Goal: Task Accomplishment & Management: Manage account settings

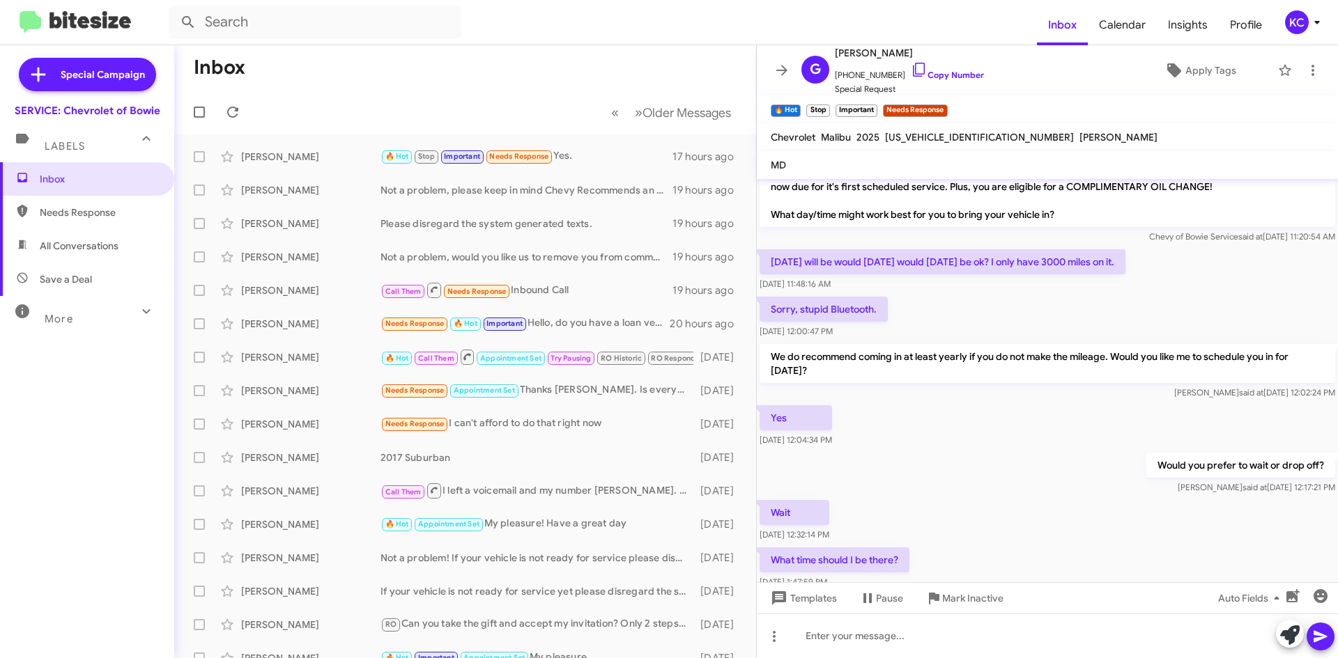
scroll to position [189, 0]
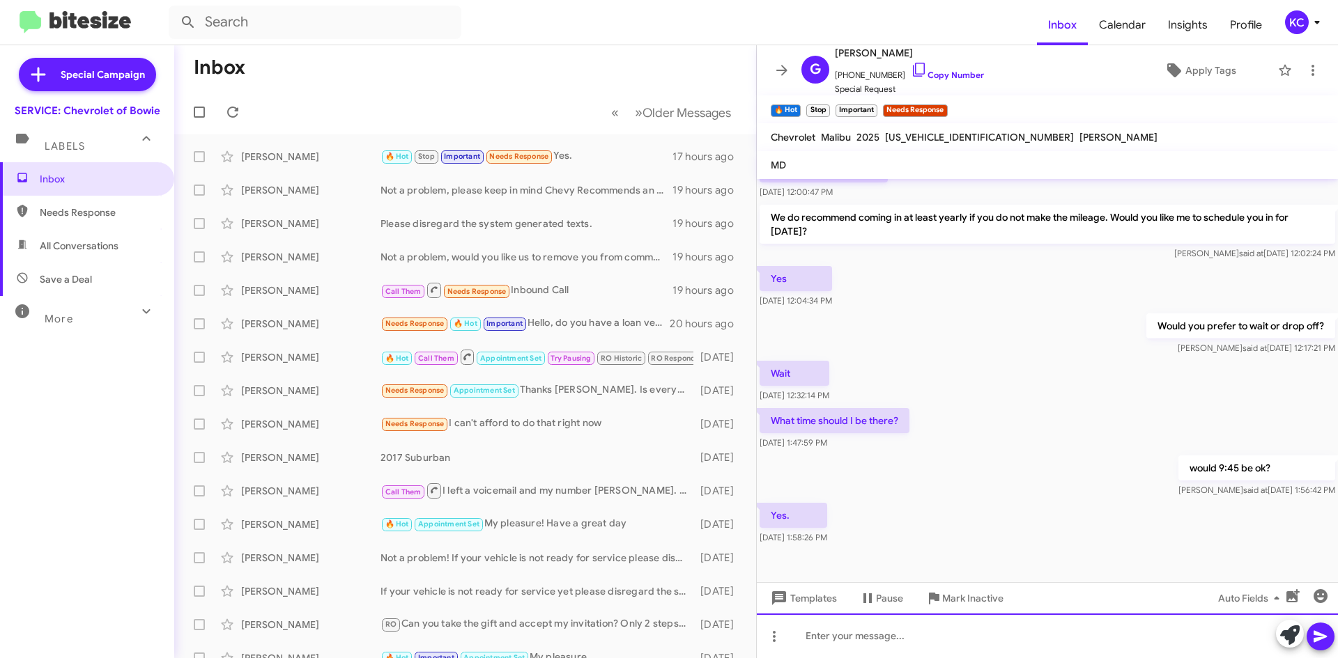
click at [903, 642] on div at bounding box center [1047, 636] width 581 height 45
click at [804, 635] on div "Incase you did not receive the alert, you are set for today at 9:45 am" at bounding box center [1047, 636] width 581 height 45
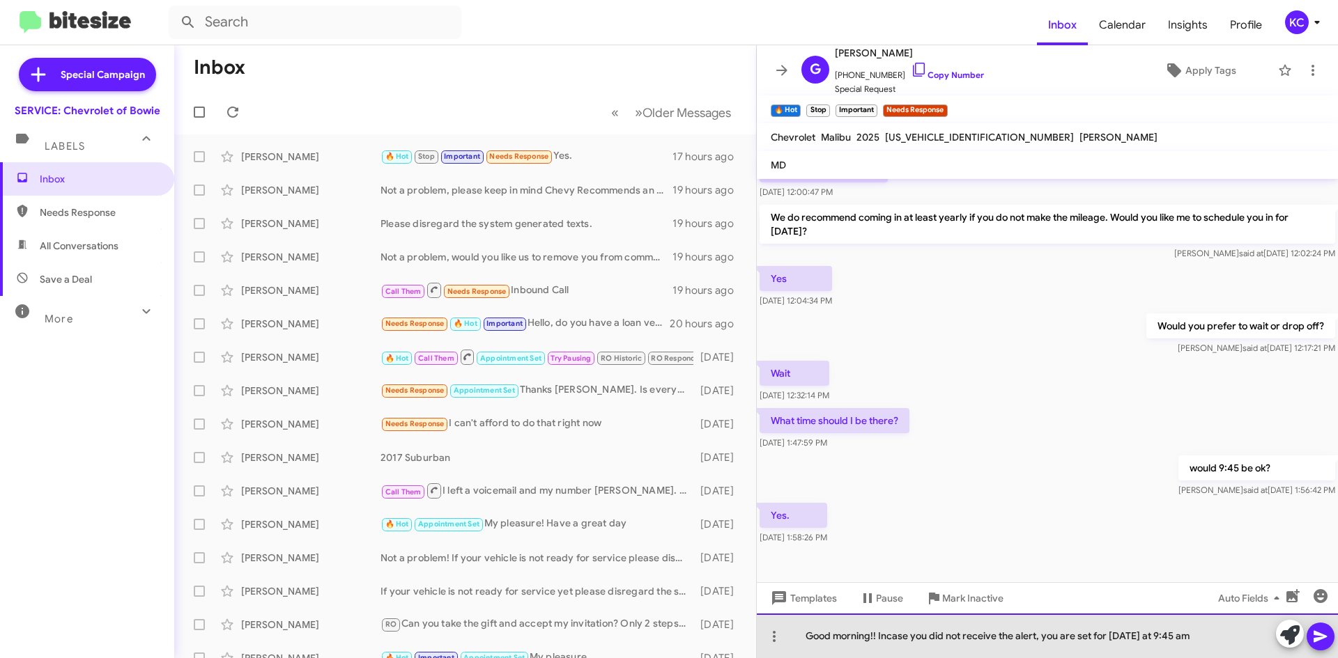
click at [1217, 642] on div "Good morning!! Incase you did not receive the alert, you are set for today at 9…" at bounding box center [1047, 636] width 581 height 45
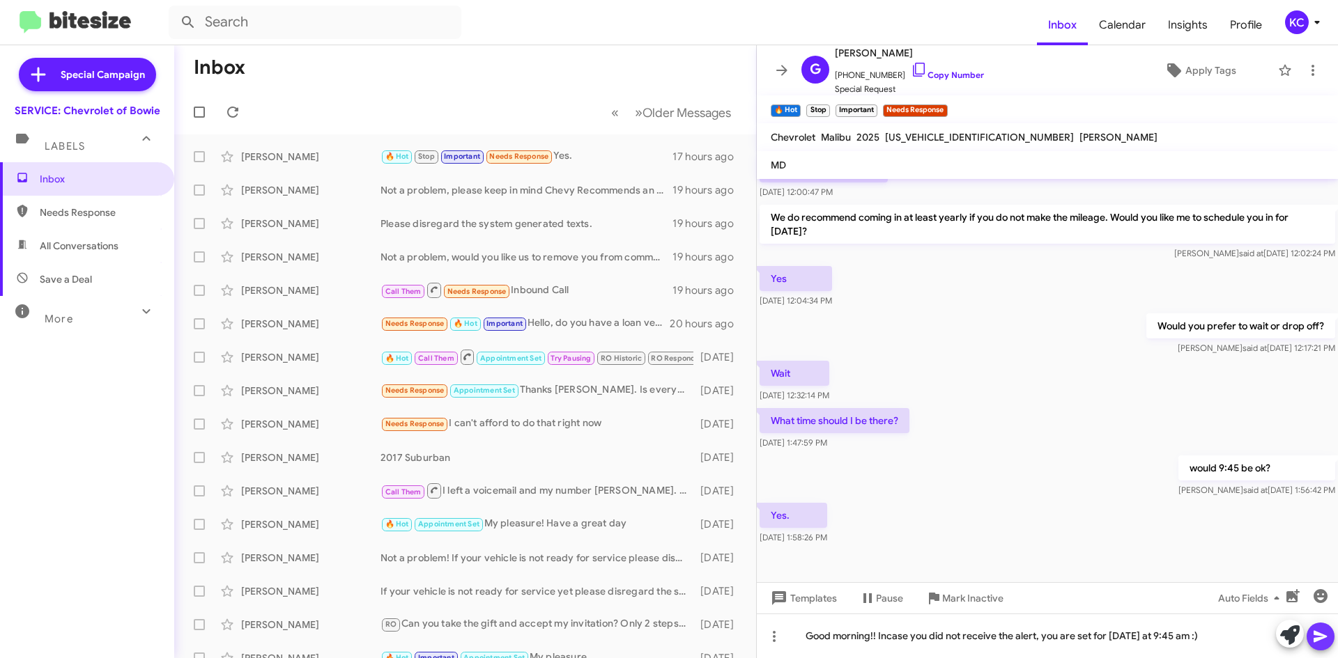
click at [1322, 637] on icon at bounding box center [1319, 637] width 13 height 12
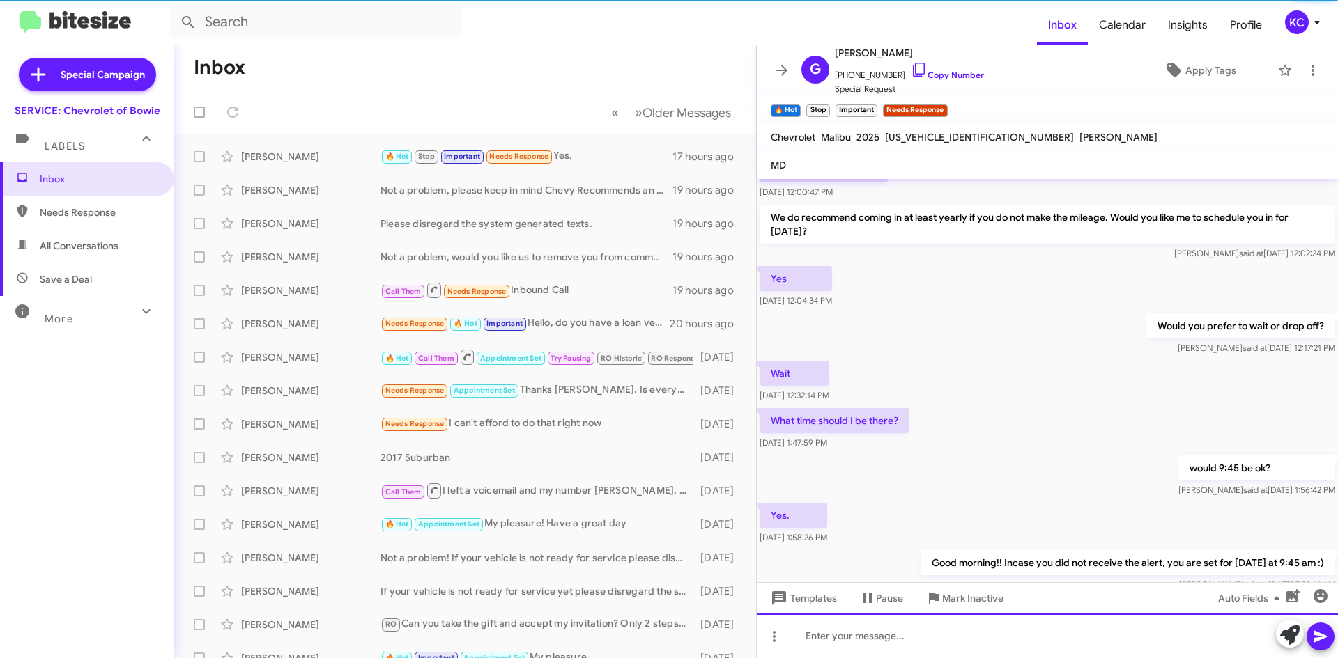
scroll to position [0, 0]
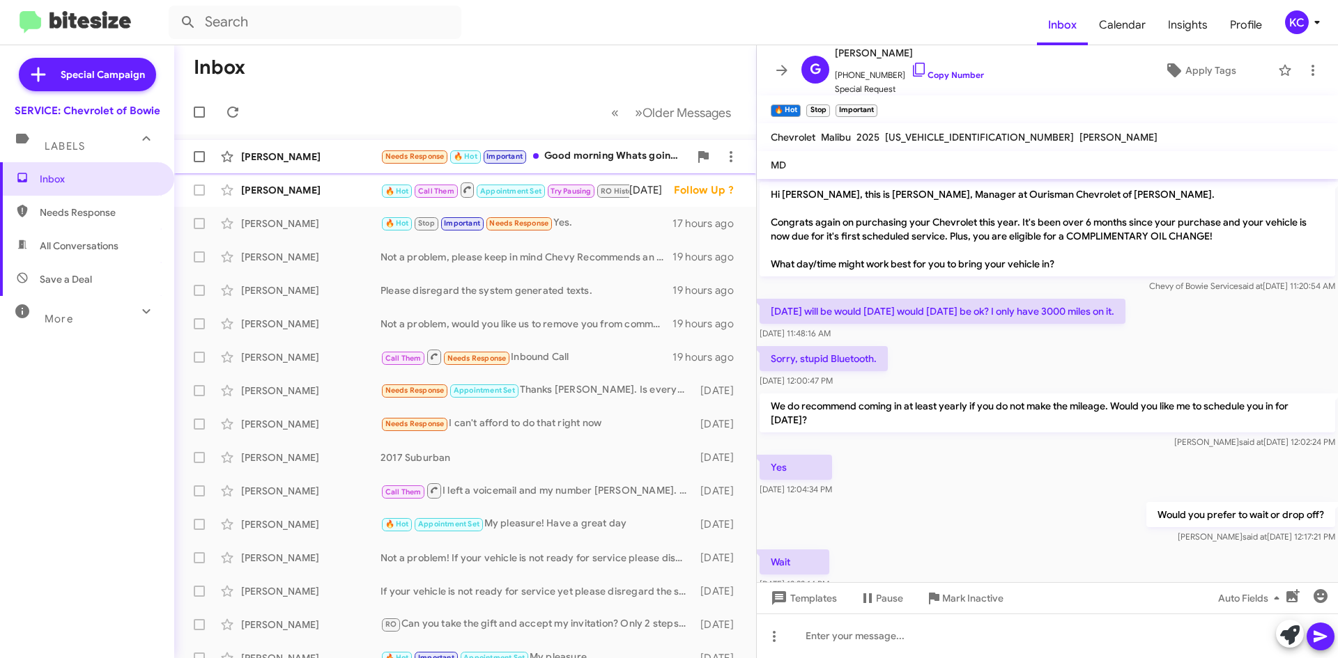
click at [310, 156] on div "Claudia Mata" at bounding box center [310, 157] width 139 height 14
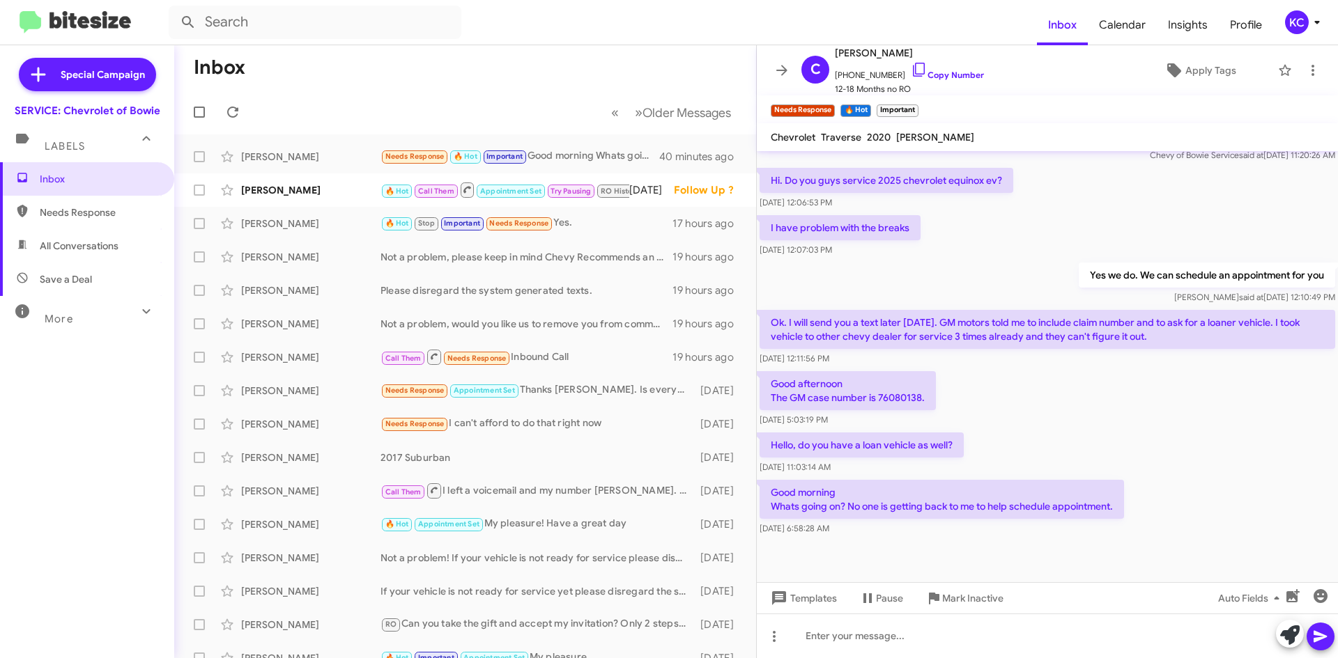
scroll to position [828, 0]
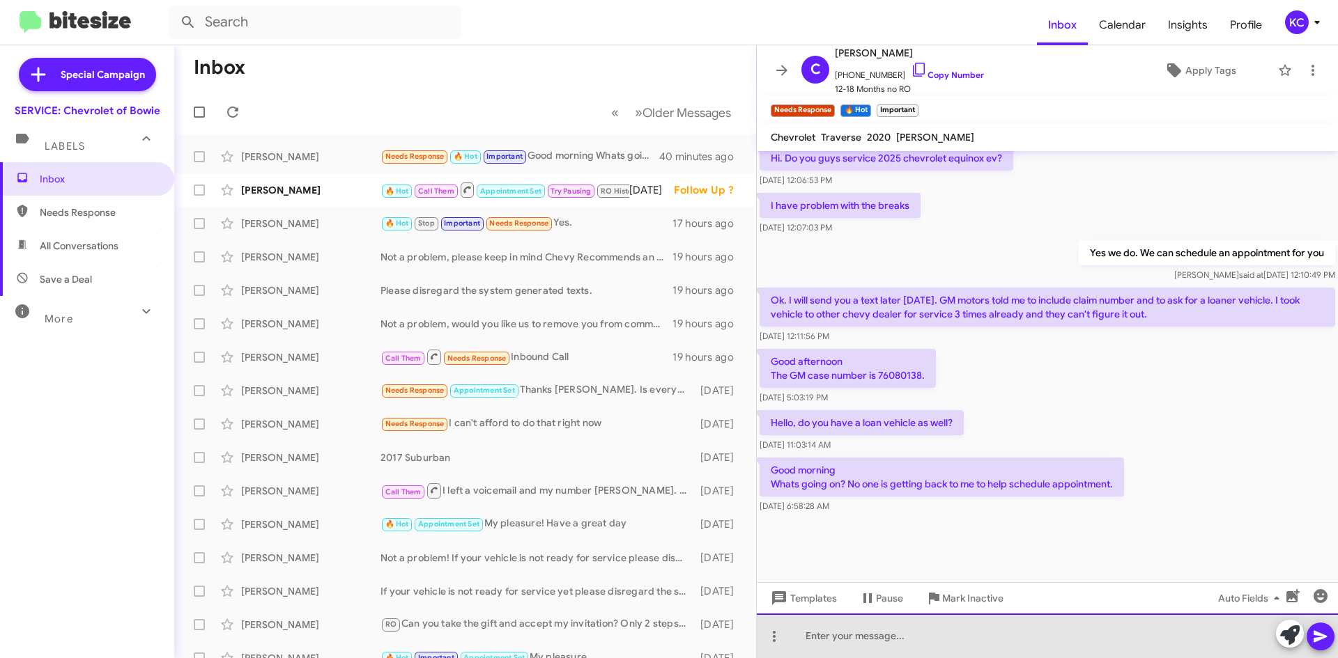
click at [927, 639] on div at bounding box center [1047, 636] width 581 height 45
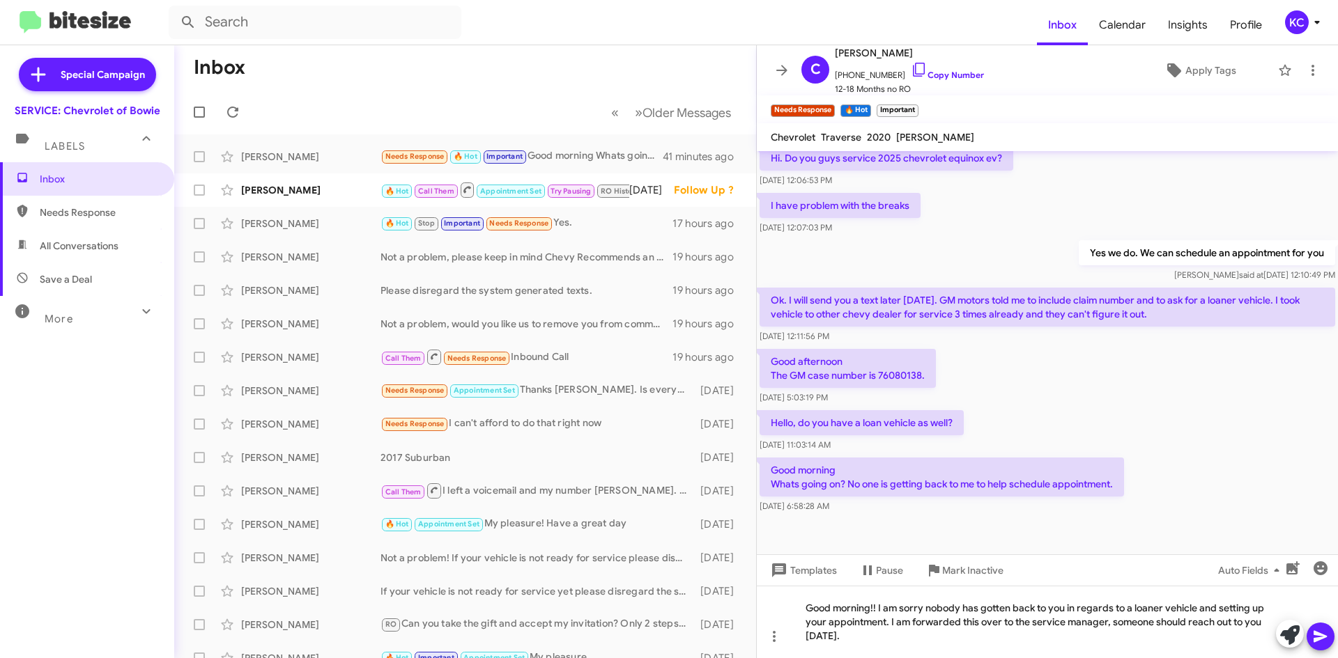
click at [1318, 631] on icon at bounding box center [1320, 636] width 17 height 17
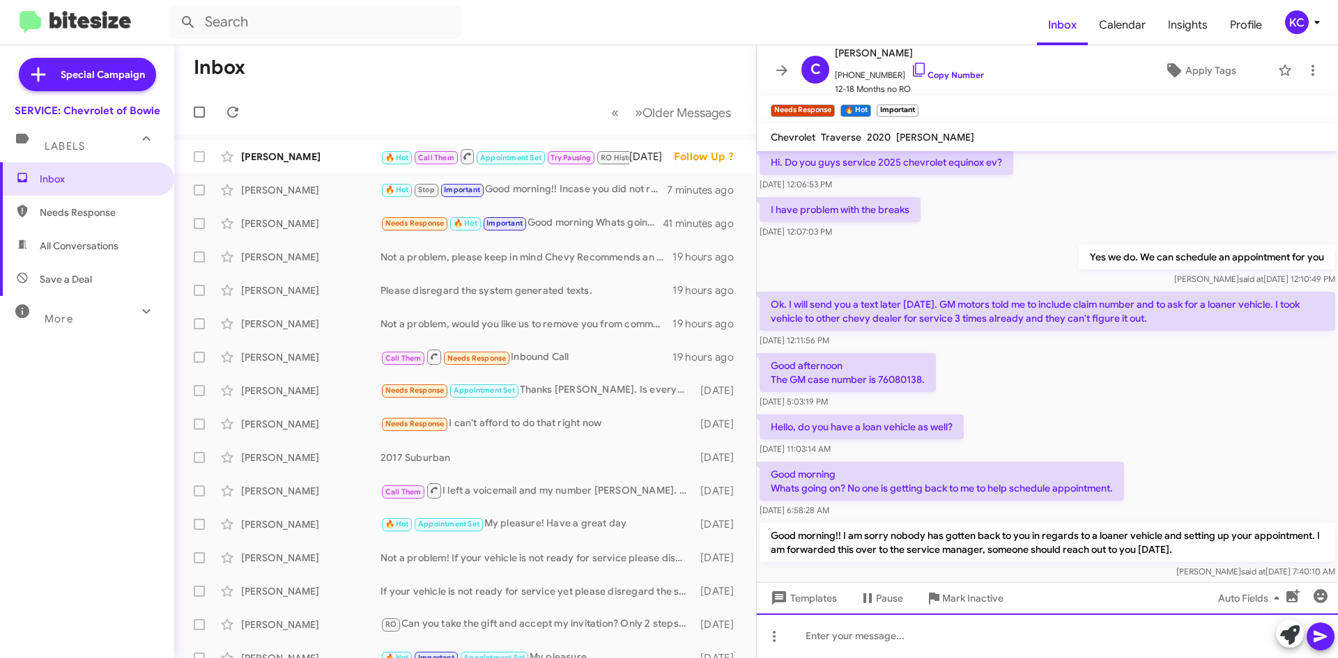
scroll to position [823, 0]
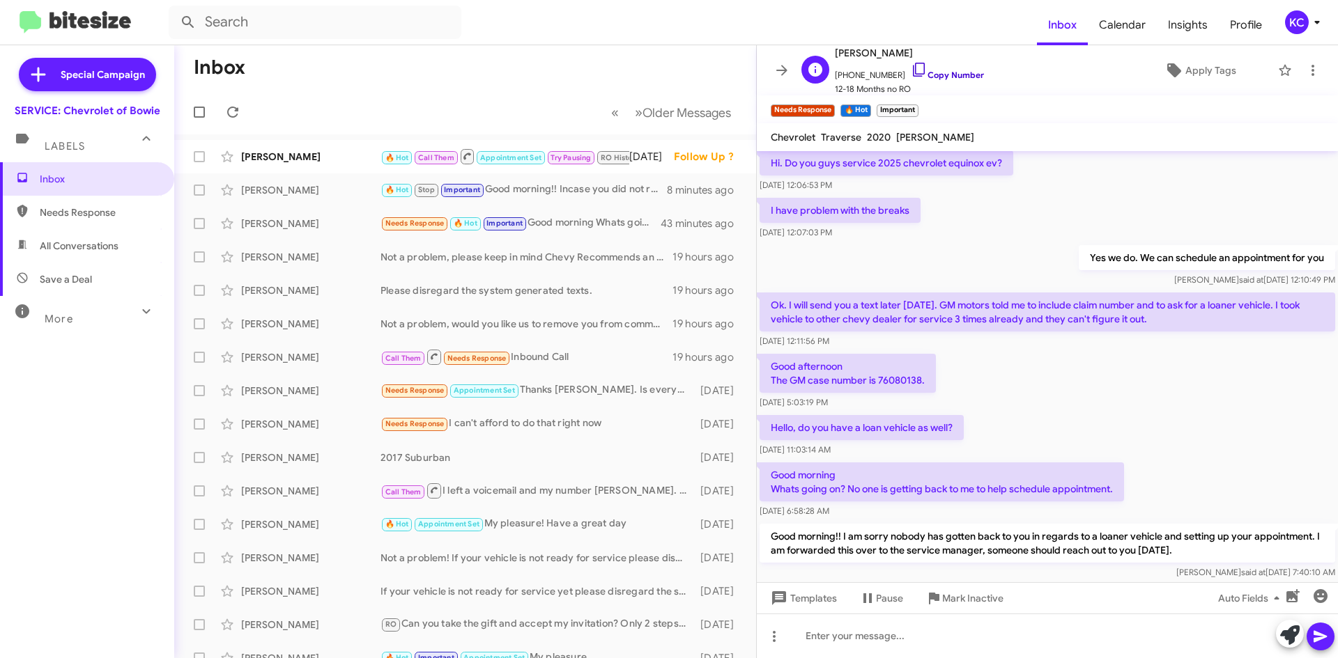
click at [910, 66] on icon at bounding box center [918, 69] width 17 height 17
drag, startPoint x: 881, startPoint y: 56, endPoint x: 833, endPoint y: 61, distance: 47.7
click at [833, 61] on div "C Claudia Mata +13015800509 Copy Number 12-18 Months no RO" at bounding box center [890, 71] width 188 height 52
click at [835, 61] on div "C Claudia Mata +13015800509 Copy Number 12-18 Months no RO" at bounding box center [890, 71] width 188 height 52
drag, startPoint x: 841, startPoint y: 52, endPoint x: 902, endPoint y: 49, distance: 61.4
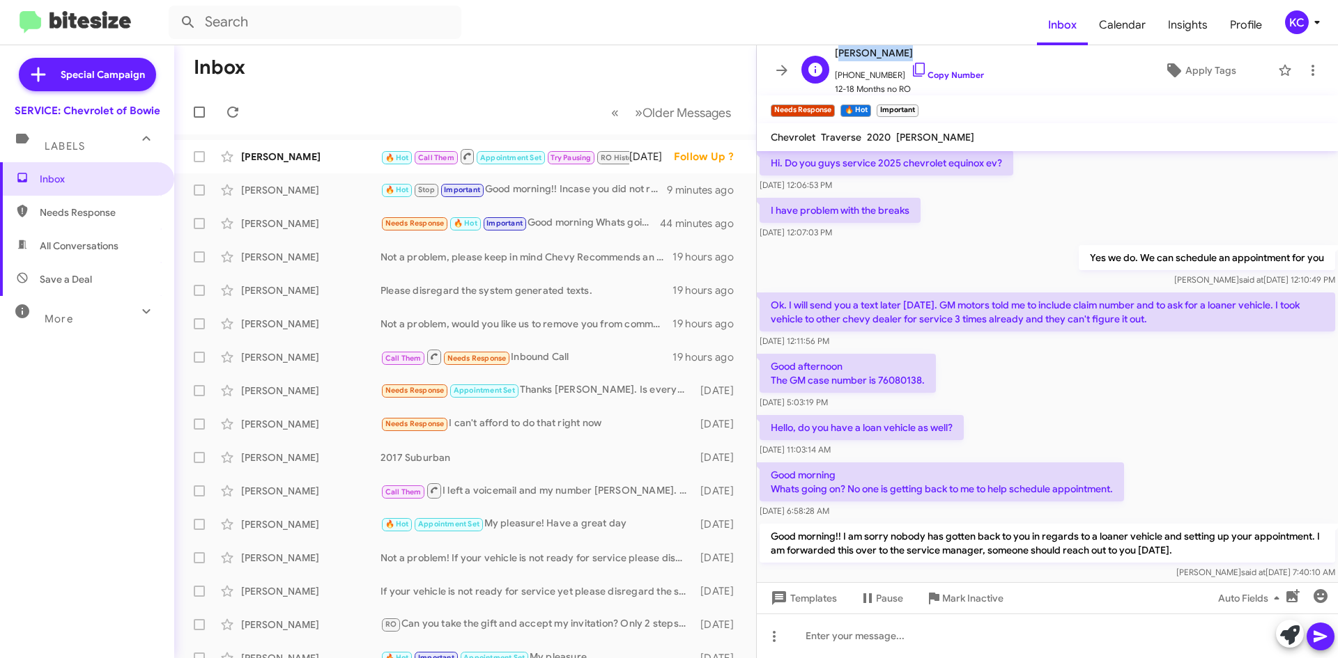
click at [902, 49] on div "C Claudia Mata +13015800509 Copy Number 12-18 Months no RO" at bounding box center [890, 71] width 188 height 52
copy span "Claudia Mata"
click at [301, 160] on div "Charles Joyner" at bounding box center [310, 157] width 139 height 14
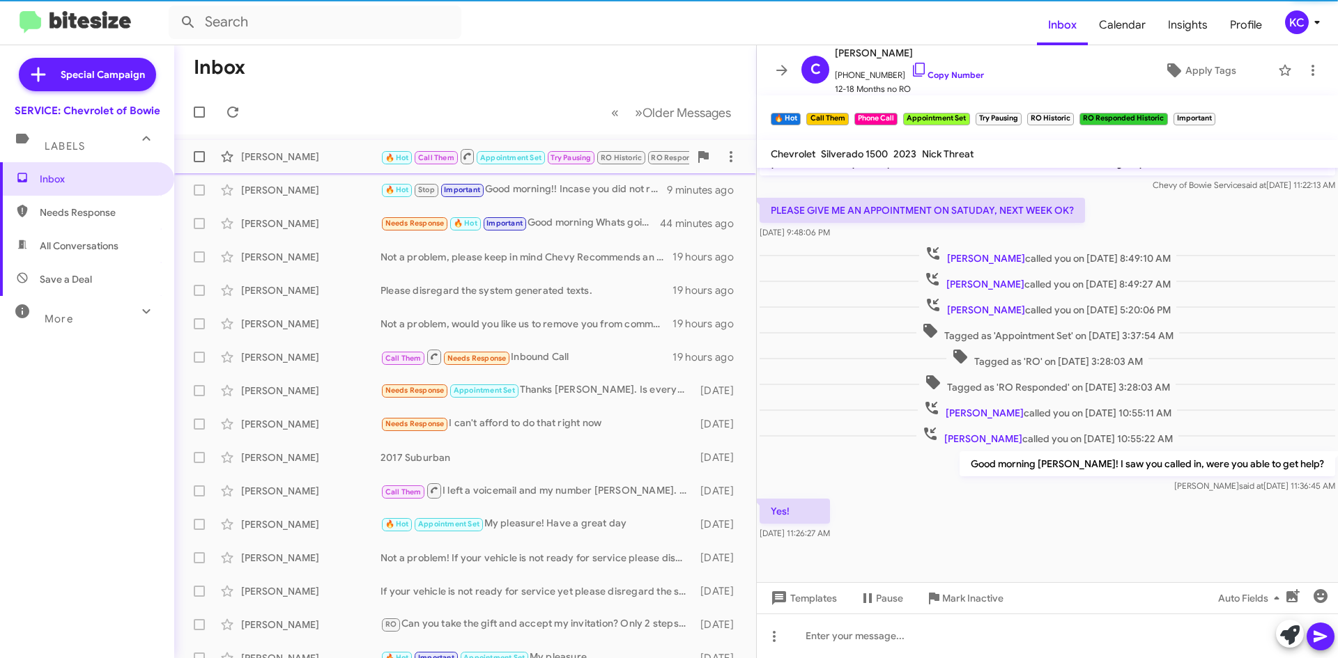
scroll to position [296, 0]
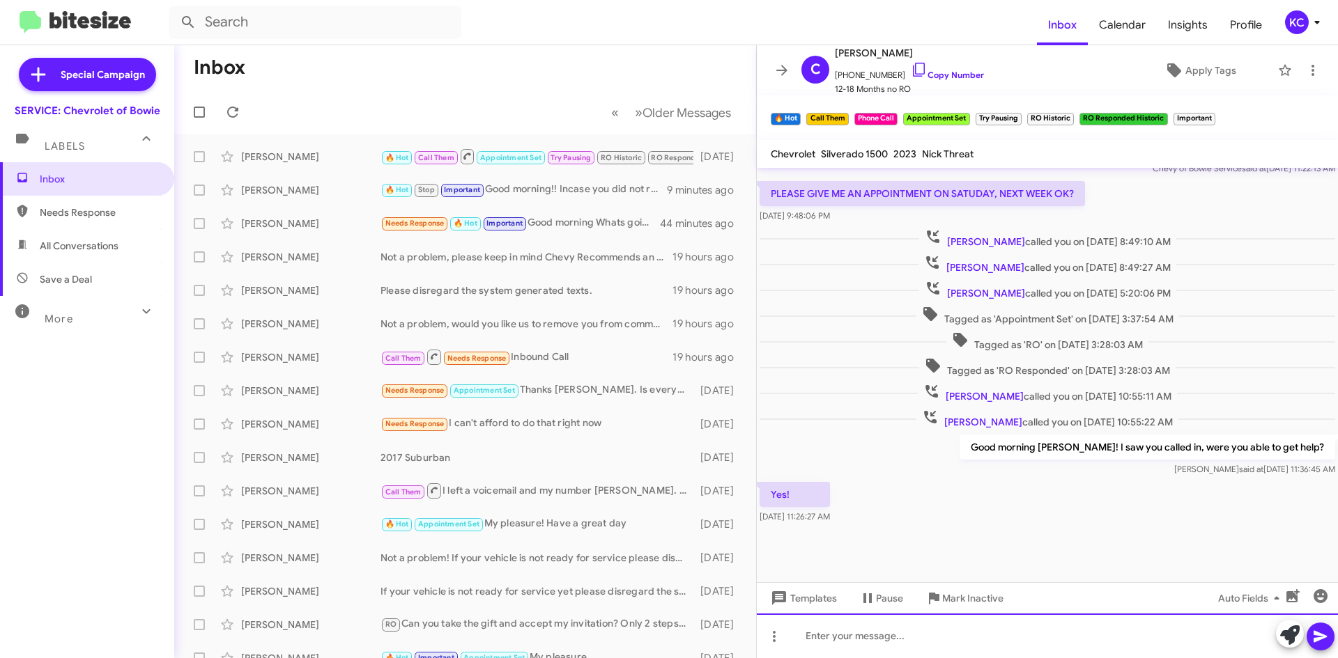
click at [962, 642] on div at bounding box center [1047, 636] width 581 height 45
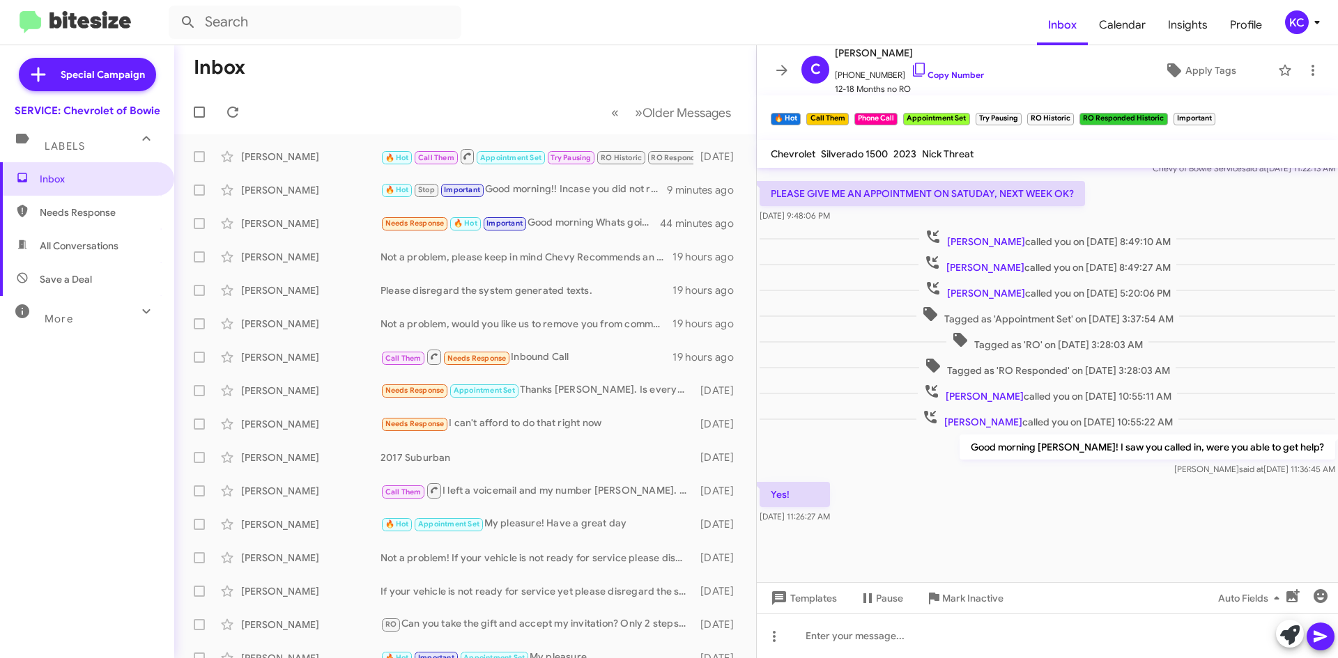
click at [88, 211] on span "Needs Response" at bounding box center [99, 213] width 118 height 14
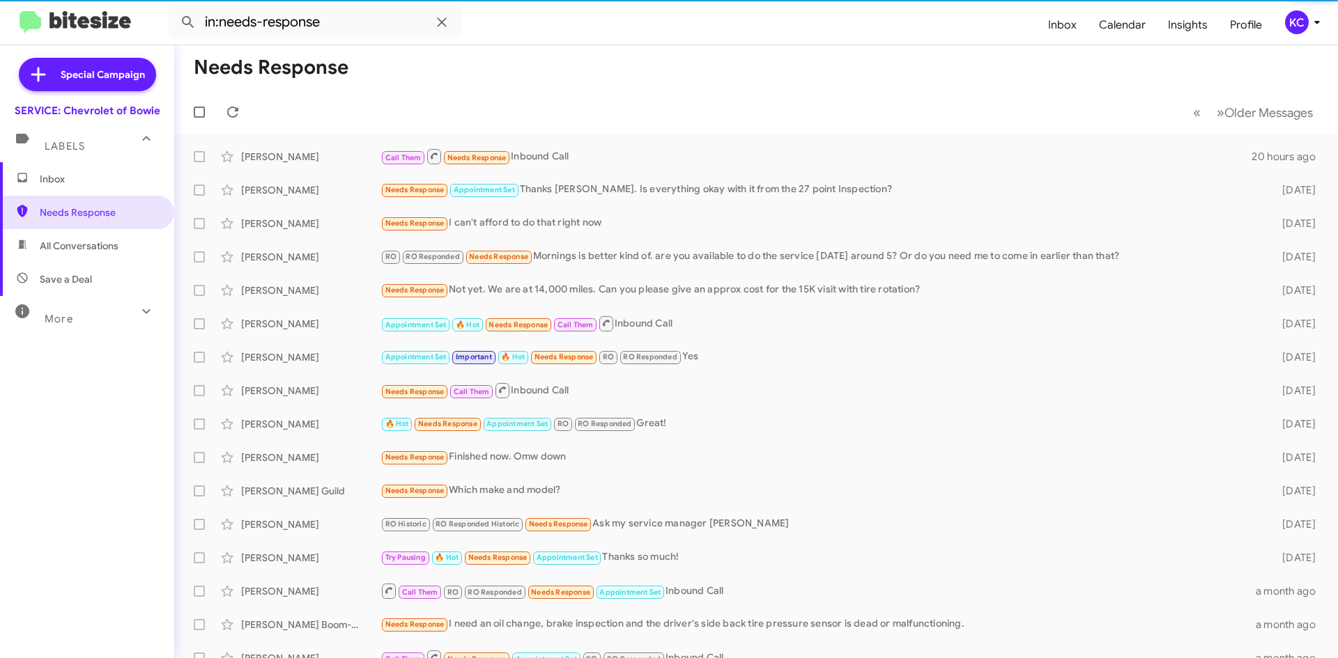
click at [90, 241] on span "All Conversations" at bounding box center [79, 246] width 79 height 14
type input "in:all-conversations"
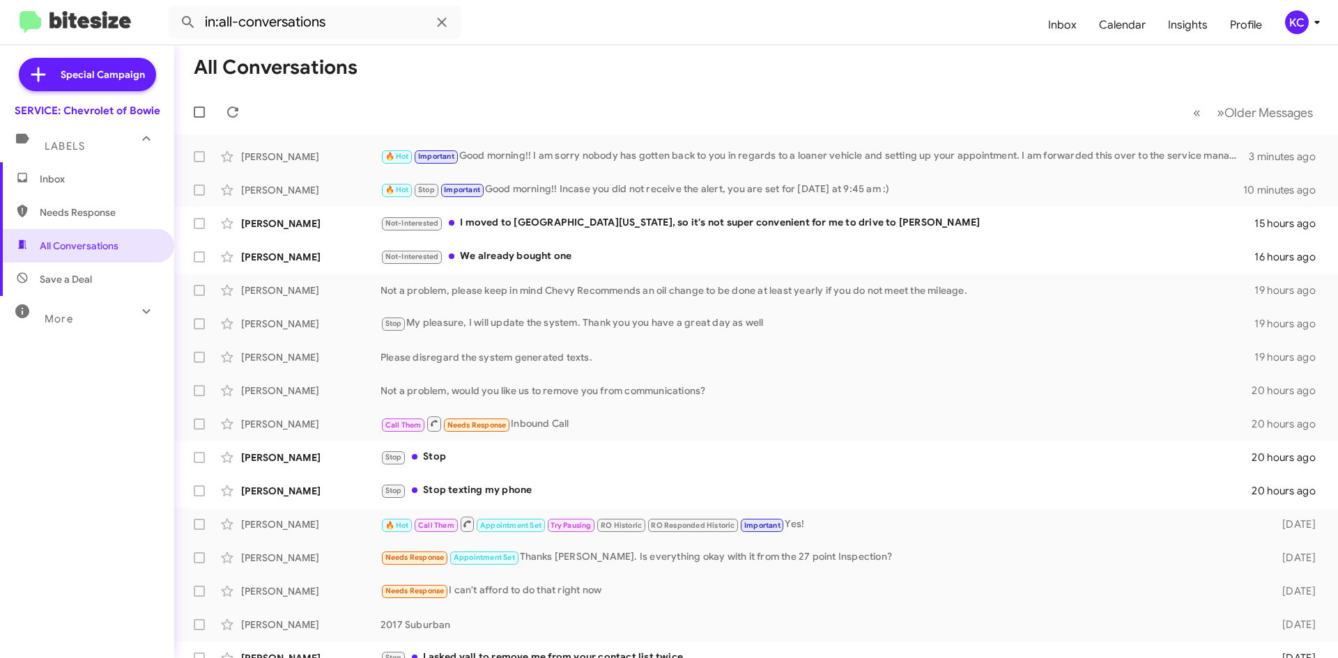
click at [84, 171] on span "Inbox" at bounding box center [87, 178] width 174 height 33
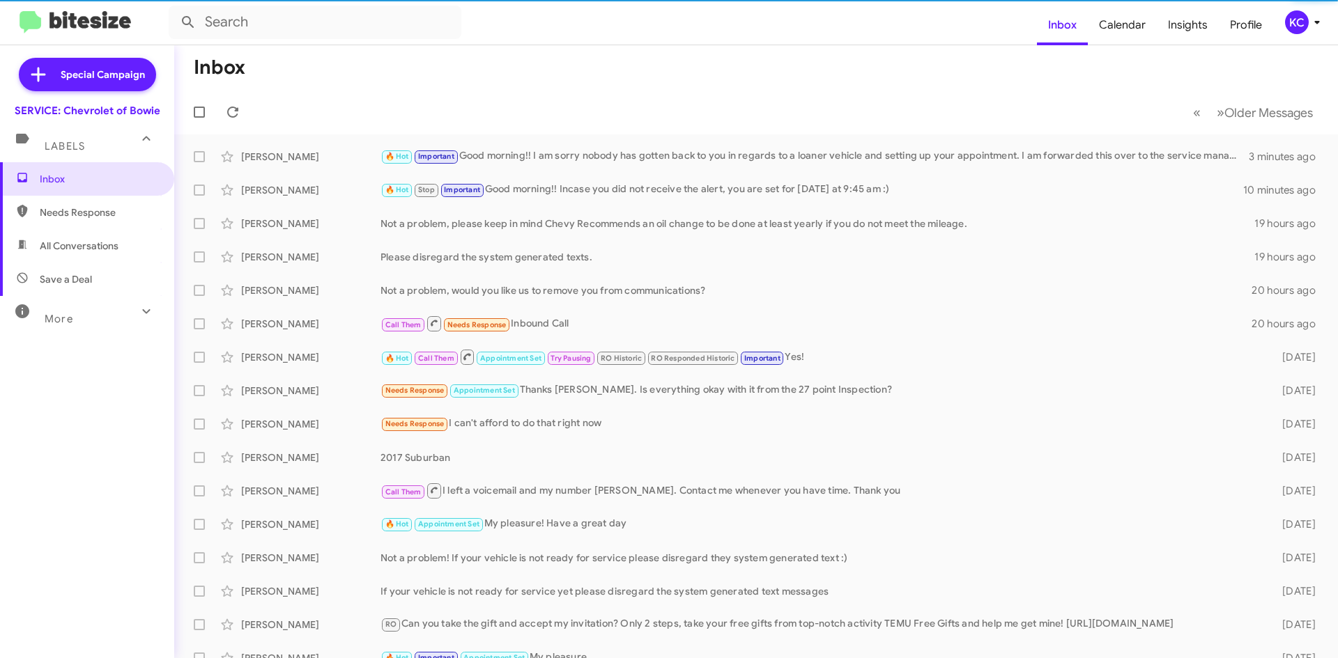
click at [90, 147] on div "Labels" at bounding box center [73, 140] width 124 height 26
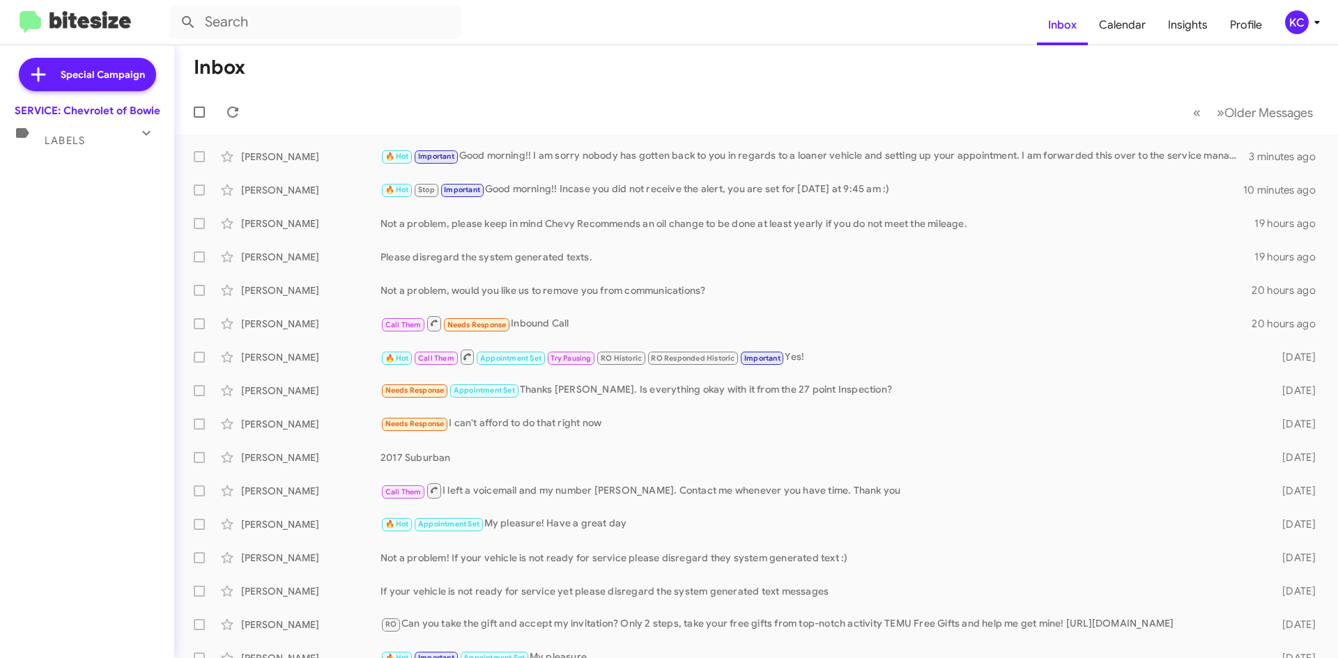
click at [90, 147] on div "Labels" at bounding box center [73, 135] width 124 height 26
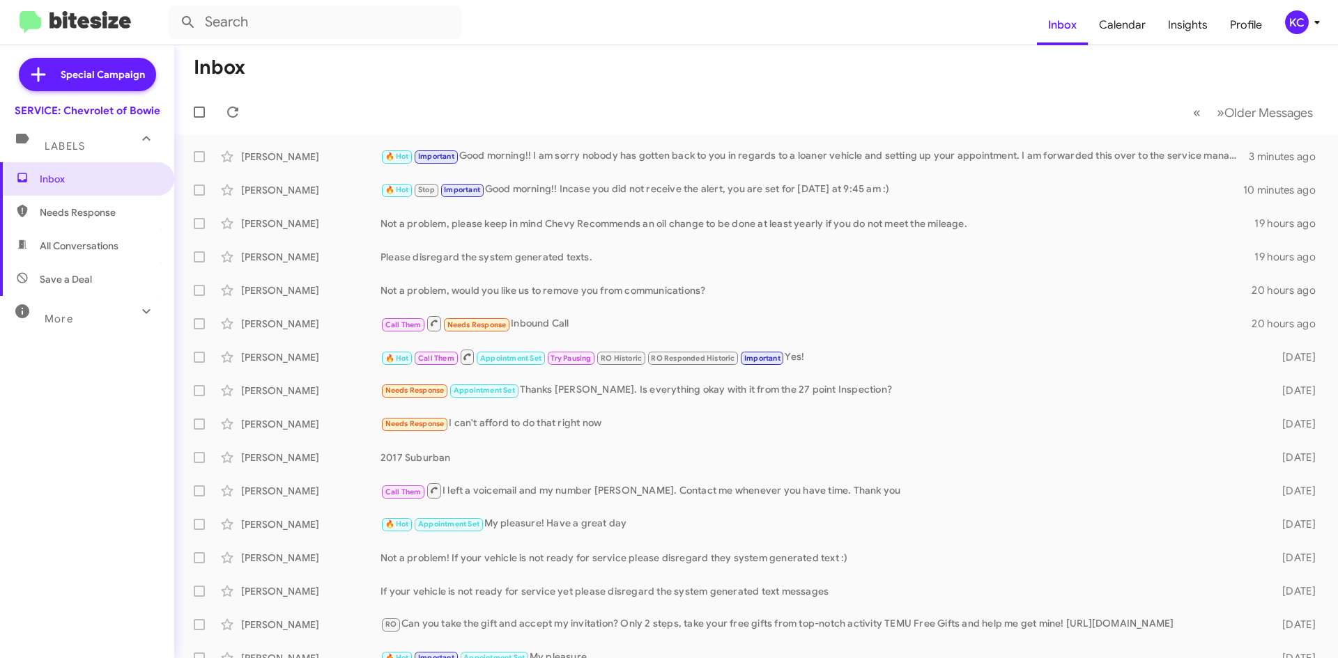
click at [1295, 23] on div "KC" at bounding box center [1297, 22] width 24 height 24
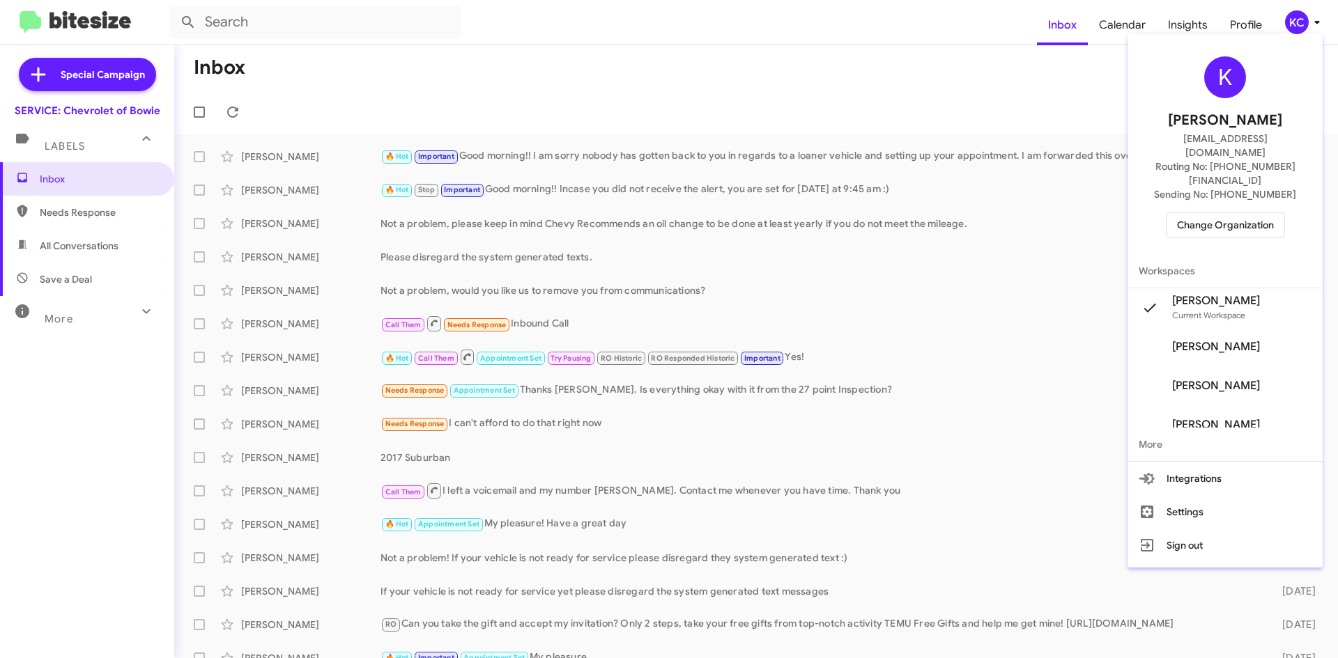
click at [1218, 213] on span "Change Organization" at bounding box center [1225, 225] width 97 height 24
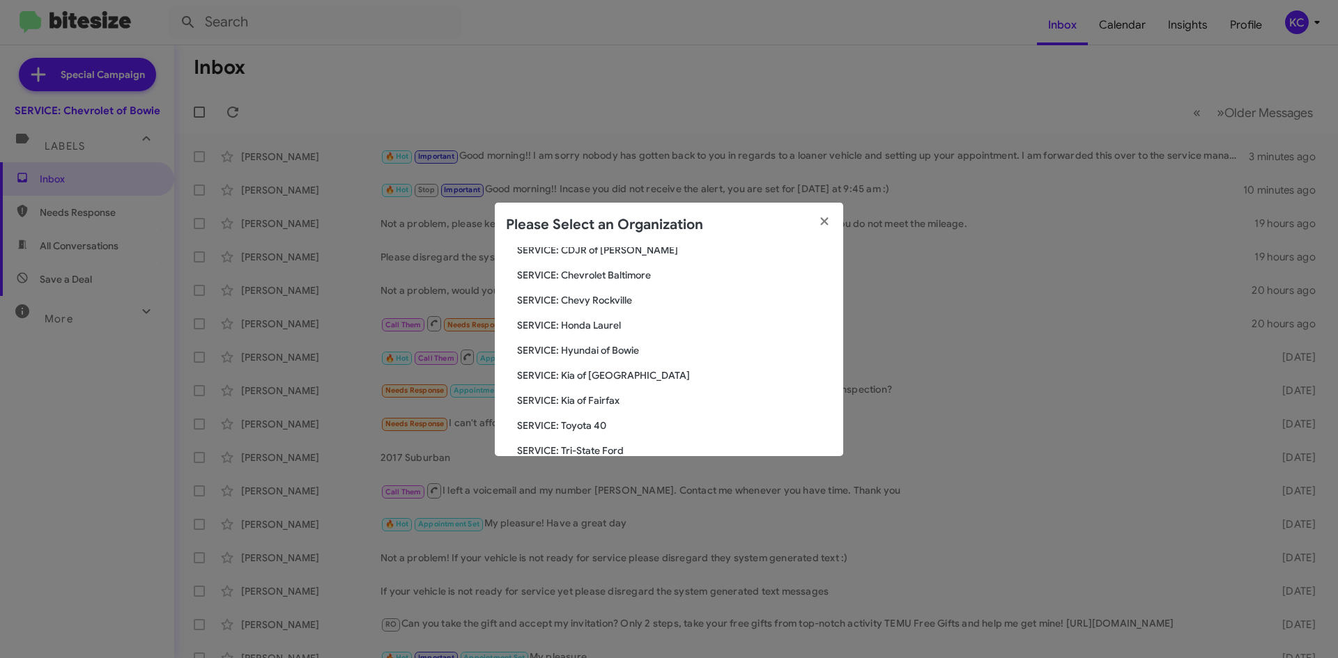
scroll to position [139, 0]
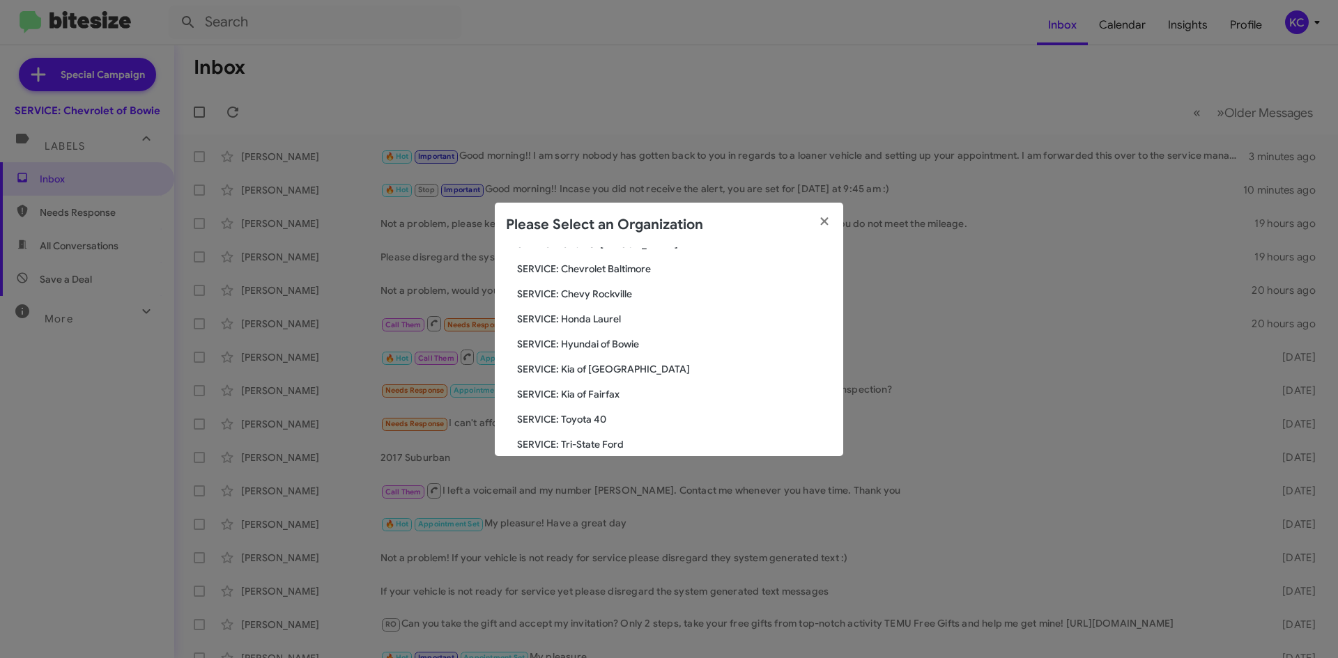
click at [586, 397] on span "SERVICE: Kia of Fairfax" at bounding box center [674, 394] width 315 height 14
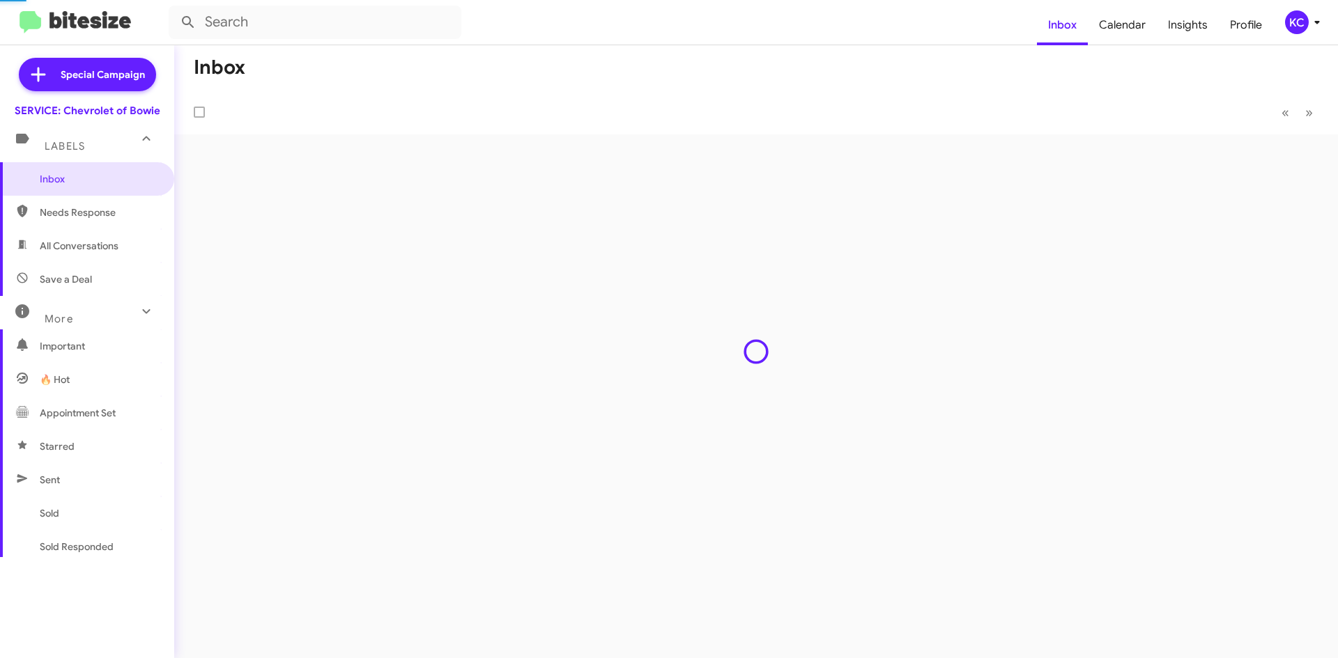
click at [585, 393] on div "Inbox « Previous » Next" at bounding box center [755, 351] width 1163 height 613
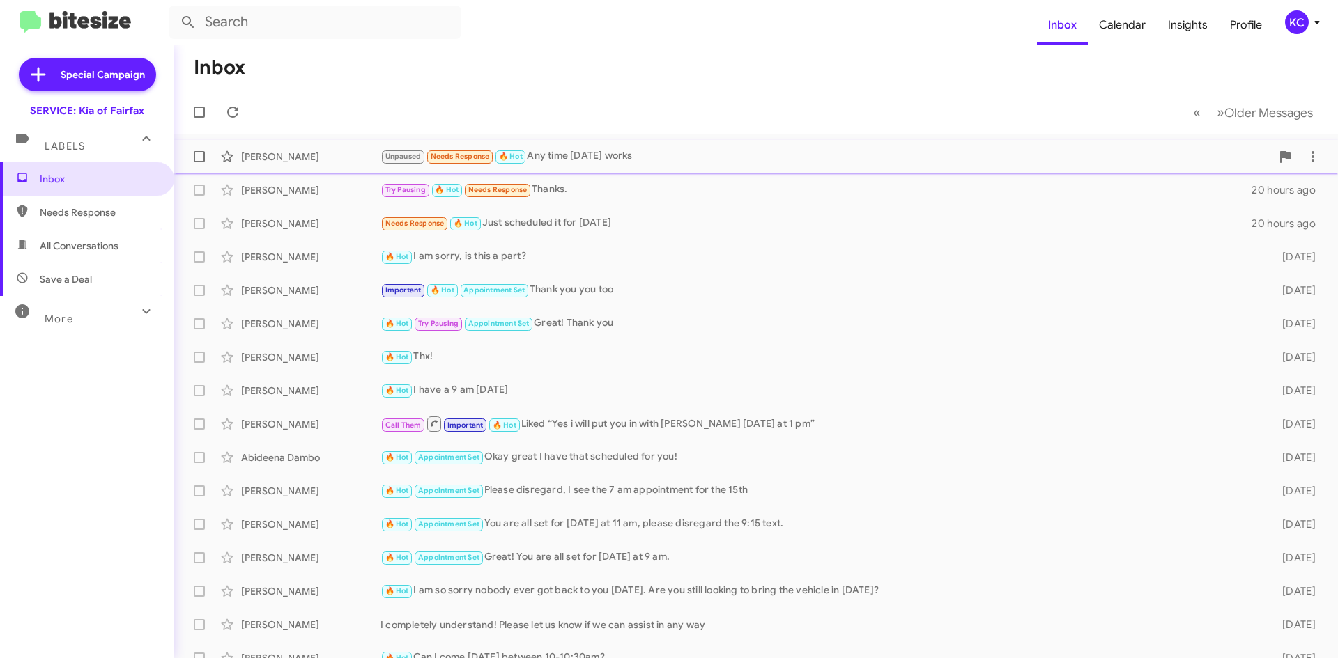
click at [624, 158] on div "Unpaused Needs Response 🔥 Hot Any time next tuesday works" at bounding box center [825, 156] width 890 height 16
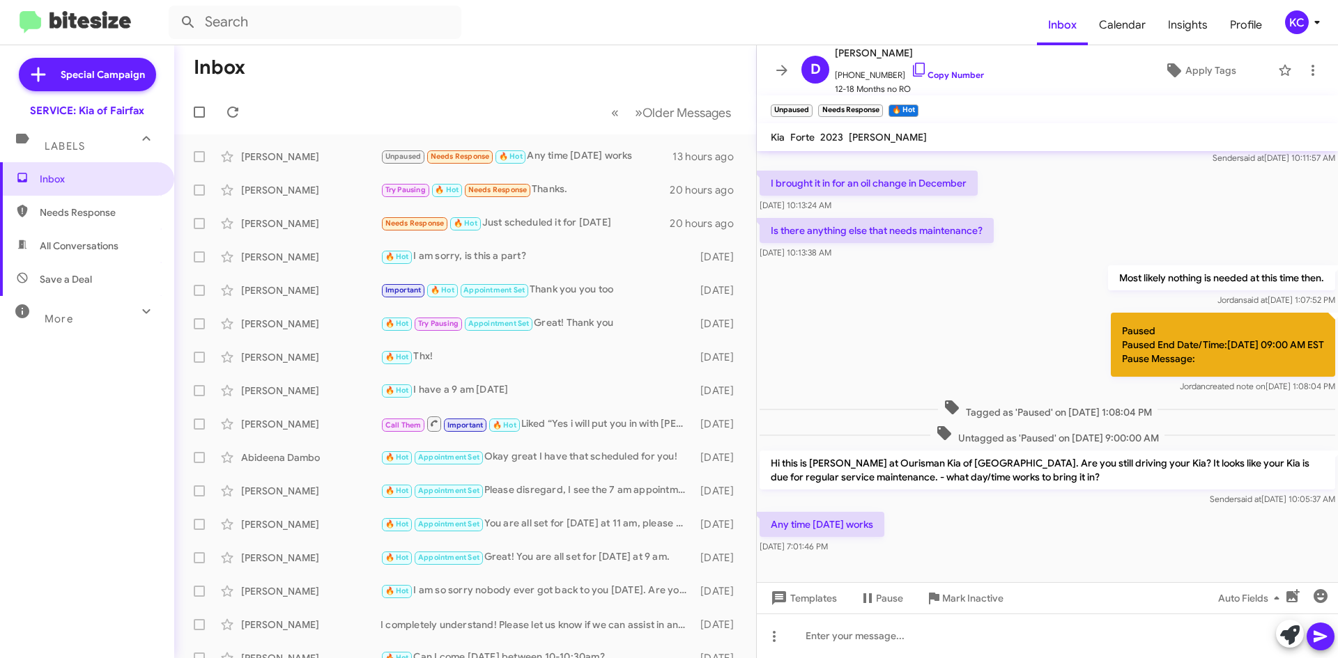
scroll to position [143, 0]
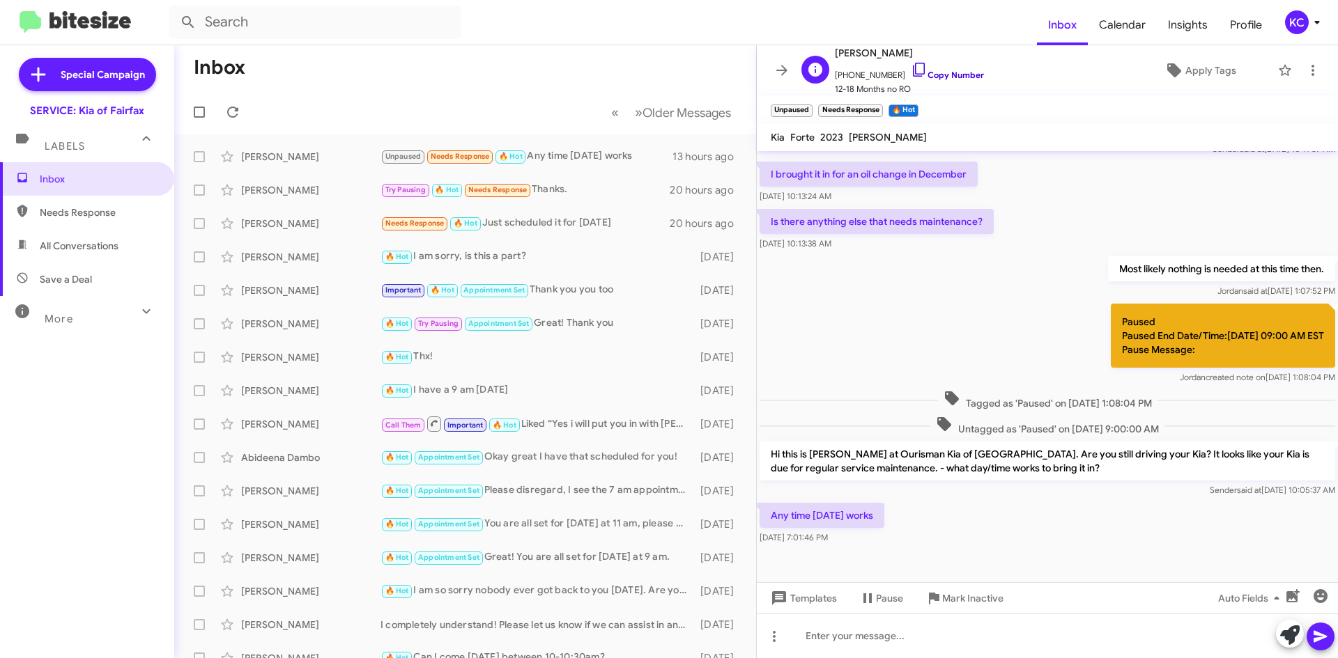
click at [910, 68] on icon at bounding box center [918, 69] width 17 height 17
click at [1298, 19] on div "KC" at bounding box center [1297, 22] width 24 height 24
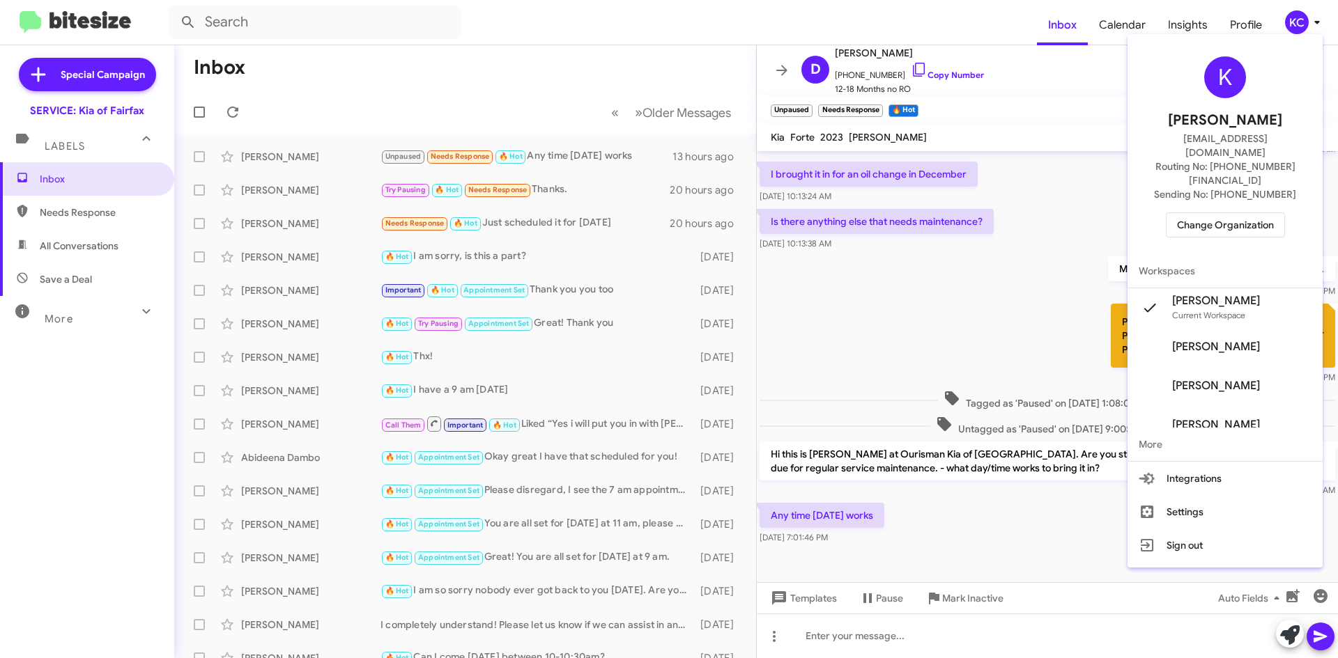
click at [1227, 213] on span "Change Organization" at bounding box center [1225, 225] width 97 height 24
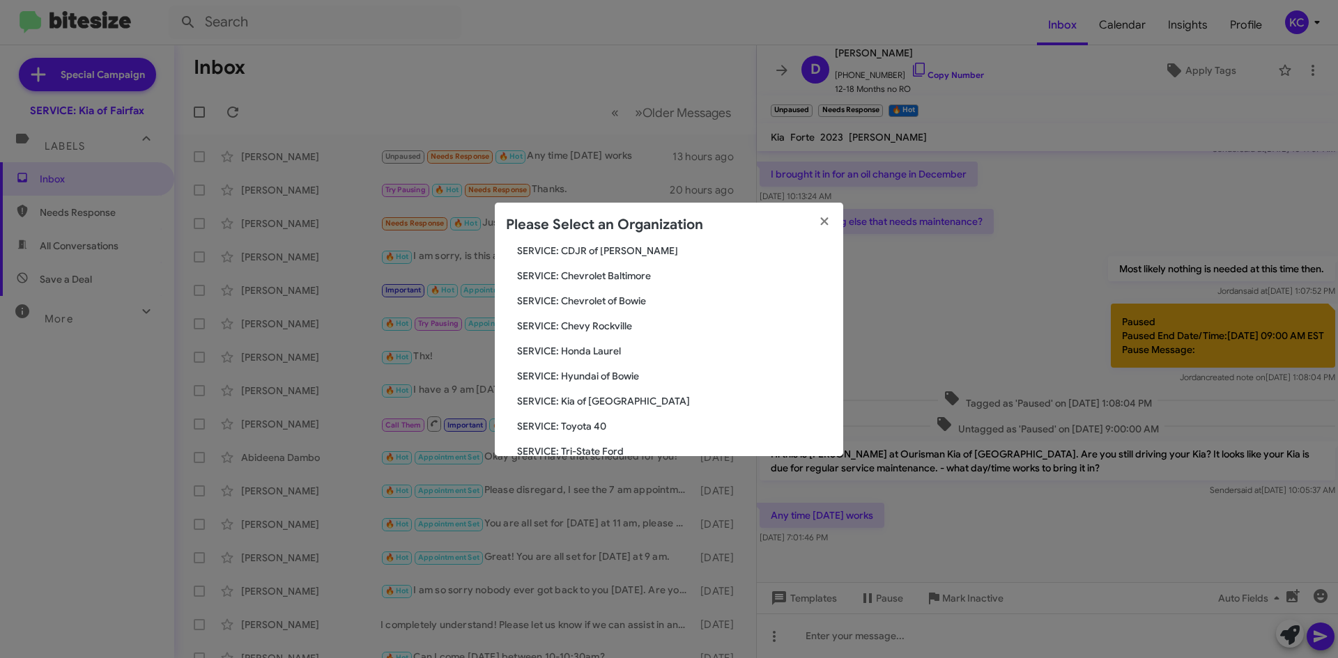
scroll to position [139, 0]
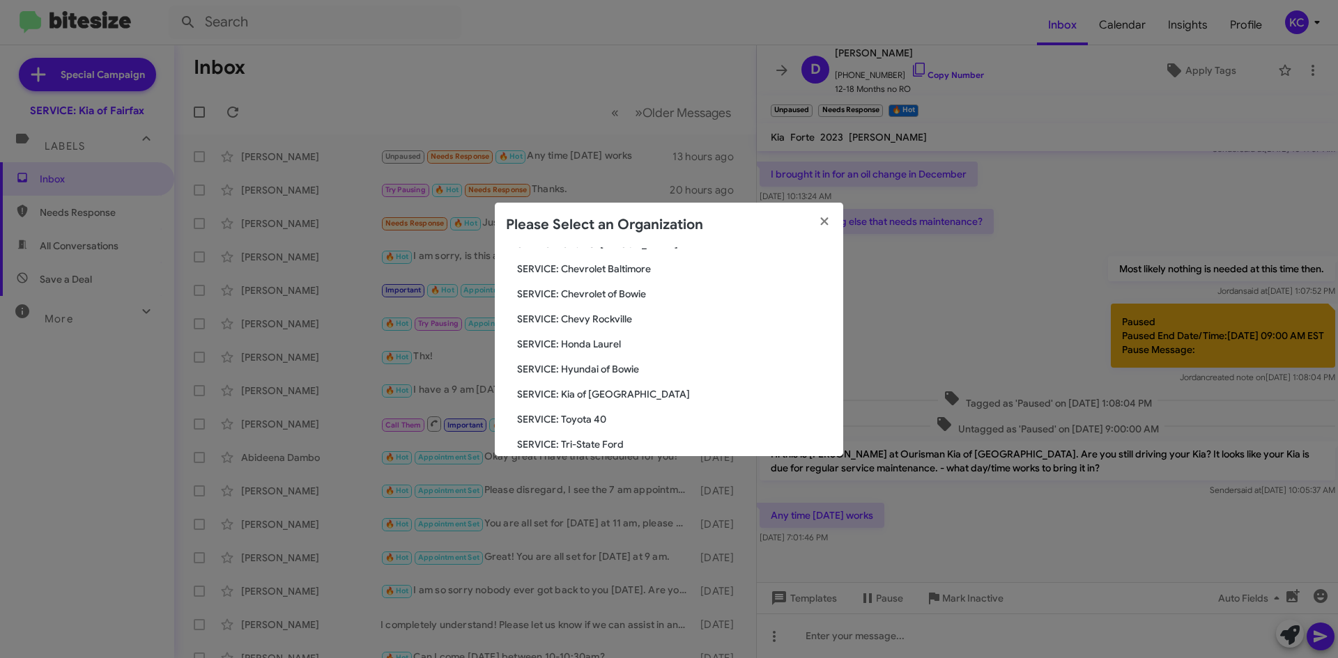
click at [612, 373] on span "SERVICE: Hyundai of Bowie" at bounding box center [674, 369] width 315 height 14
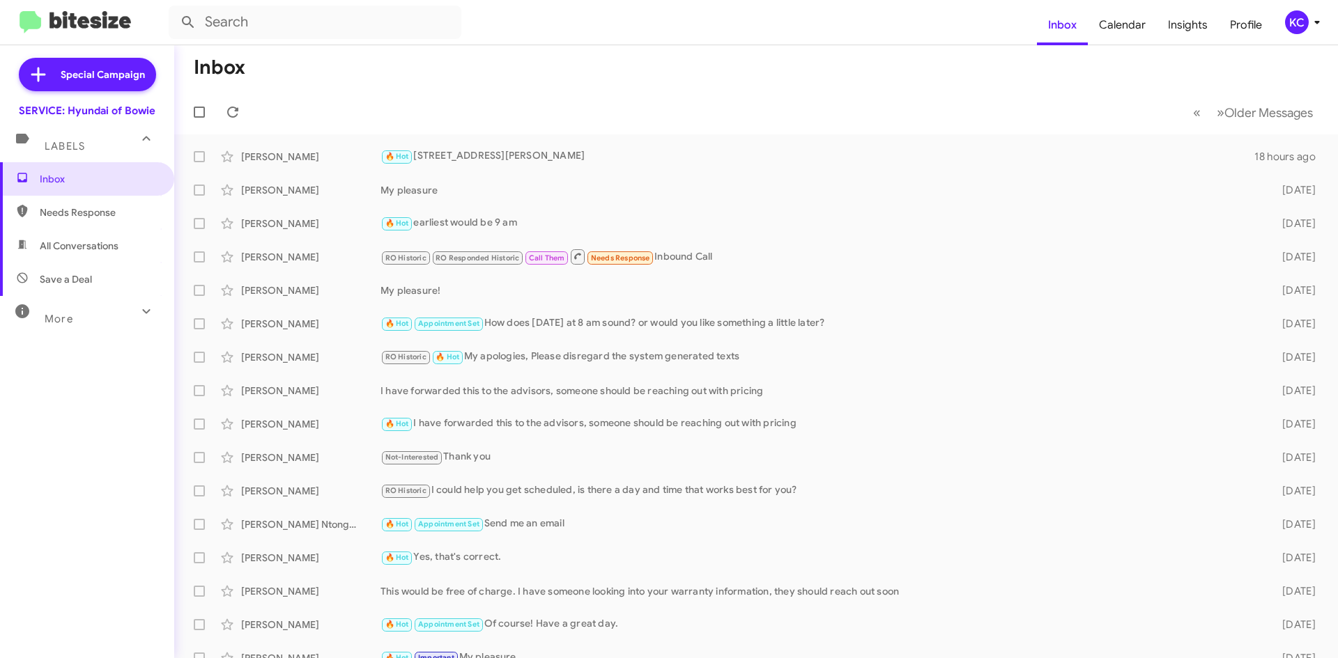
click at [1300, 26] on div "KC" at bounding box center [1297, 22] width 24 height 24
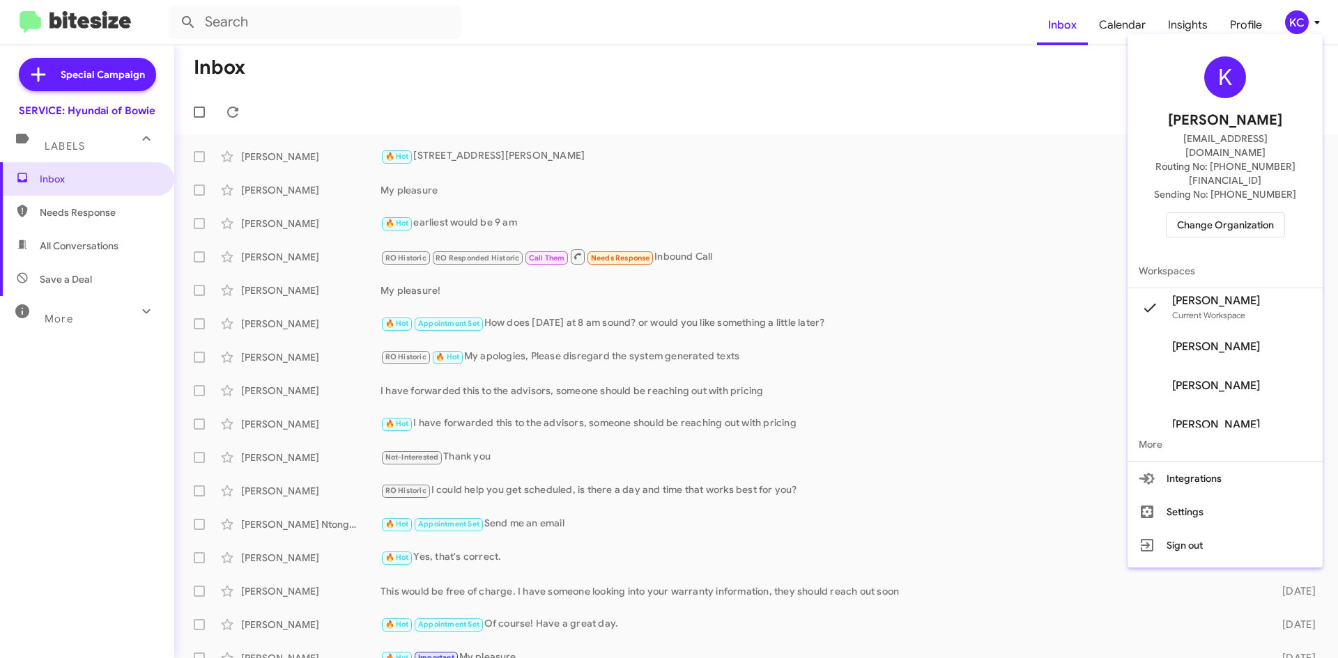
click at [1247, 180] on div "K Kimberly Cole kcole@ourismancars.com Routing No: +1 (301) 249-4227 Sending No…" at bounding box center [1224, 147] width 195 height 215
click at [1251, 213] on span "Change Organization" at bounding box center [1225, 225] width 97 height 24
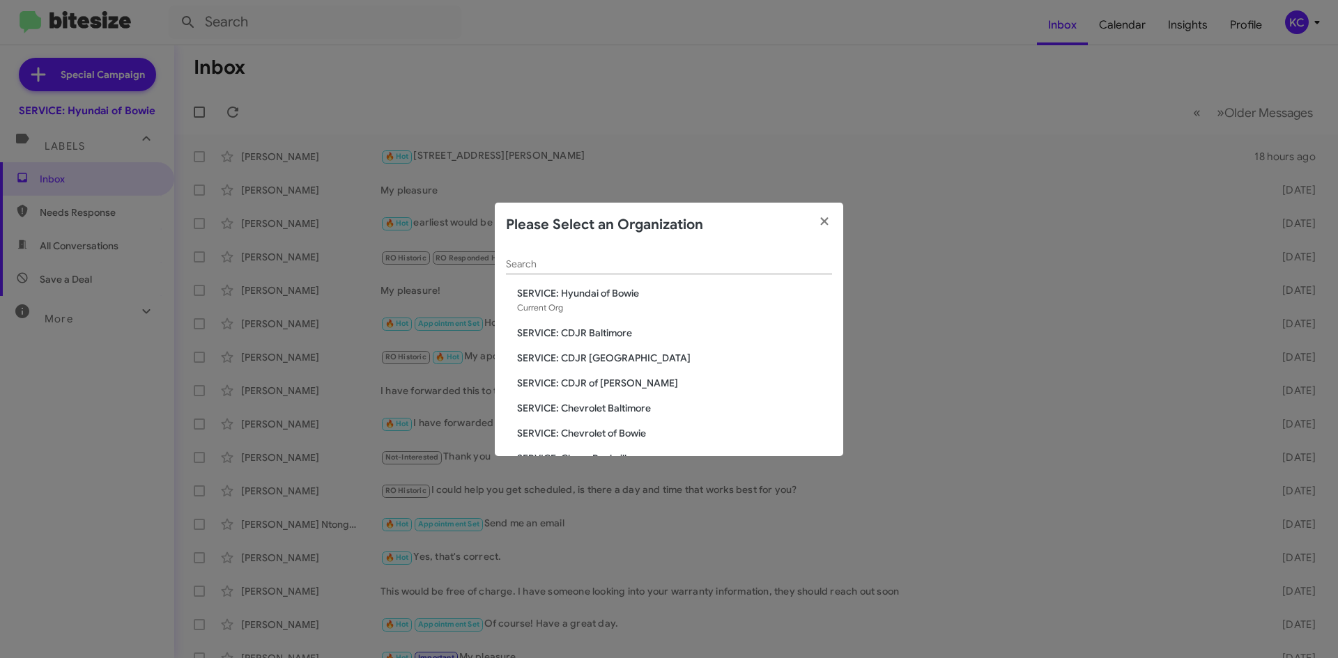
click at [601, 342] on div "Search SERVICE: Hyundai of Bowie Current Org SERVICE: CDJR Baltimore SERVICE: C…" at bounding box center [669, 351] width 348 height 209
click at [598, 338] on span "SERVICE: CDJR Baltimore" at bounding box center [674, 333] width 315 height 14
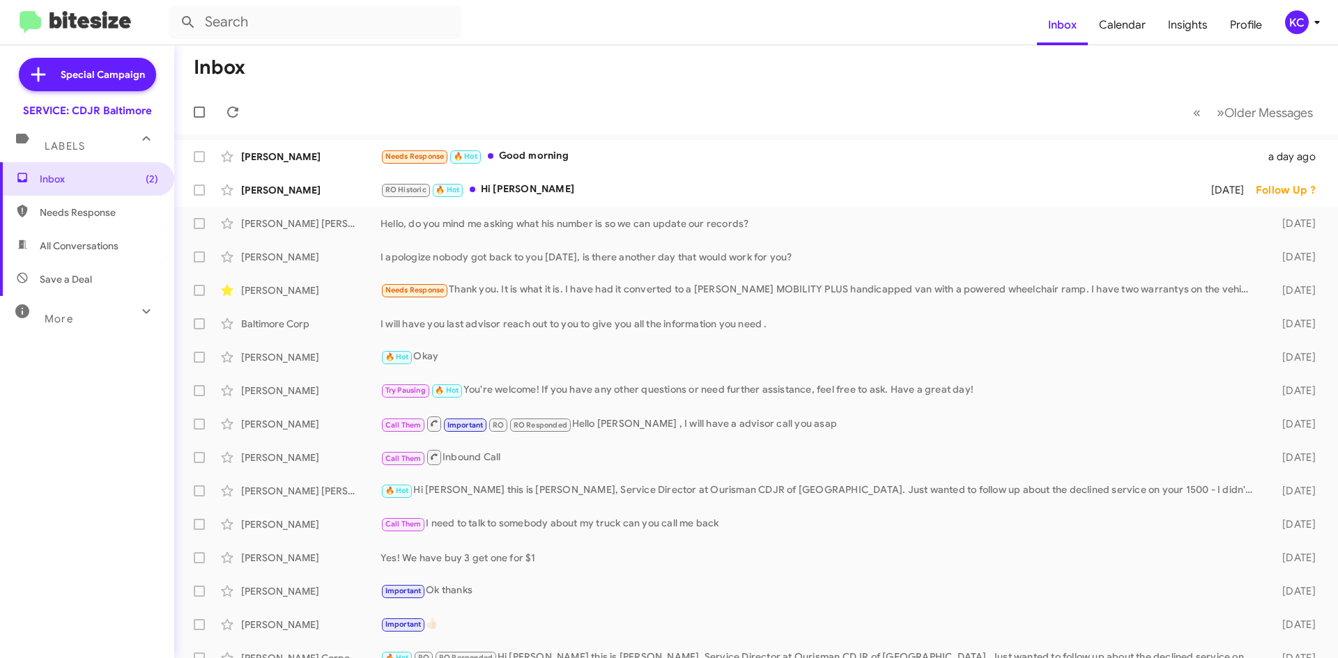
click at [548, 138] on mat-action-list "Anthony Sergi Needs Response 🔥 Hot Good morning a day ago Thessie Whitley RO Hi…" at bounding box center [755, 471] width 1163 height 674
click at [546, 153] on div "Needs Response 🔥 Hot Good morning" at bounding box center [825, 156] width 890 height 16
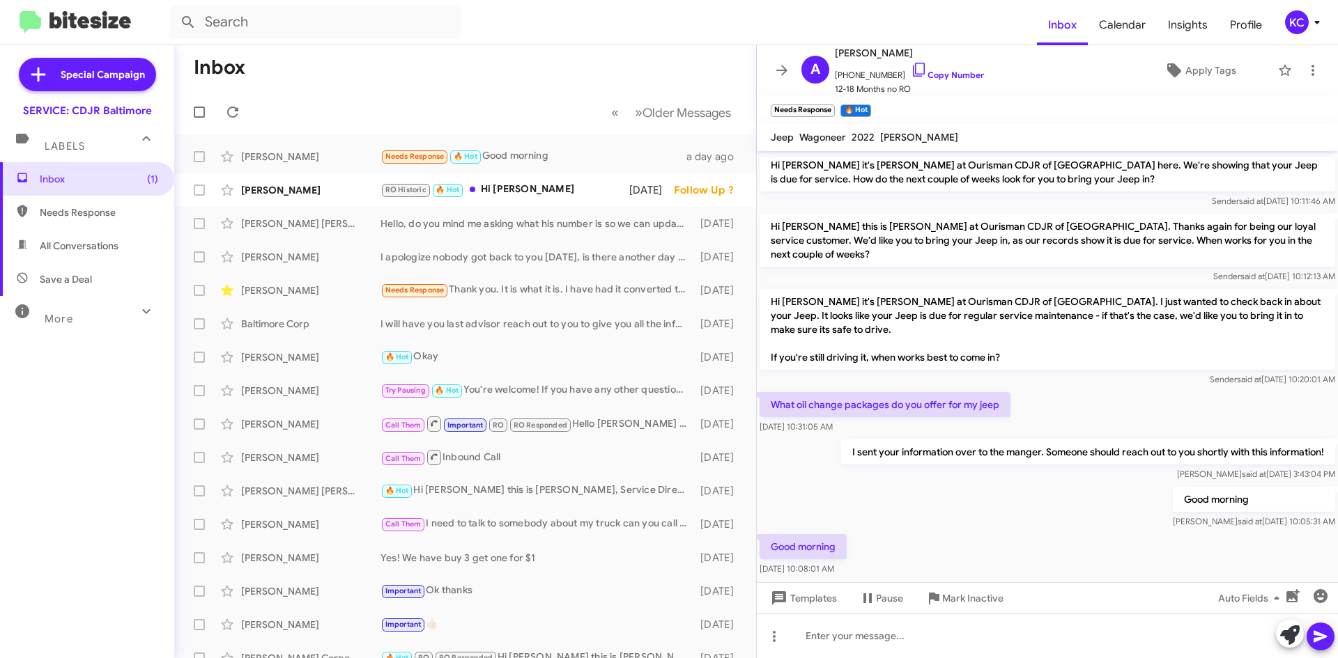
scroll to position [180, 0]
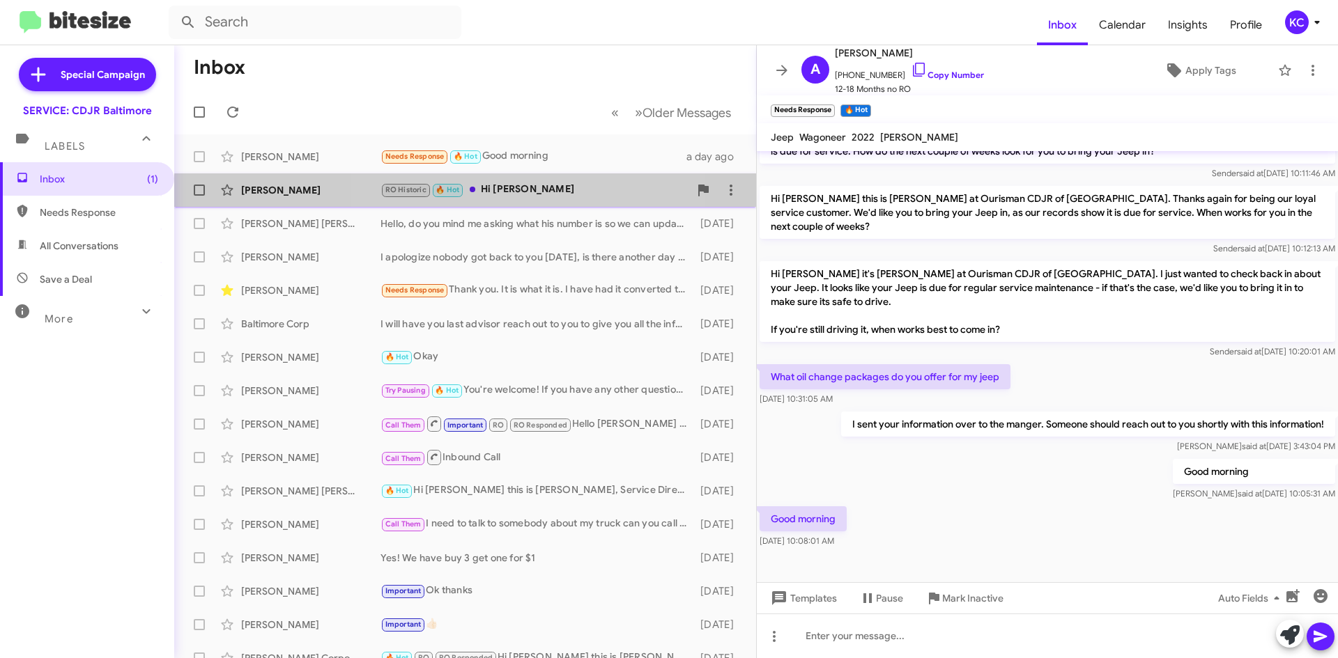
click at [516, 196] on div "RO Historic 🔥 Hot Hi paul" at bounding box center [534, 190] width 309 height 16
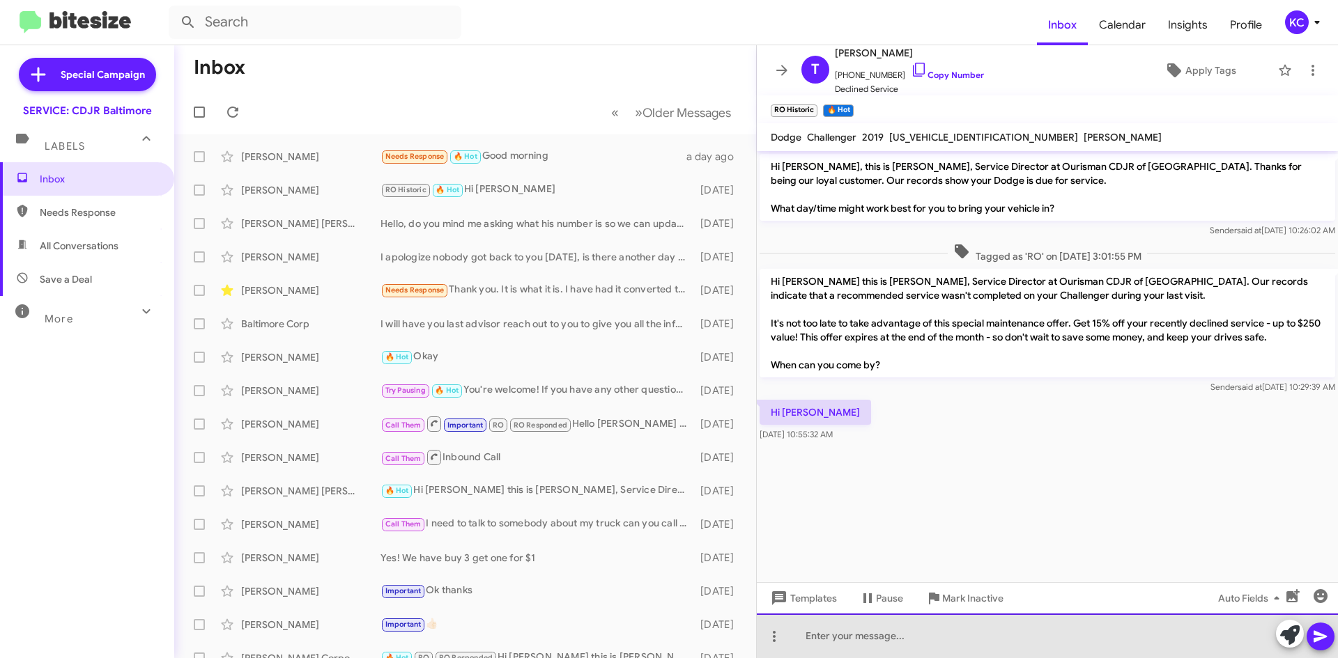
click at [932, 646] on div at bounding box center [1047, 636] width 581 height 45
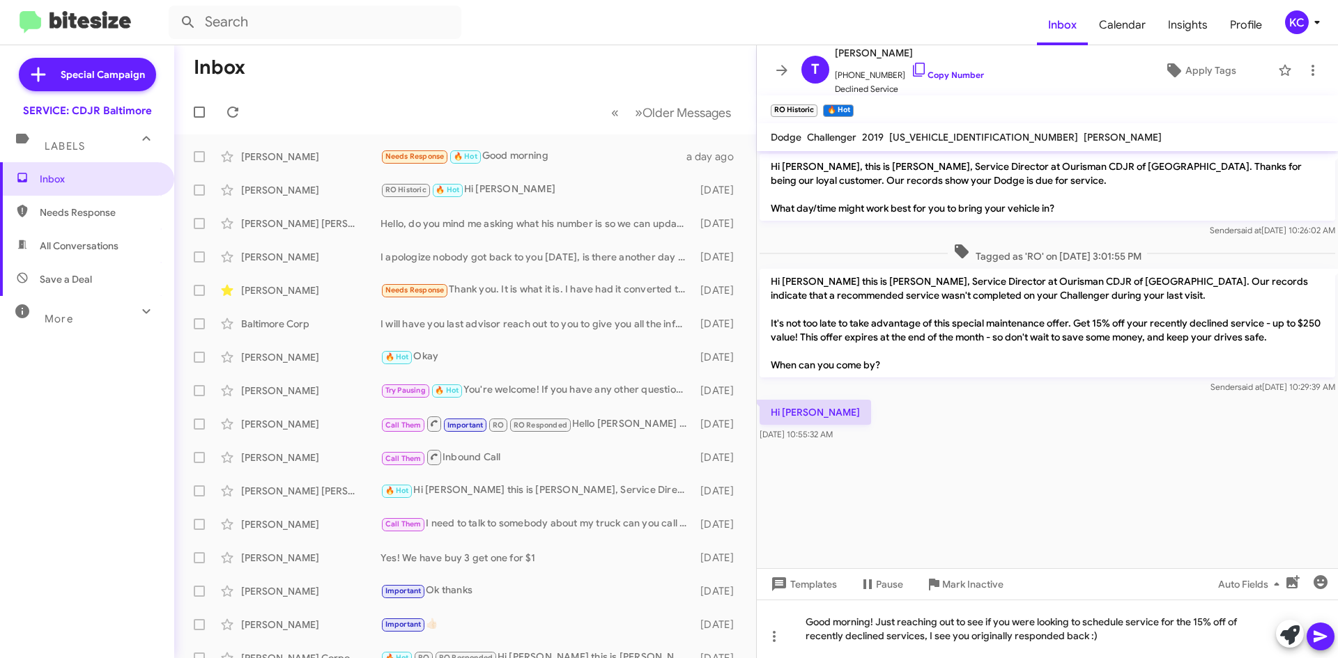
click at [1324, 637] on icon at bounding box center [1319, 637] width 13 height 12
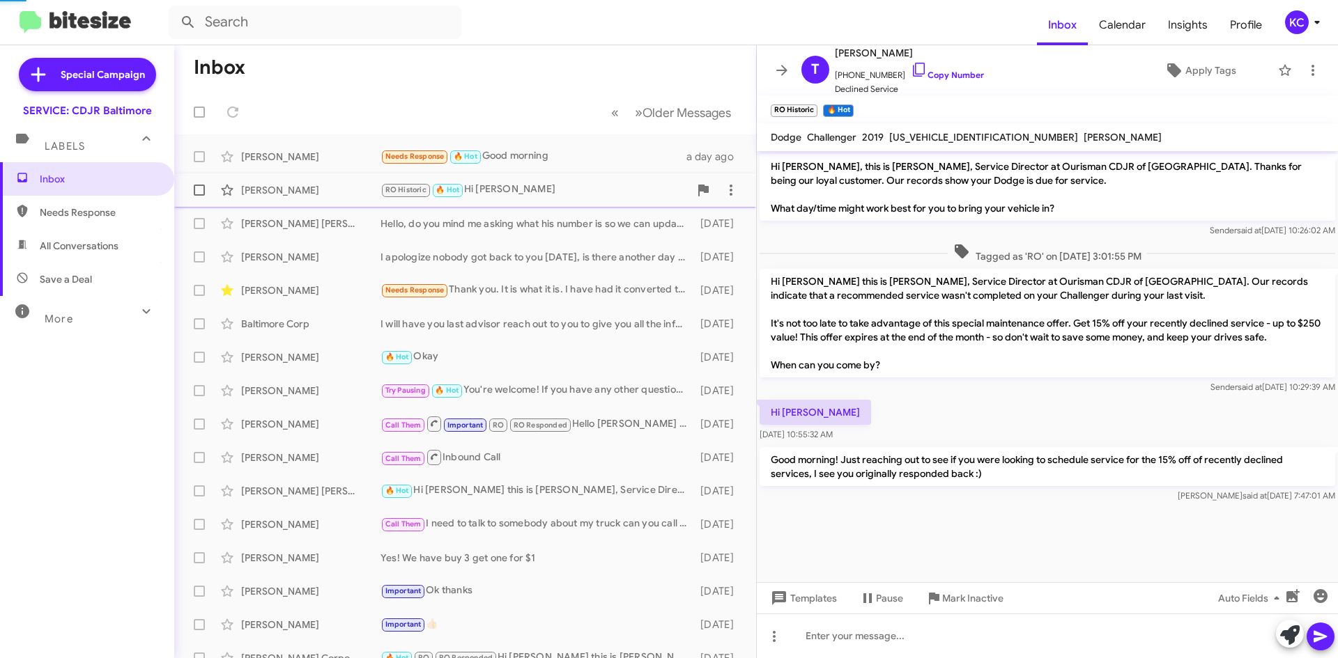
click at [525, 195] on mat-action-list "Anthony Sergi Needs Response 🔥 Hot Good morning a day ago Thessie Whitley RO Hi…" at bounding box center [465, 471] width 582 height 674
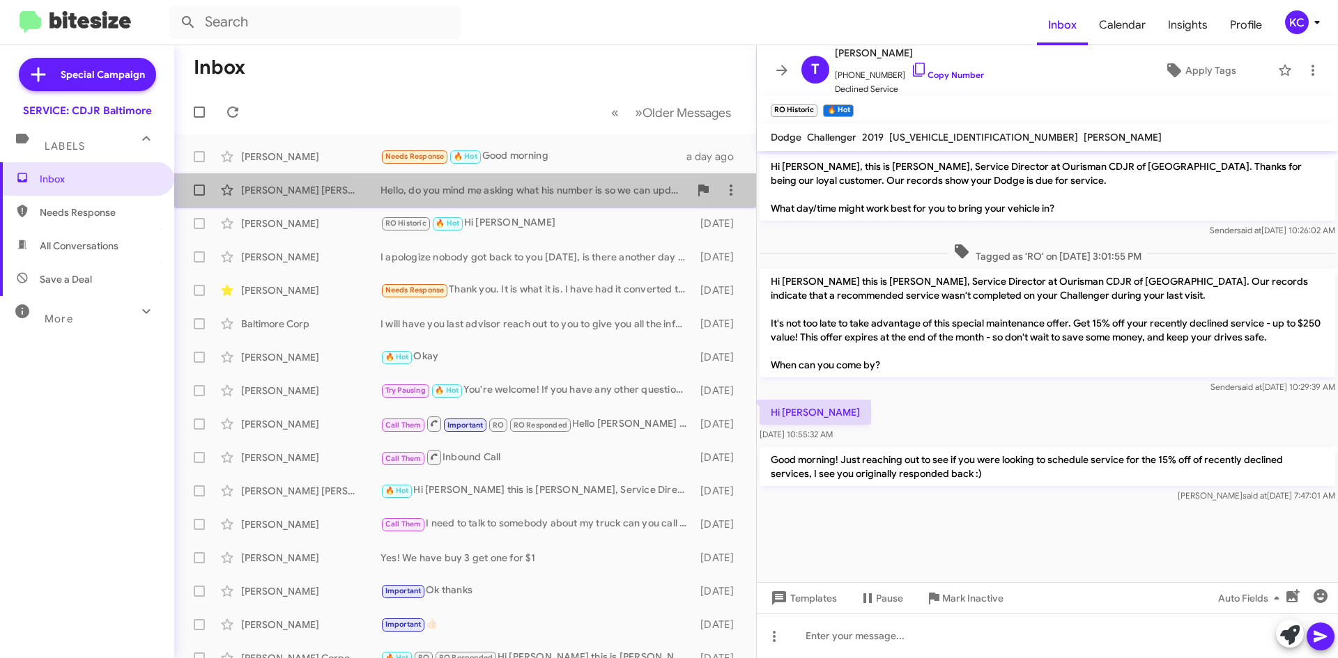
click at [525, 191] on div "Hello, do you mind me asking what his number is so we can update our records?" at bounding box center [534, 190] width 309 height 14
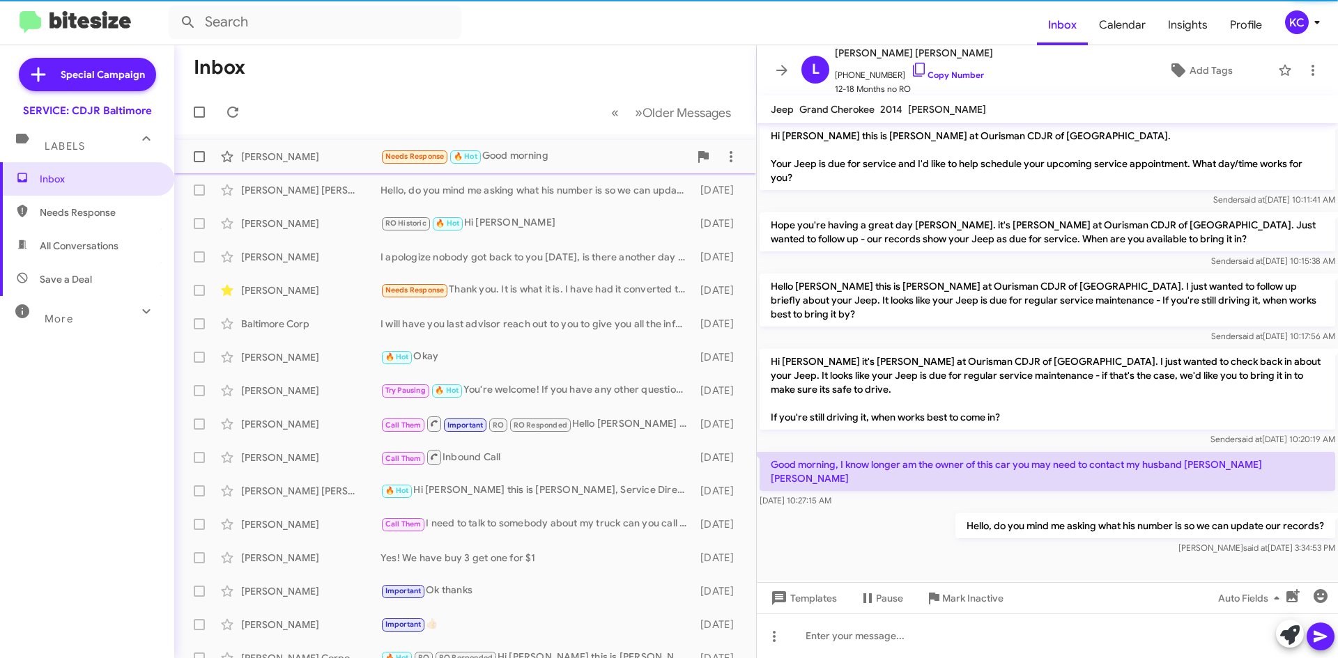
scroll to position [64, 0]
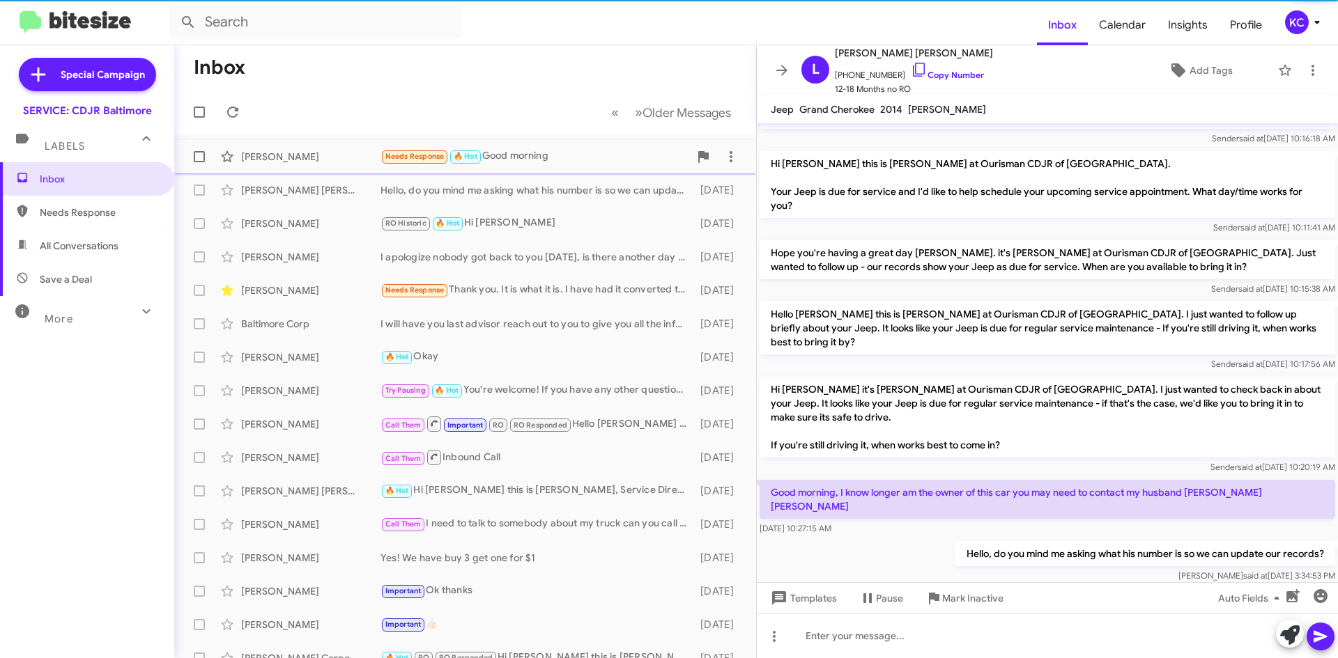
click at [538, 166] on div "Anthony Sergi Needs Response 🔥 Hot Good morning a day ago" at bounding box center [464, 157] width 559 height 28
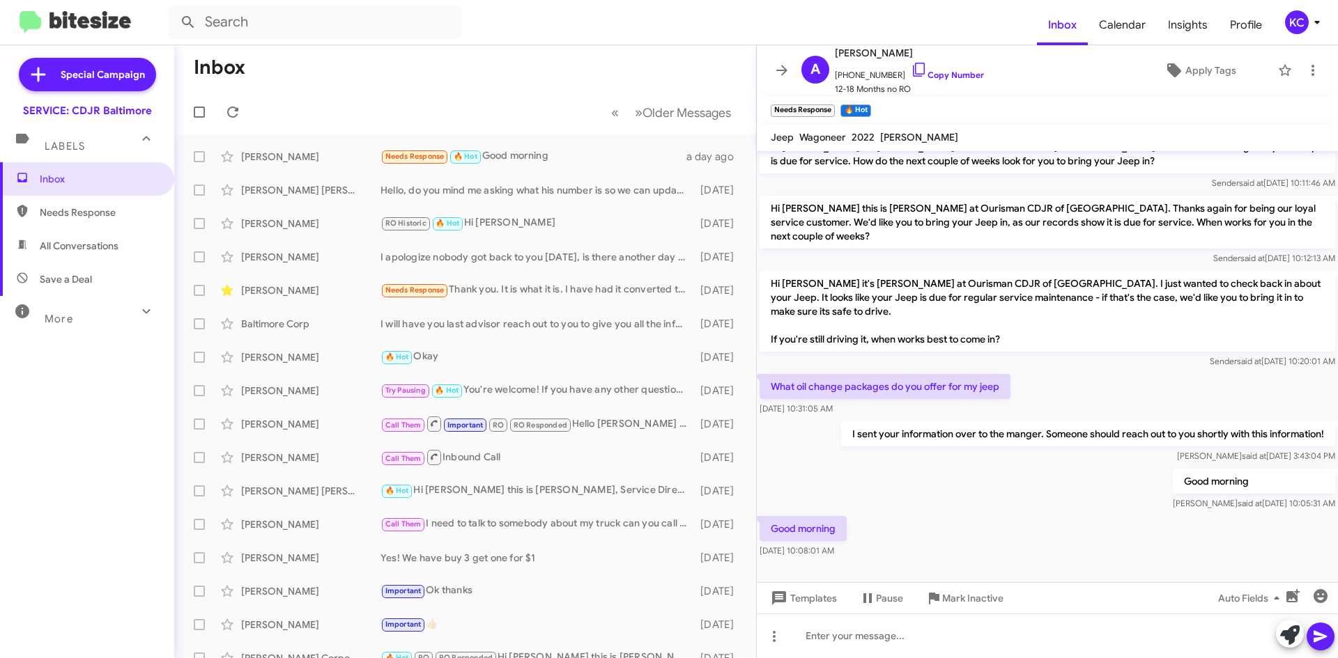
scroll to position [180, 0]
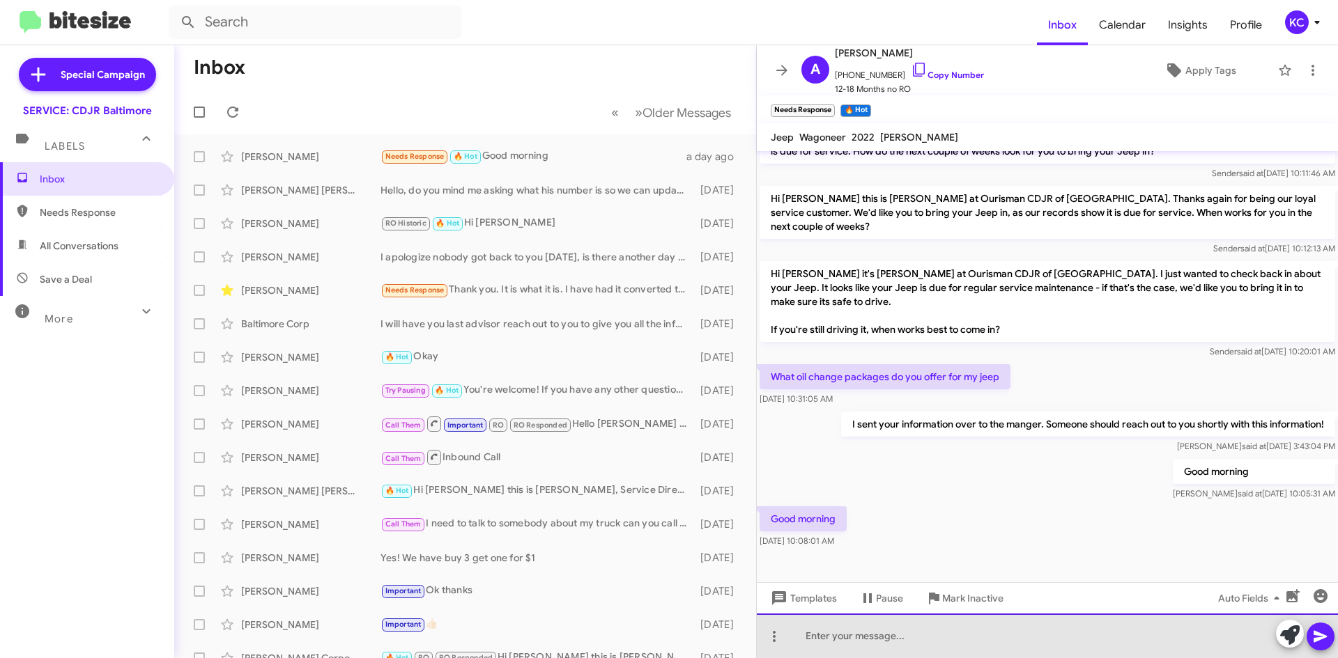
click at [826, 639] on div at bounding box center [1047, 636] width 581 height 45
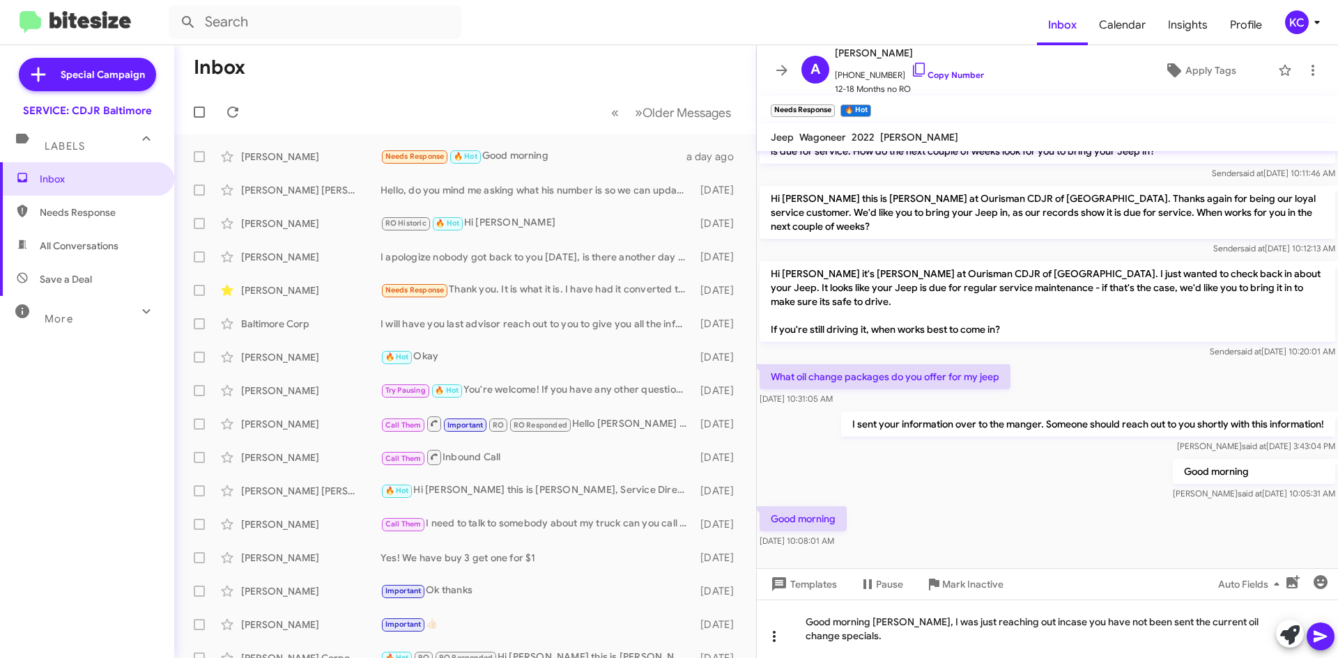
click at [774, 642] on icon at bounding box center [774, 636] width 3 height 11
click at [1042, 633] on div at bounding box center [669, 329] width 1338 height 658
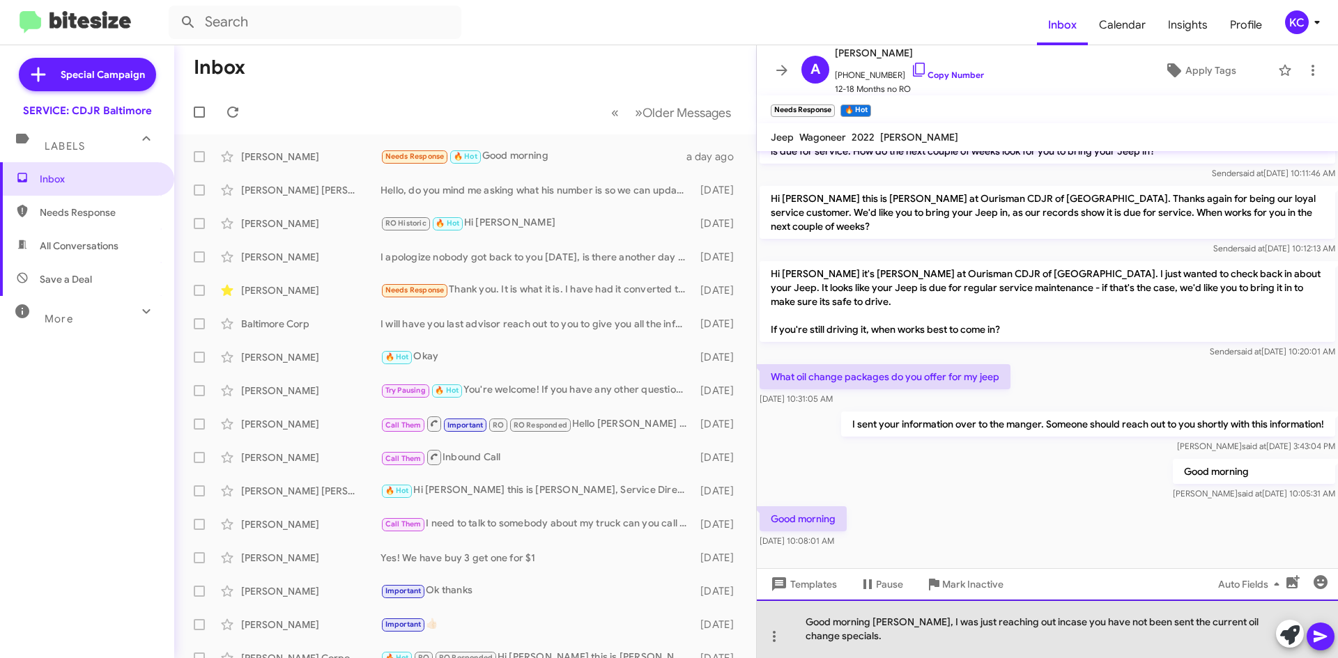
click at [897, 643] on div "Good morning Anthony, I was just reaching out incase you have not been sent the…" at bounding box center [1047, 629] width 581 height 59
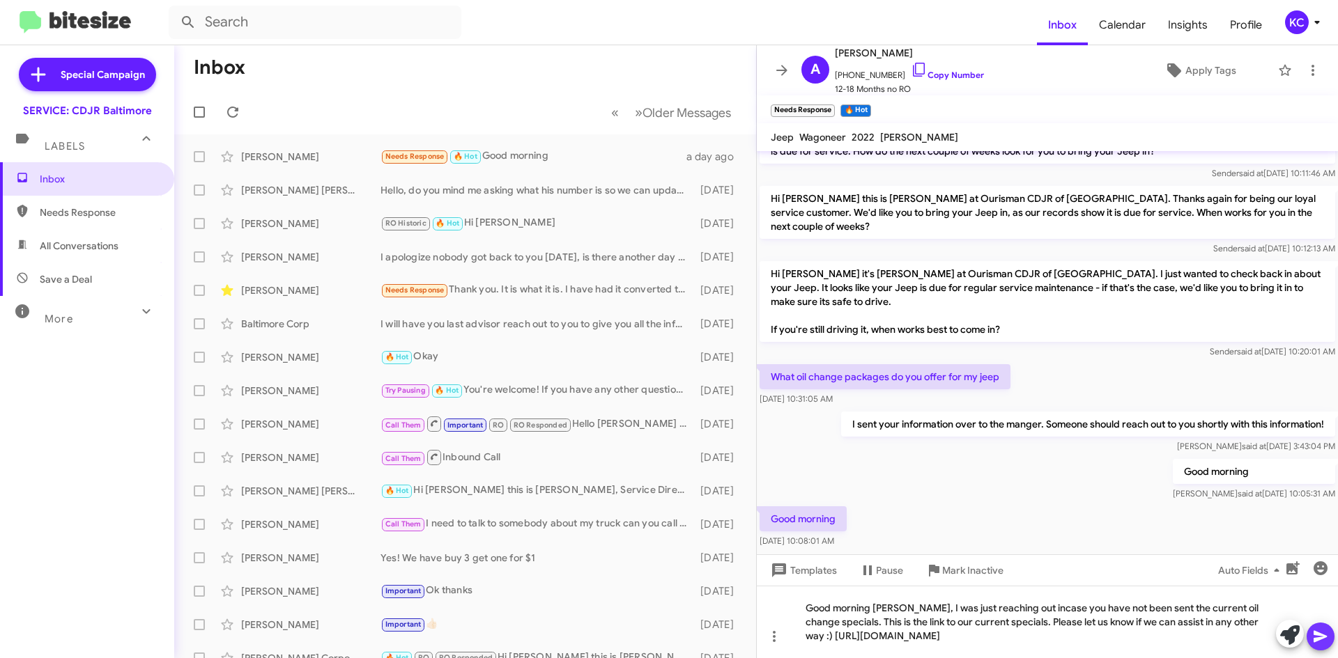
click at [1324, 633] on icon at bounding box center [1320, 636] width 17 height 17
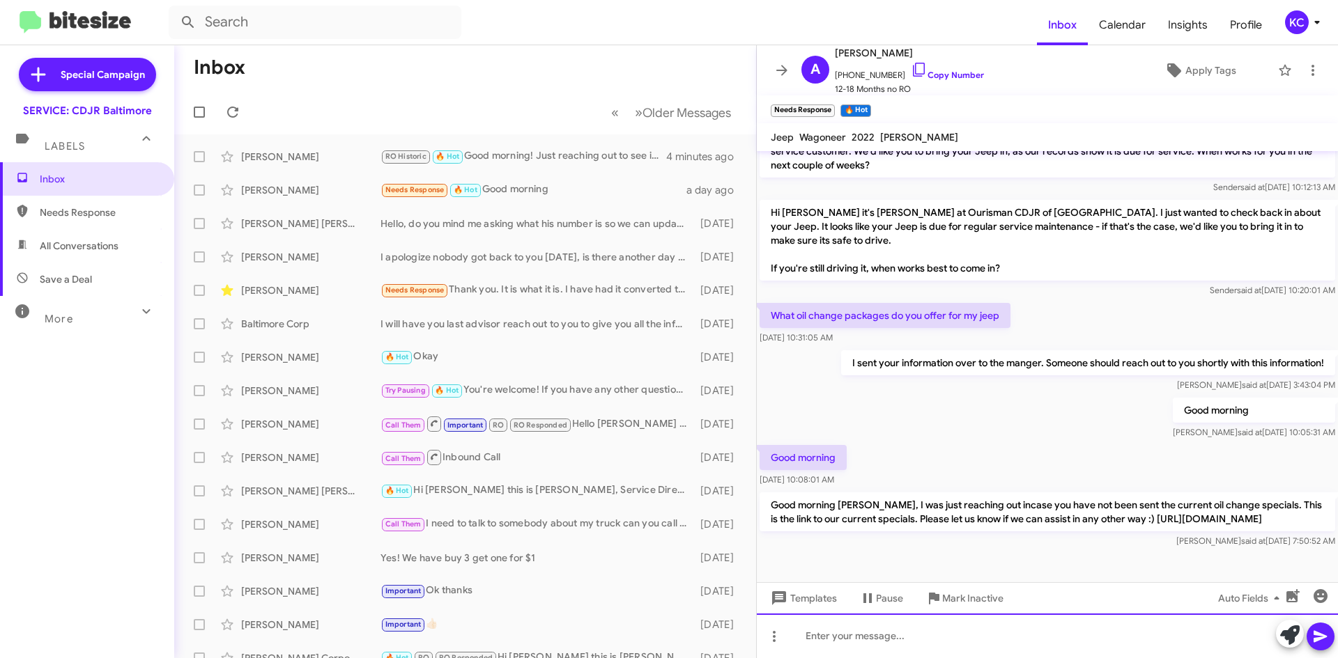
scroll to position [258, 0]
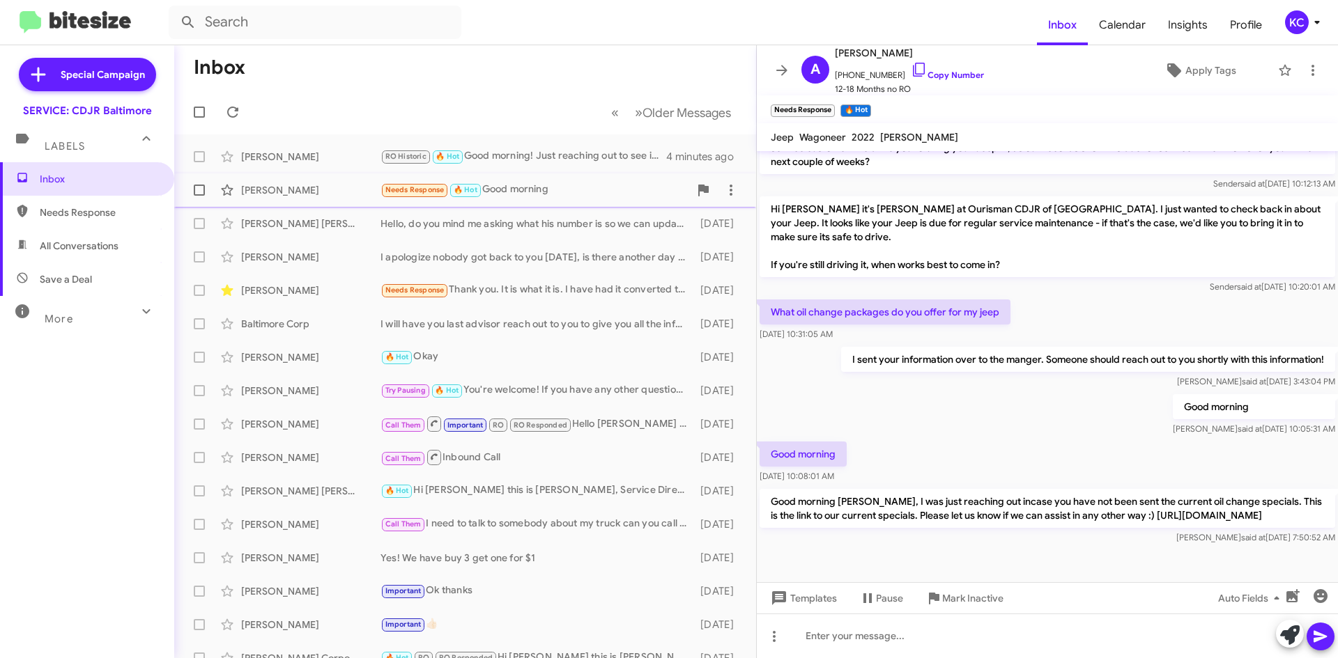
click at [537, 192] on div "Needs Response 🔥 Hot Good morning" at bounding box center [534, 190] width 309 height 16
click at [571, 161] on div "RO Historic 🔥 Hot Good morning! Just reaching out to see if you were looking to…" at bounding box center [534, 156] width 309 height 16
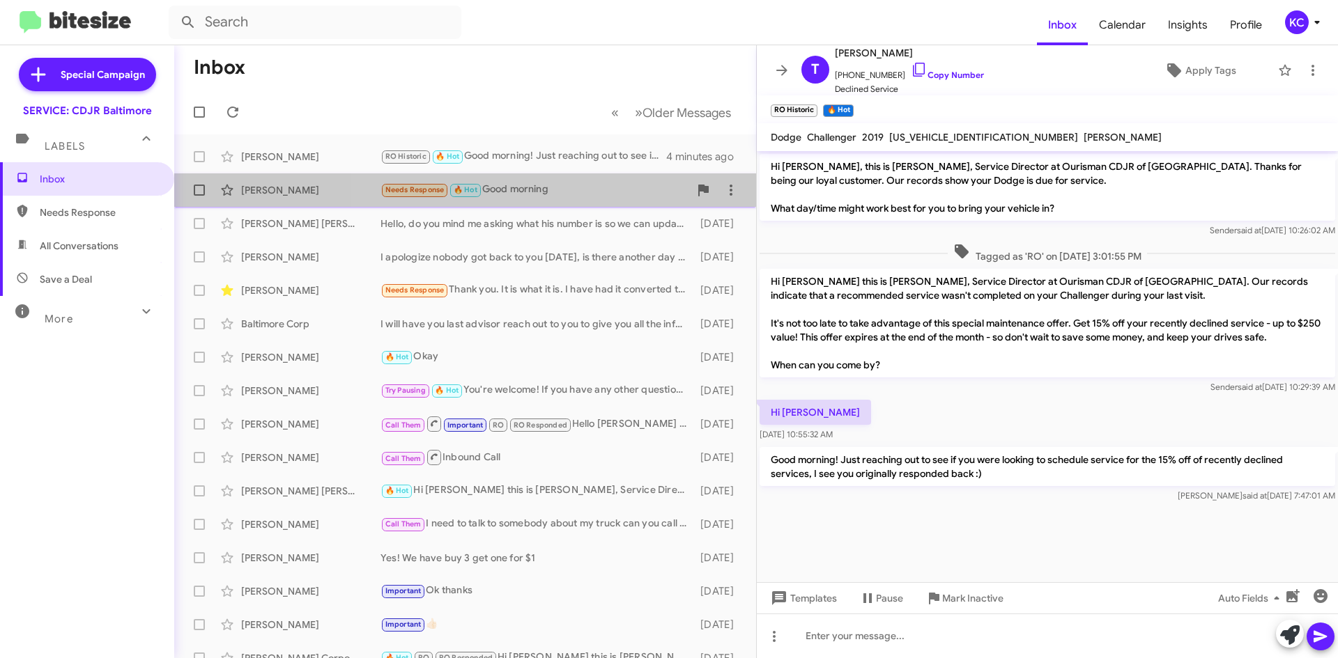
click at [564, 204] on span "Anthony Sergi Needs Response 🔥 Hot Good morning a day ago" at bounding box center [465, 189] width 582 height 33
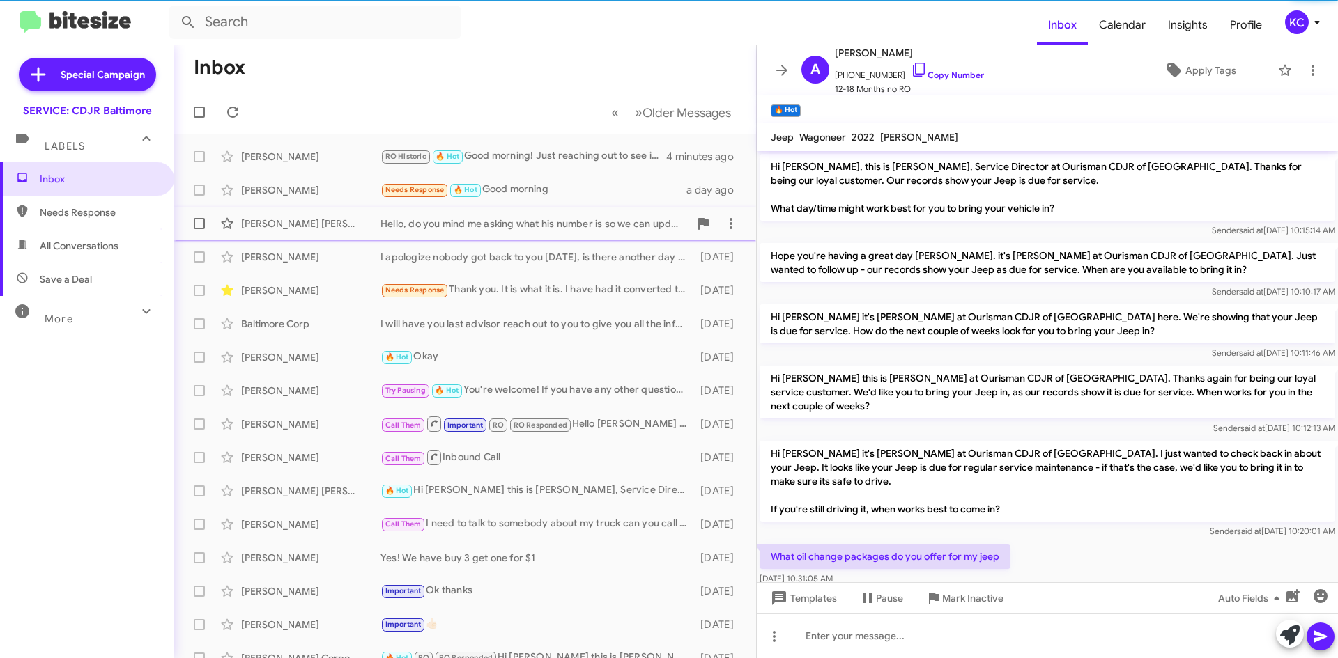
scroll to position [258, 0]
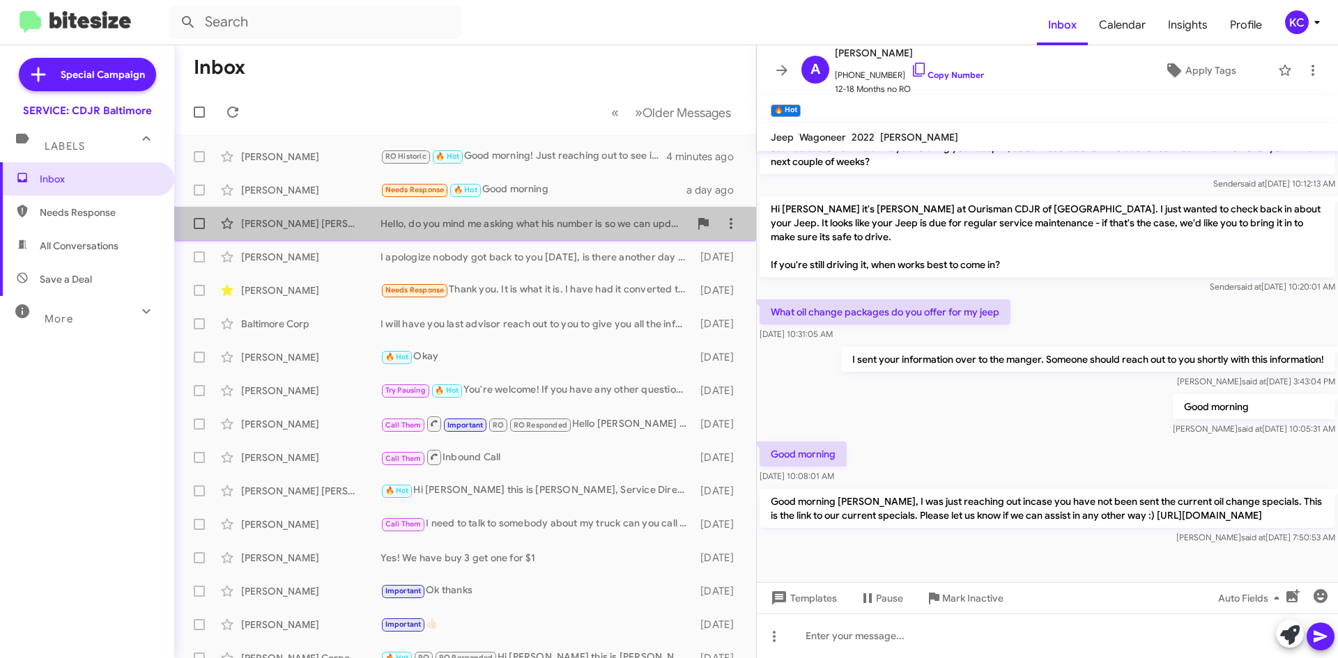
click at [576, 223] on div "Hello, do you mind me asking what his number is so we can update our records?" at bounding box center [534, 224] width 309 height 14
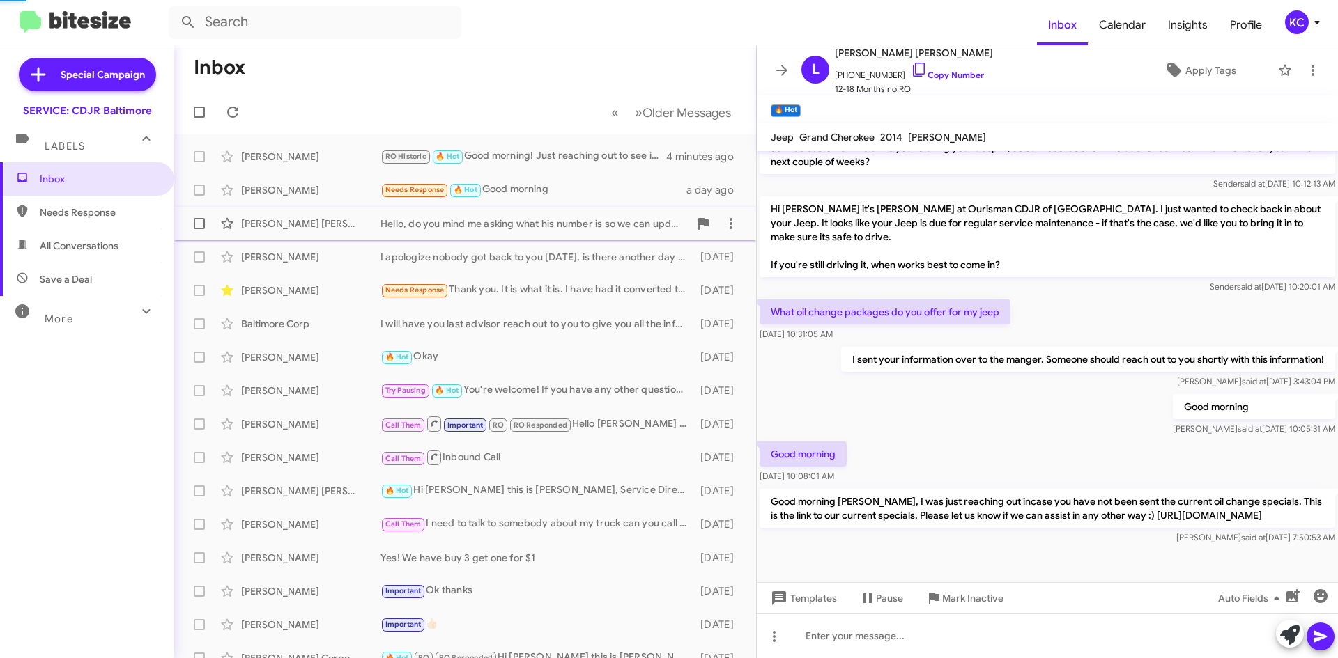
scroll to position [64, 0]
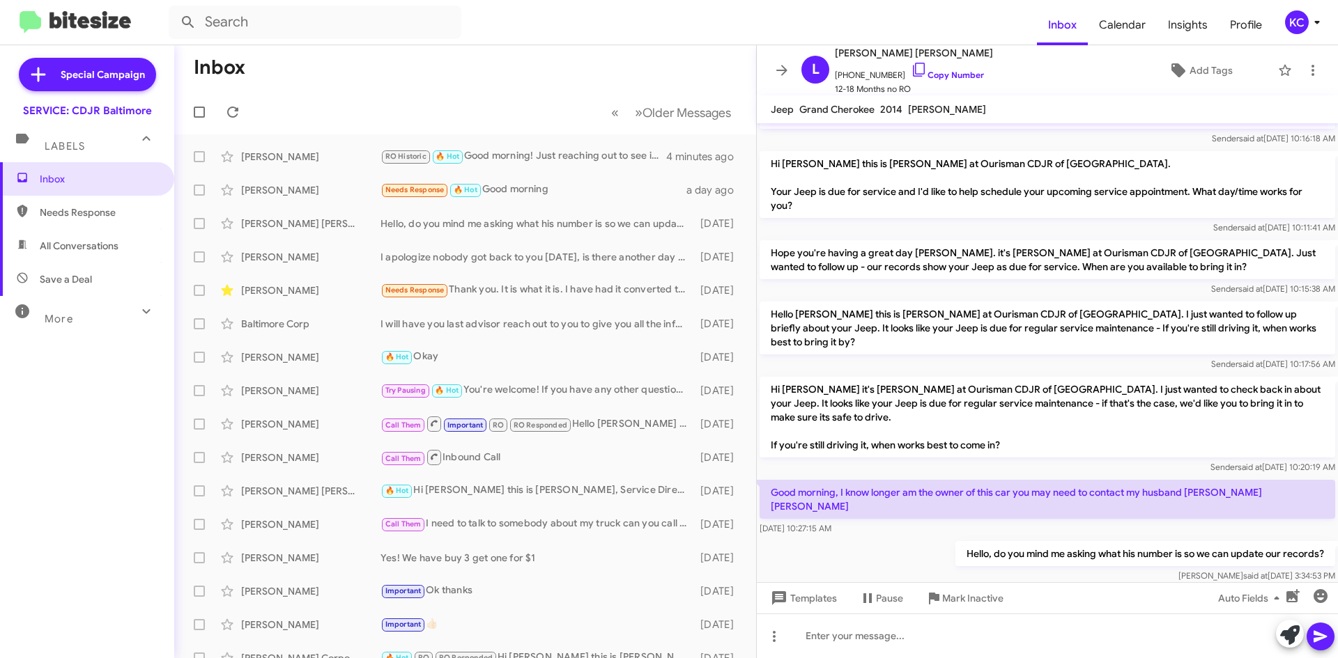
click at [1299, 22] on div "KC" at bounding box center [1297, 22] width 24 height 24
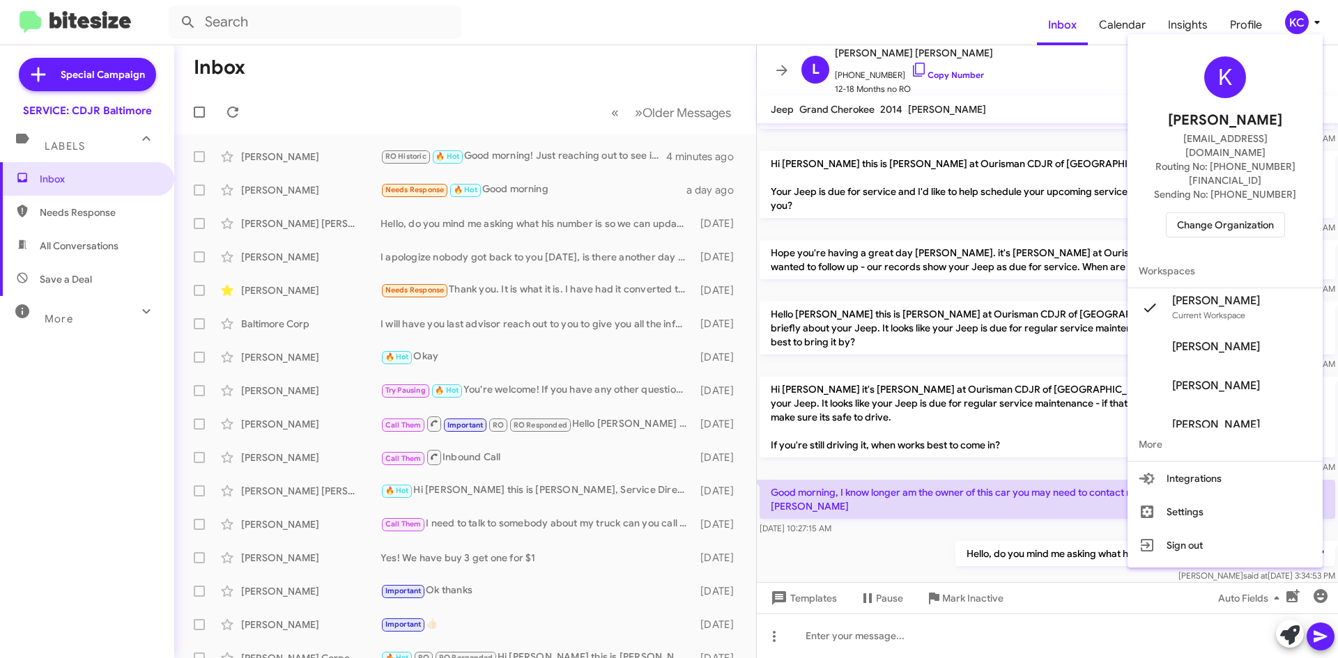
click at [1273, 213] on span "Change Organization" at bounding box center [1225, 225] width 97 height 24
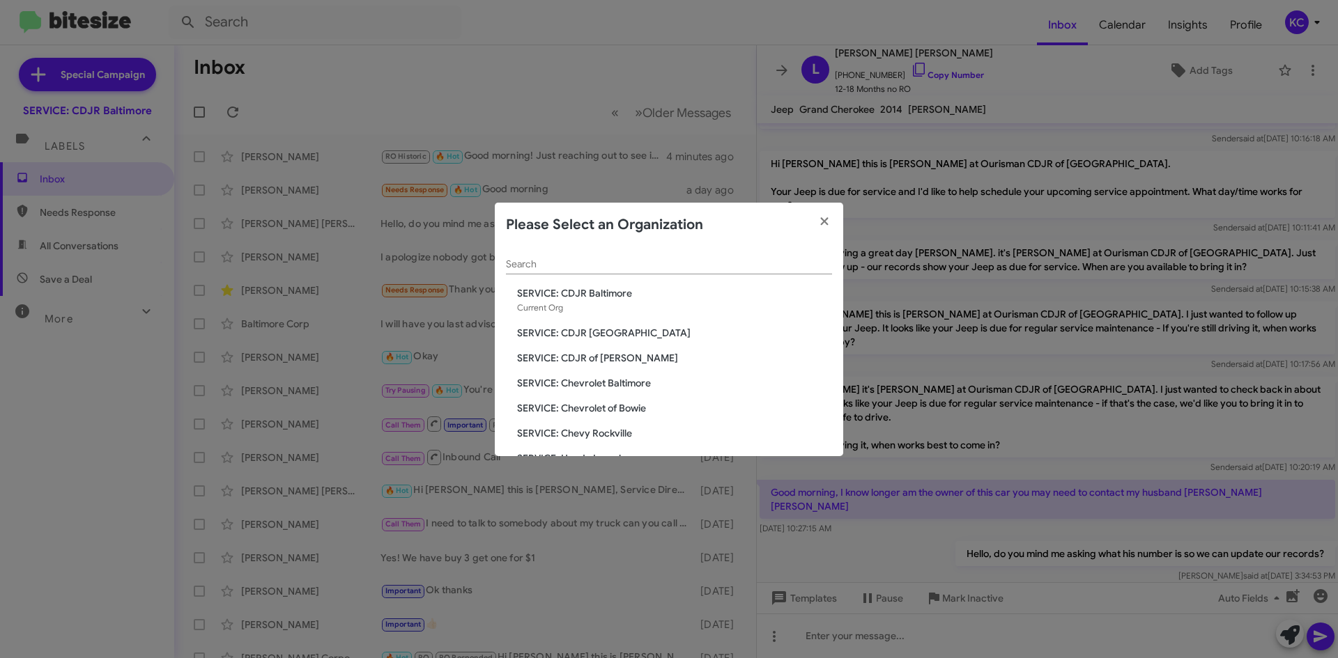
click at [615, 337] on span "SERVICE: CDJR [GEOGRAPHIC_DATA]" at bounding box center [674, 333] width 315 height 14
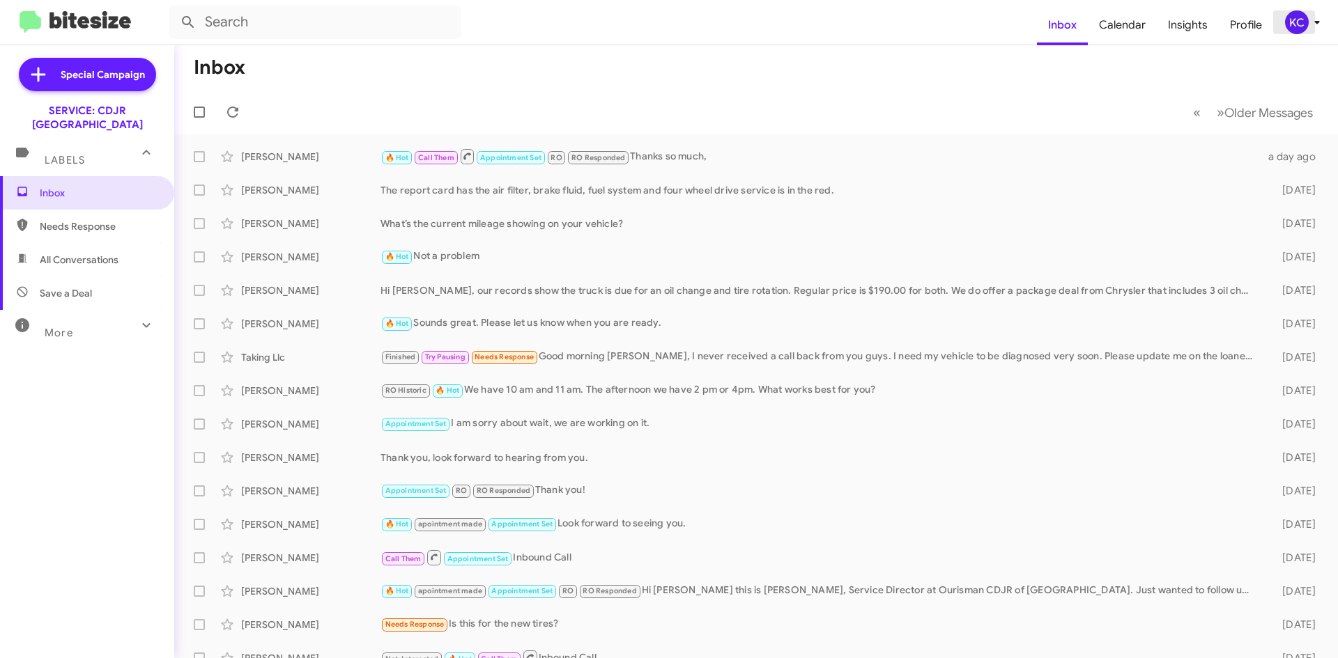
click at [1289, 33] on div "KC" at bounding box center [1297, 22] width 24 height 24
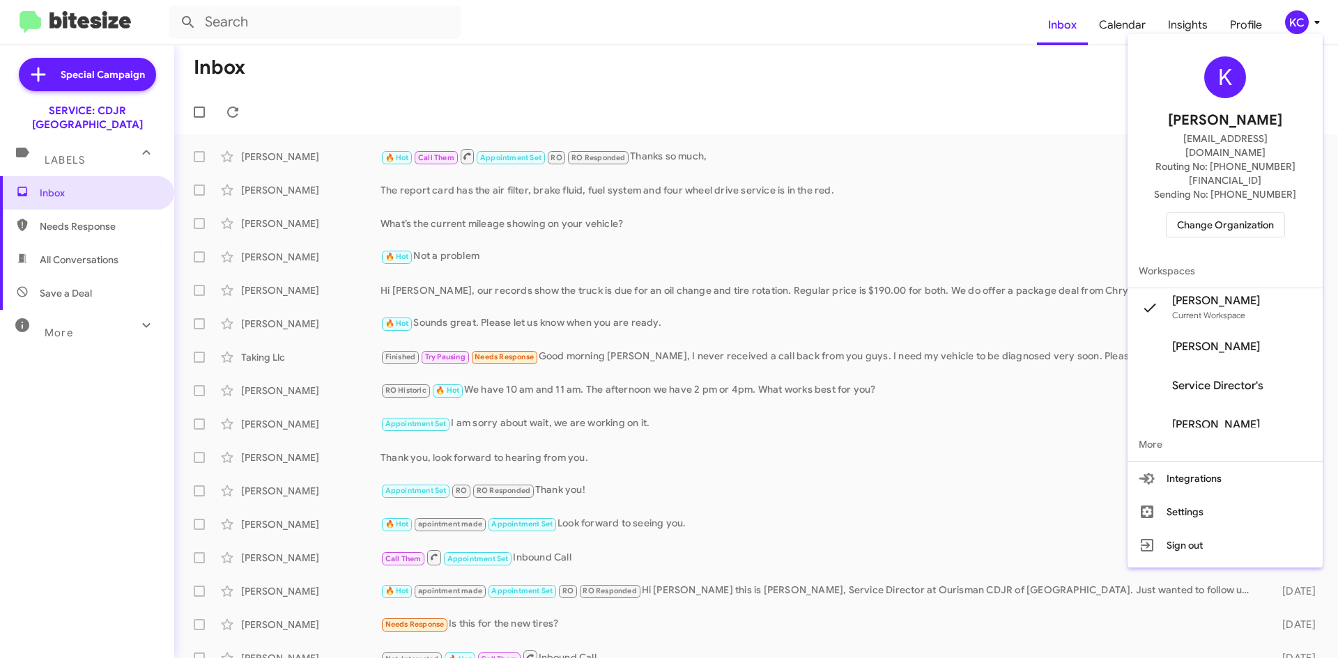
click at [1228, 213] on span "Change Organization" at bounding box center [1225, 225] width 97 height 24
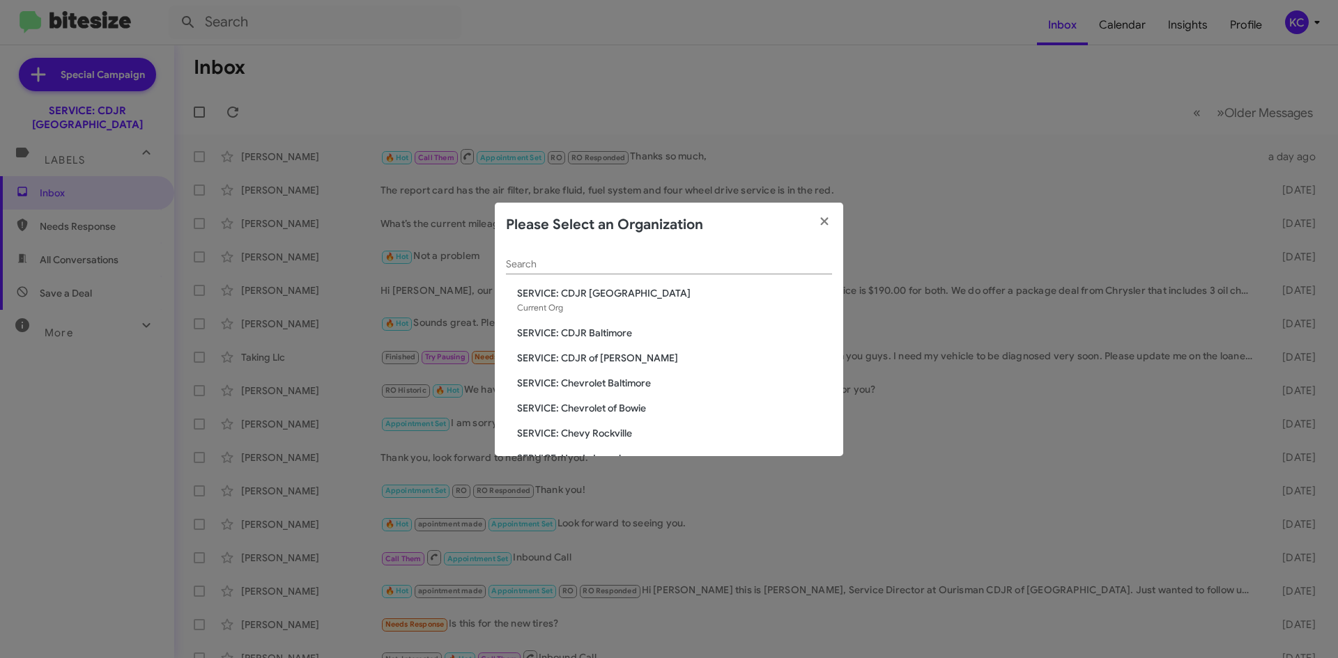
click at [612, 381] on span "SERVICE: Chevrolet Baltimore" at bounding box center [674, 383] width 315 height 14
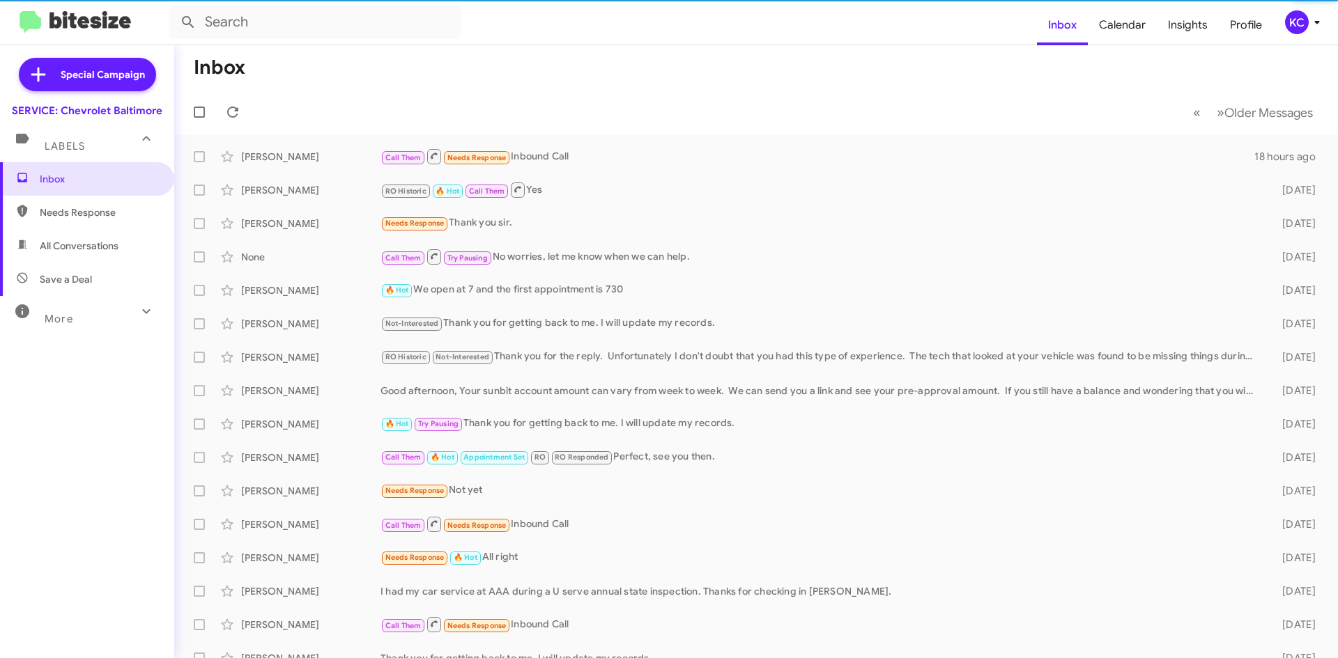
click at [1299, 30] on div "KC" at bounding box center [1297, 22] width 24 height 24
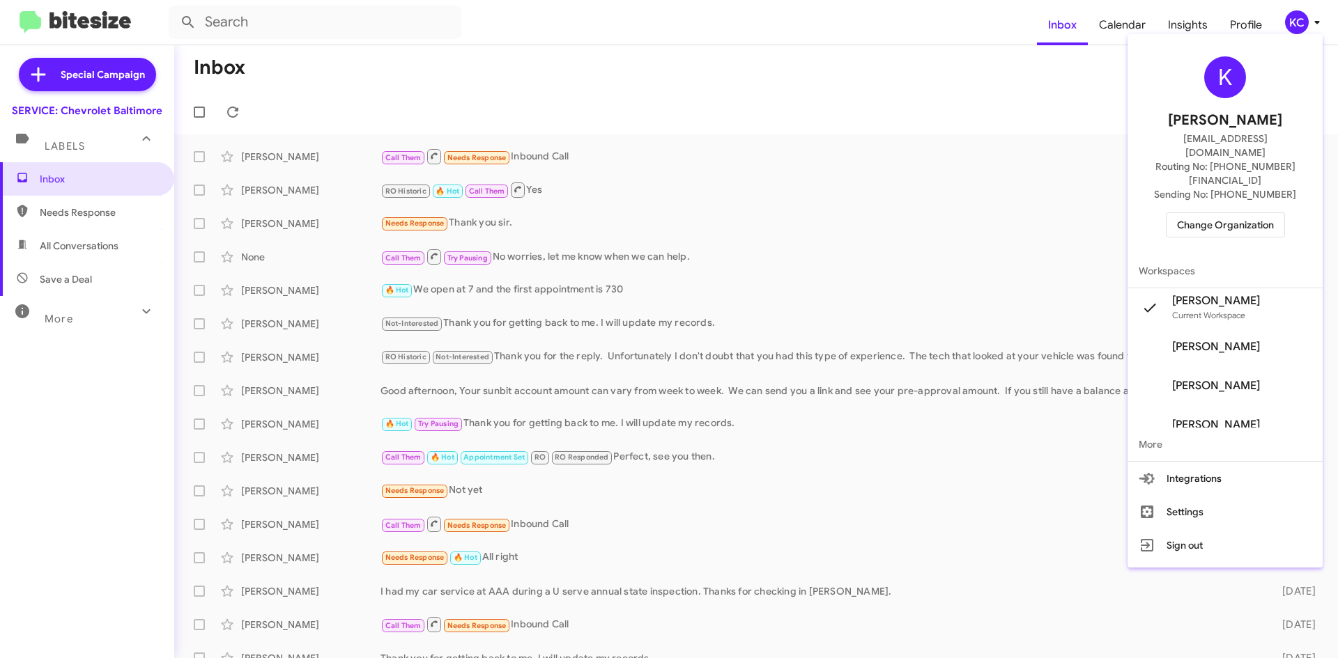
click at [1248, 213] on span "Change Organization" at bounding box center [1225, 225] width 97 height 24
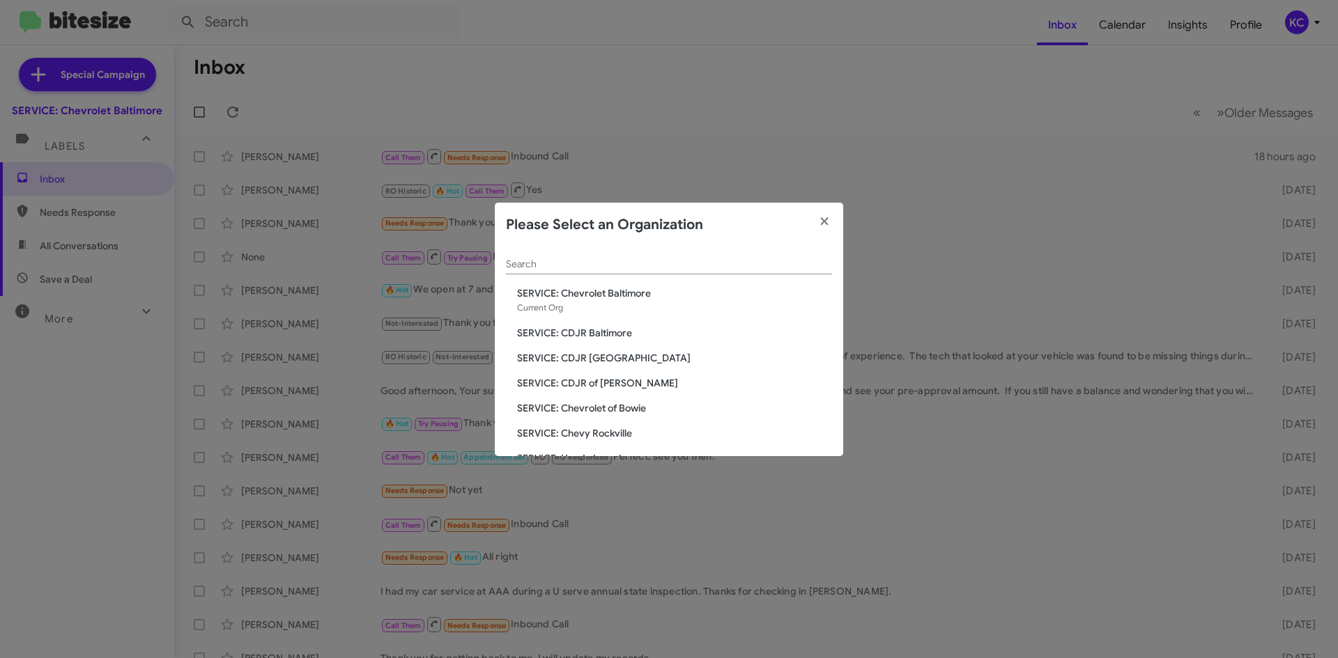
click at [600, 335] on span "SERVICE: CDJR Baltimore" at bounding box center [674, 333] width 315 height 14
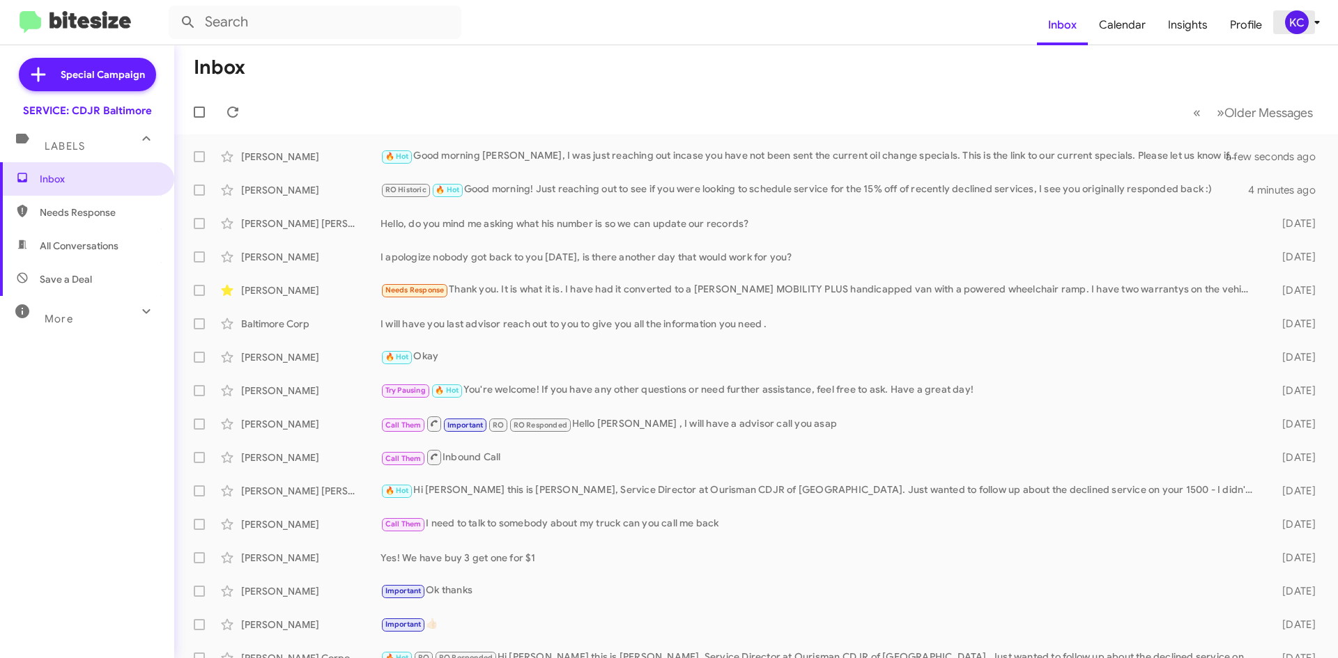
click at [1301, 25] on div "KC" at bounding box center [1297, 22] width 24 height 24
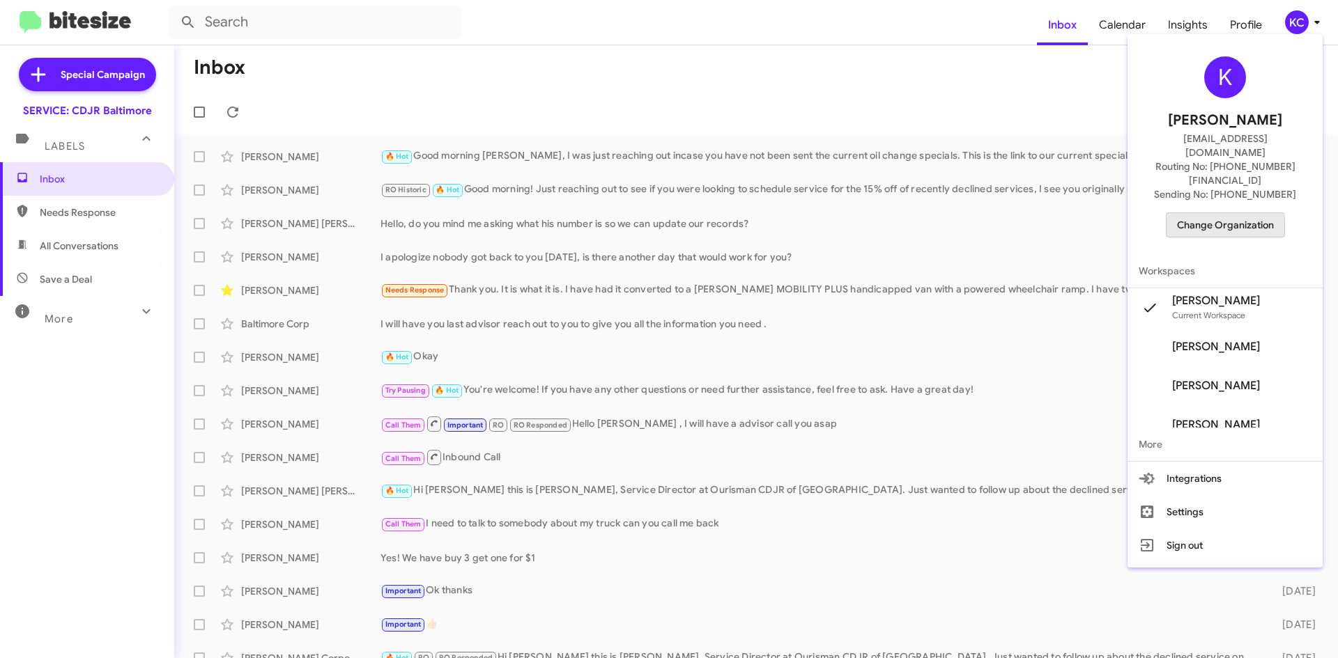
click at [1207, 213] on span "Change Organization" at bounding box center [1225, 225] width 97 height 24
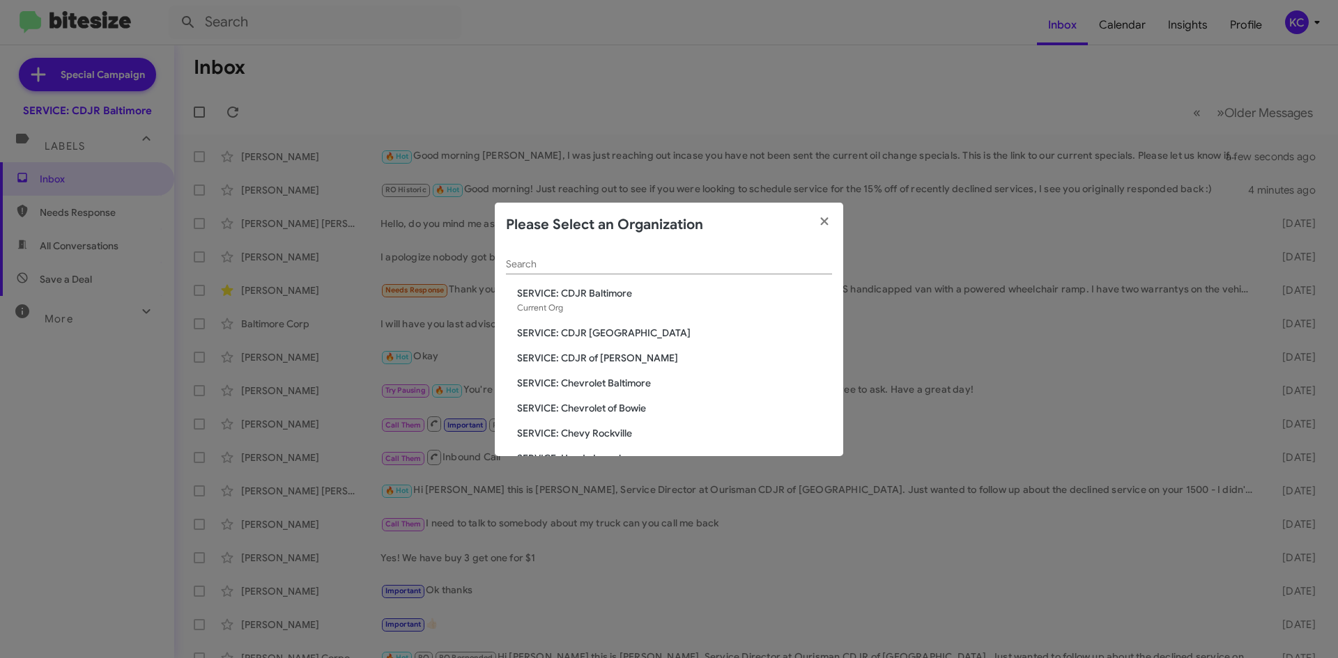
click at [630, 409] on span "SERVICE: Chevrolet of Bowie" at bounding box center [674, 408] width 315 height 14
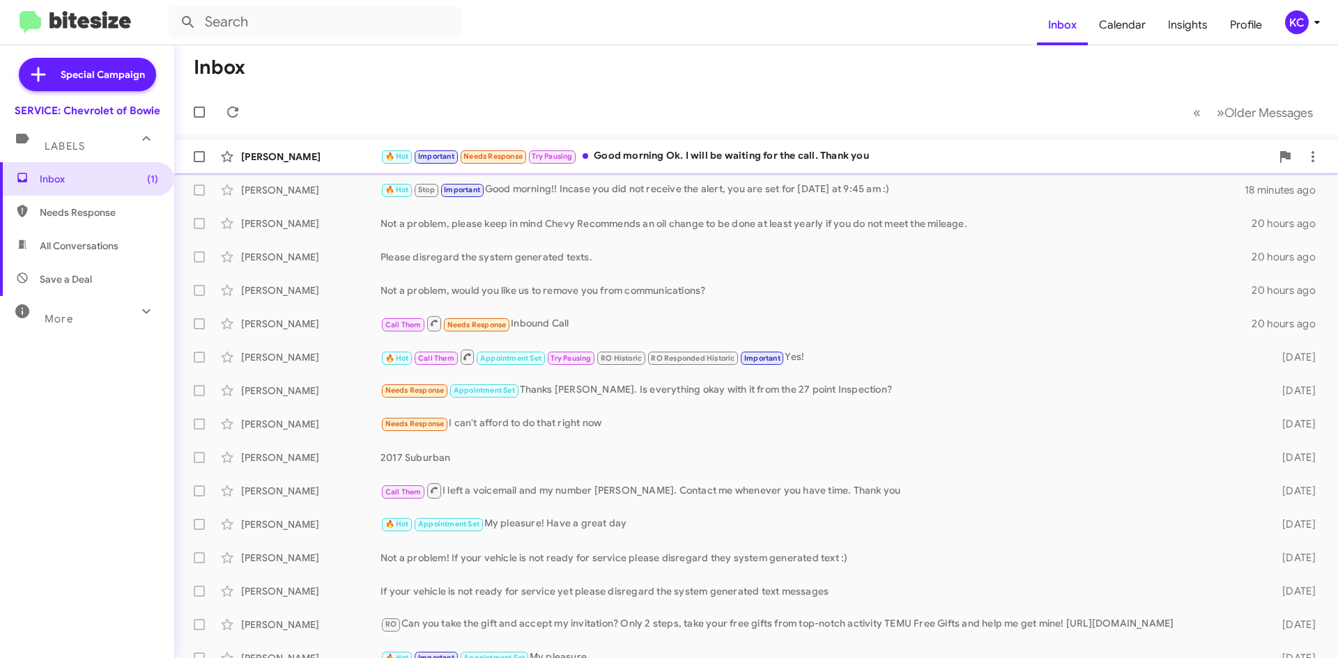
click at [757, 169] on div "[PERSON_NAME] 🔥 Hot Important Needs Response Try Pausing Good morning Ok. I wil…" at bounding box center [755, 157] width 1141 height 28
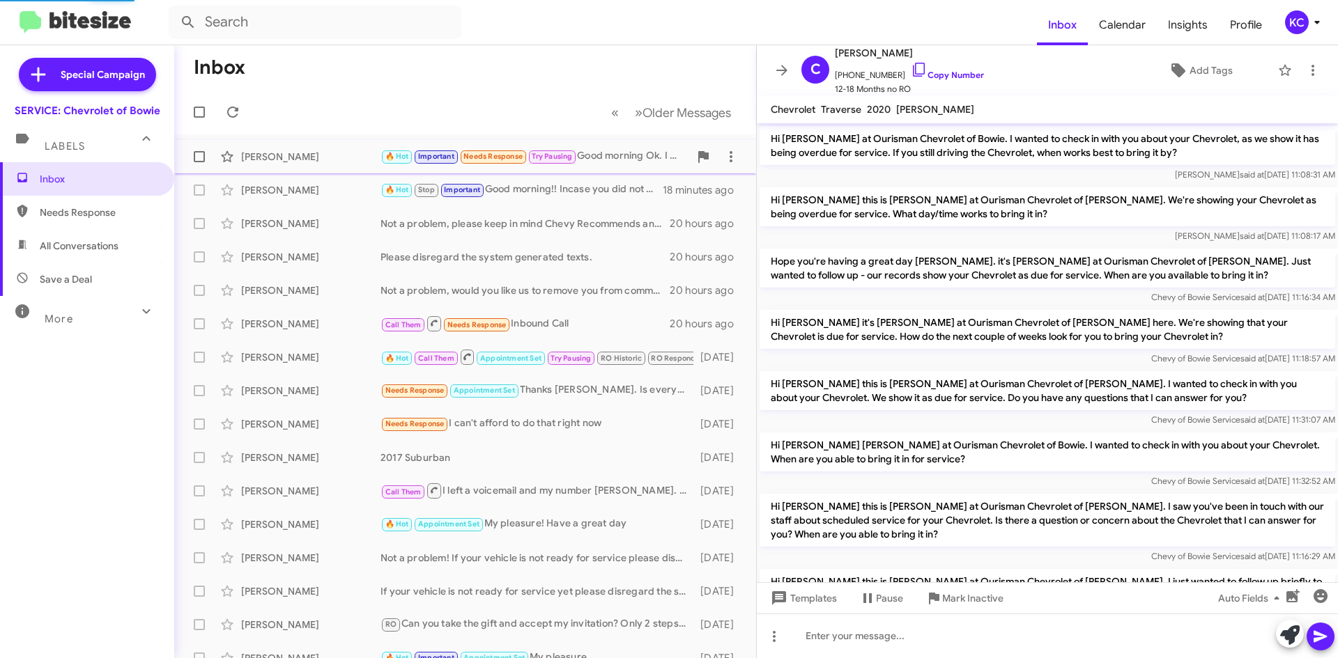
scroll to position [837, 0]
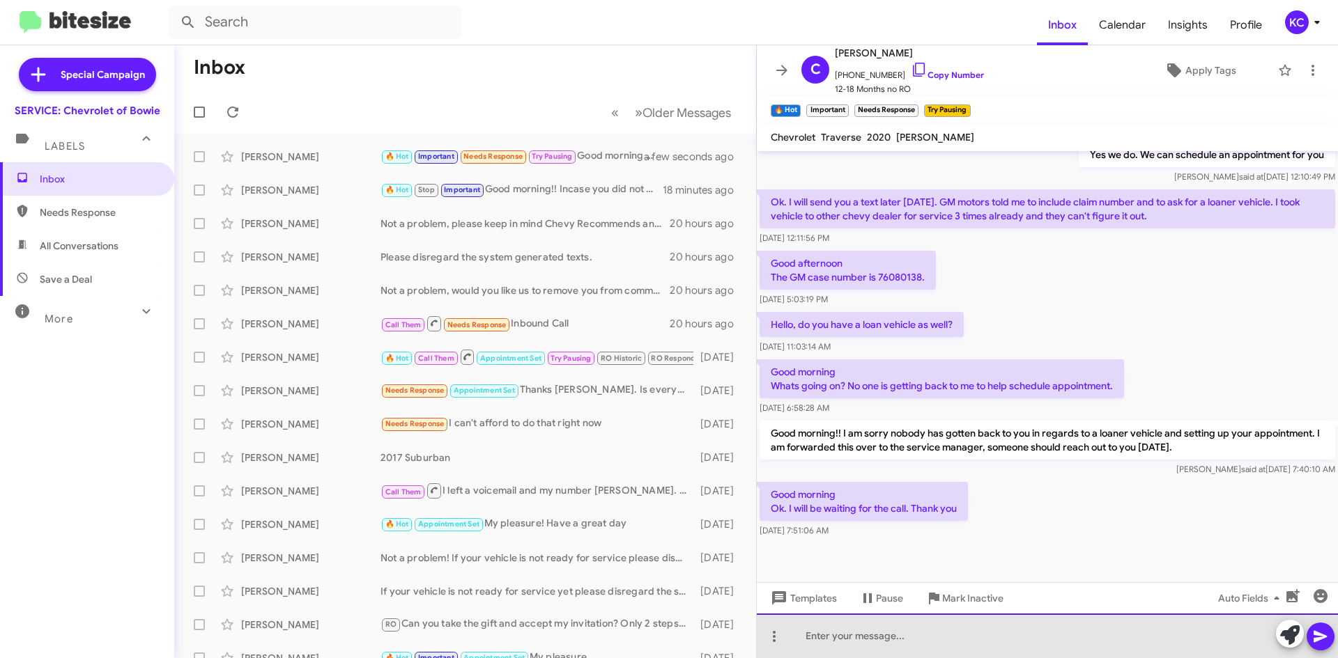
click at [867, 641] on div at bounding box center [1047, 636] width 581 height 45
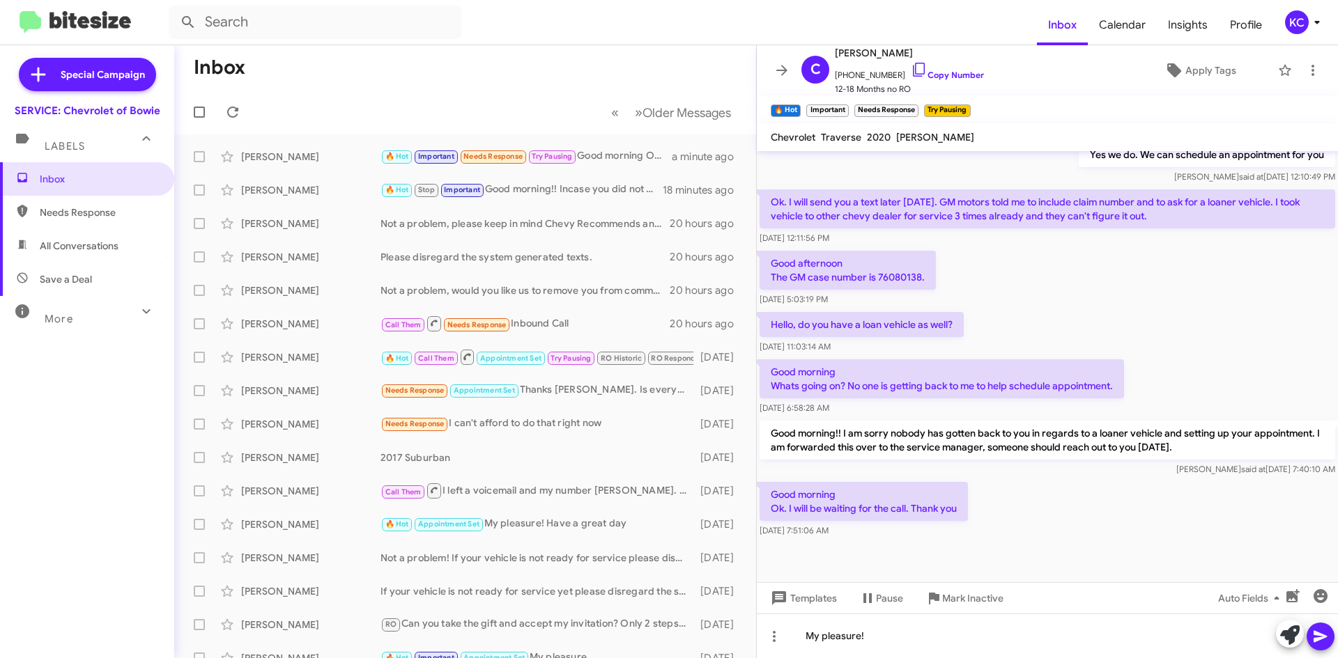
click at [1322, 633] on icon at bounding box center [1320, 636] width 17 height 17
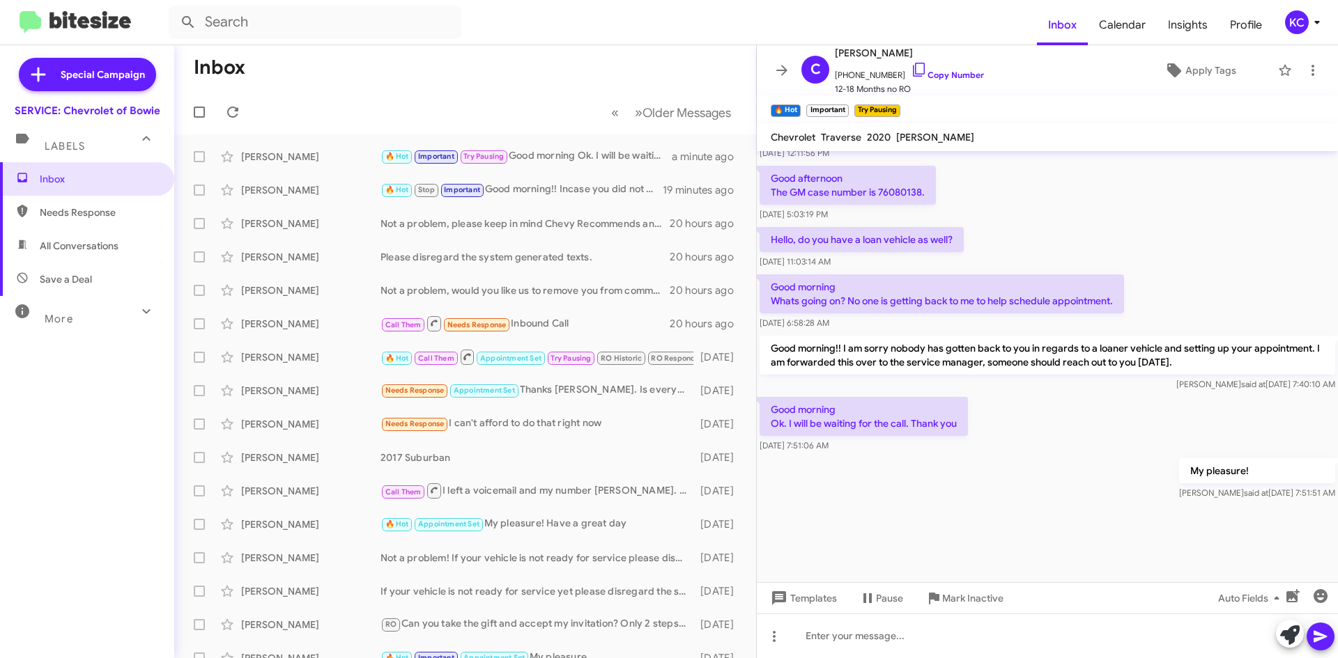
scroll to position [1073, 0]
click at [1288, 28] on div "KC" at bounding box center [1297, 22] width 24 height 24
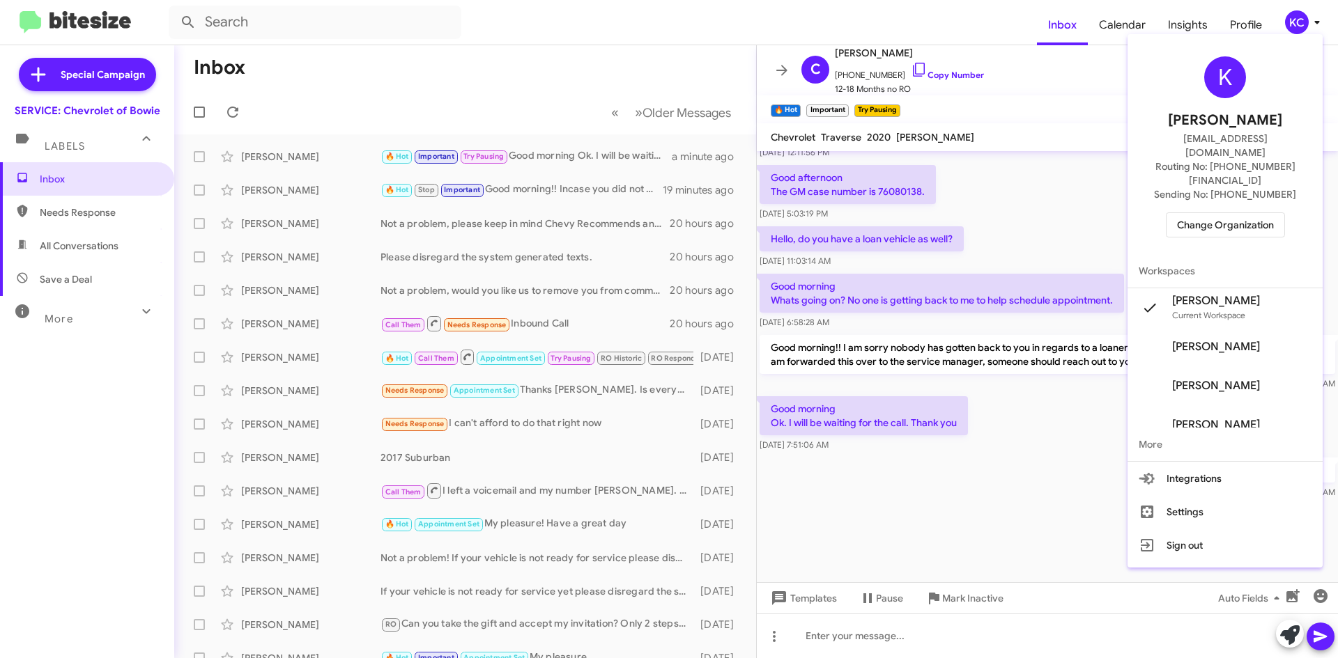
click at [1229, 213] on span "Change Organization" at bounding box center [1225, 225] width 97 height 24
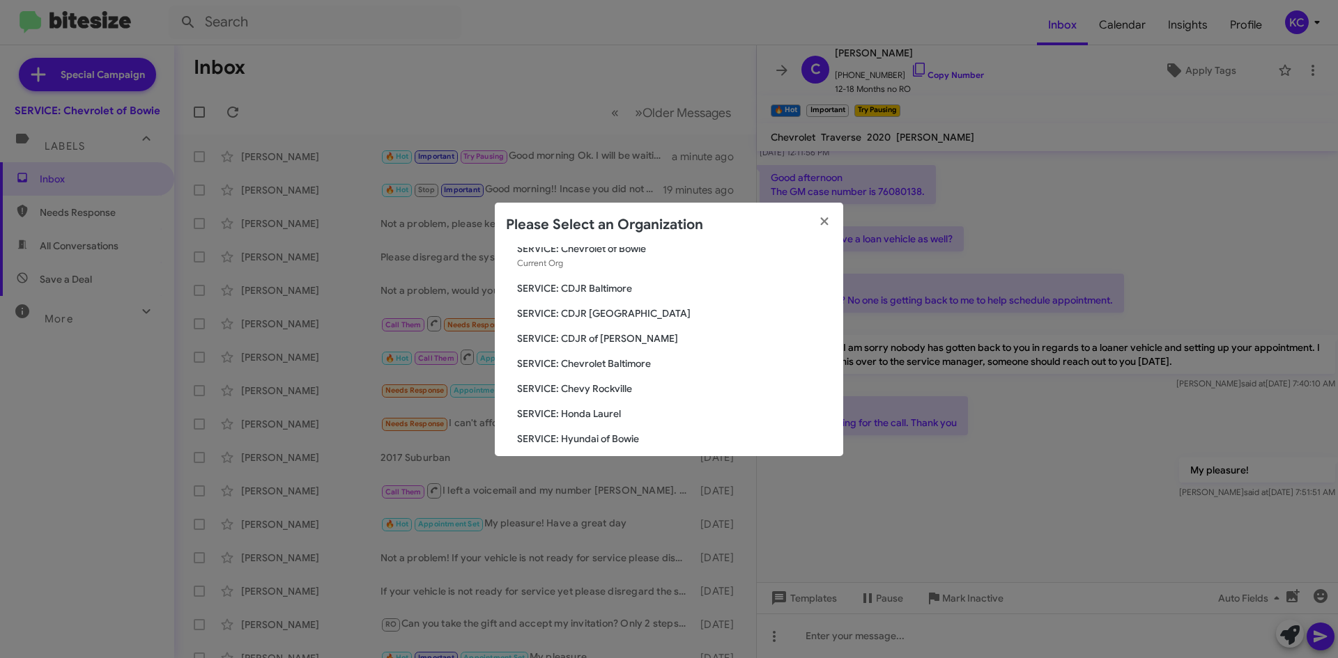
scroll to position [70, 0]
click at [612, 363] on span "SERVICE: Chevy Rockville" at bounding box center [674, 364] width 315 height 14
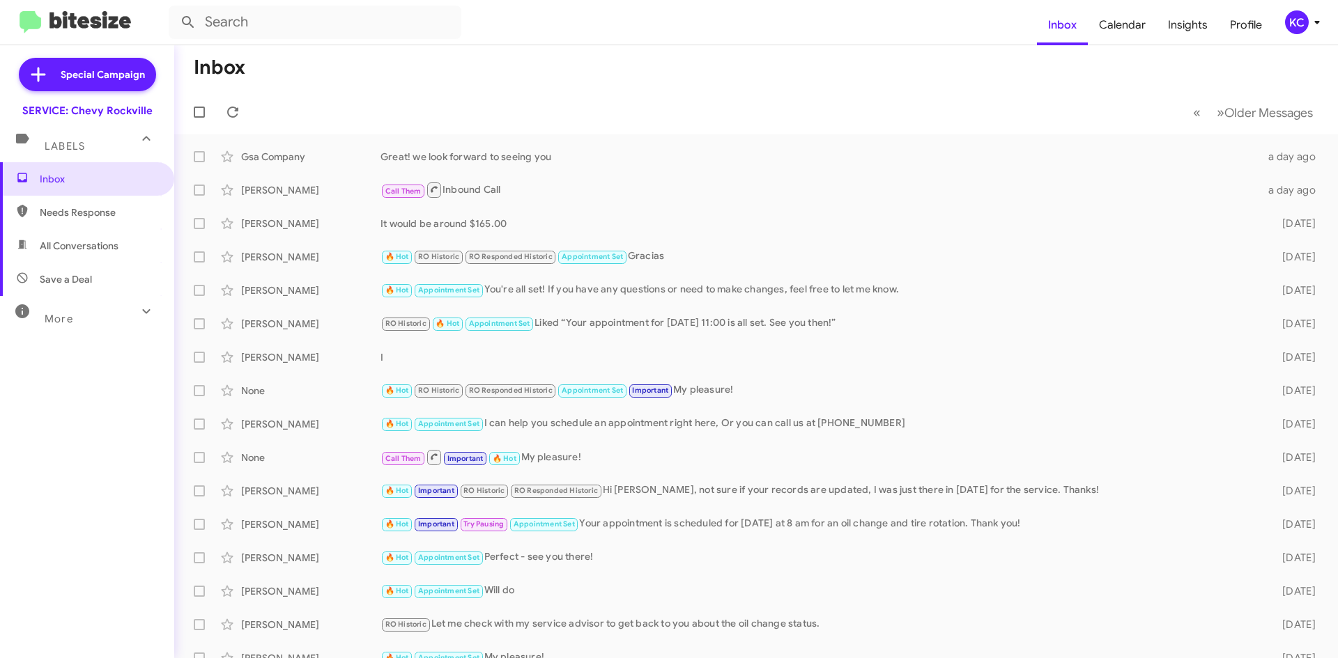
click at [1294, 22] on div "KC" at bounding box center [1297, 22] width 24 height 24
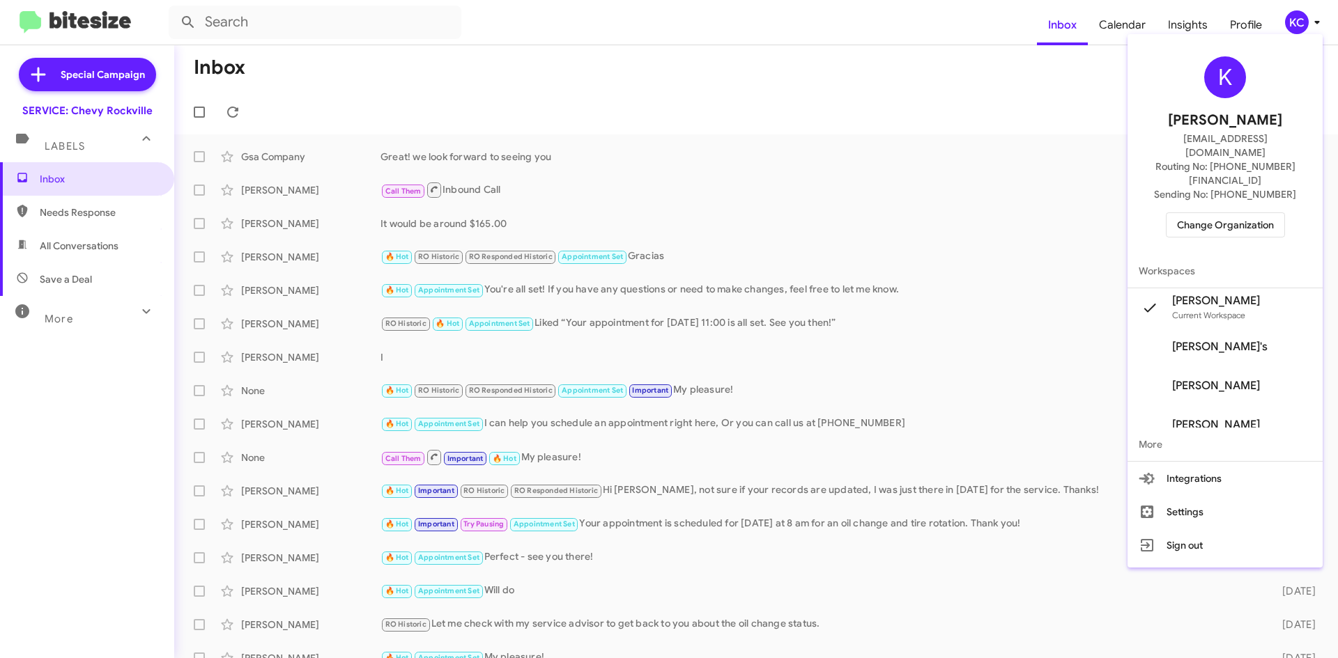
click at [1237, 213] on span "Change Organization" at bounding box center [1225, 225] width 97 height 24
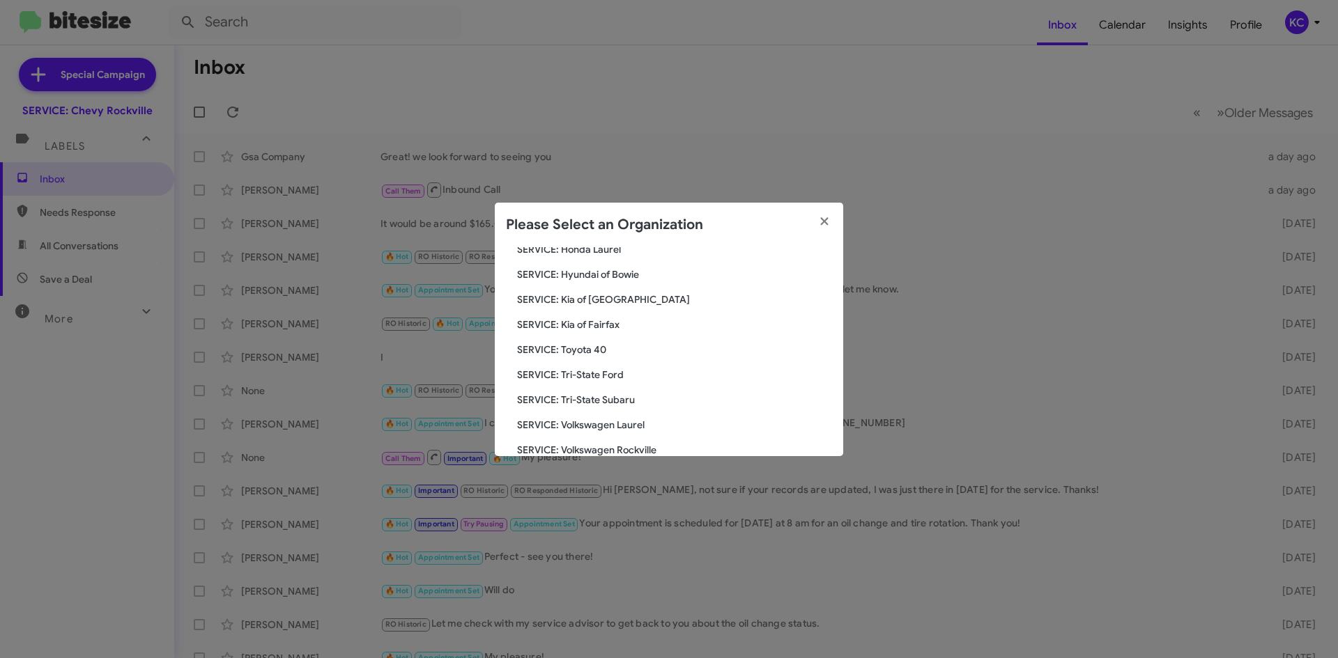
scroll to position [139, 0]
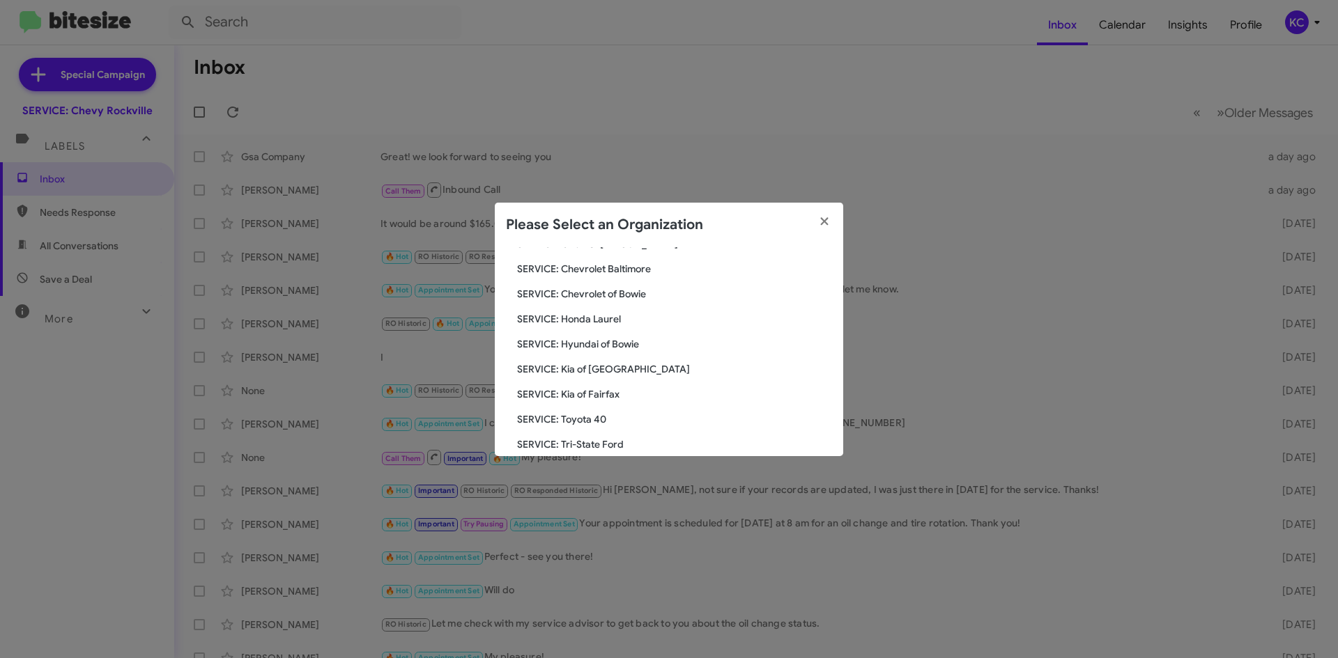
click at [611, 341] on span "SERVICE: Hyundai of Bowie" at bounding box center [674, 344] width 315 height 14
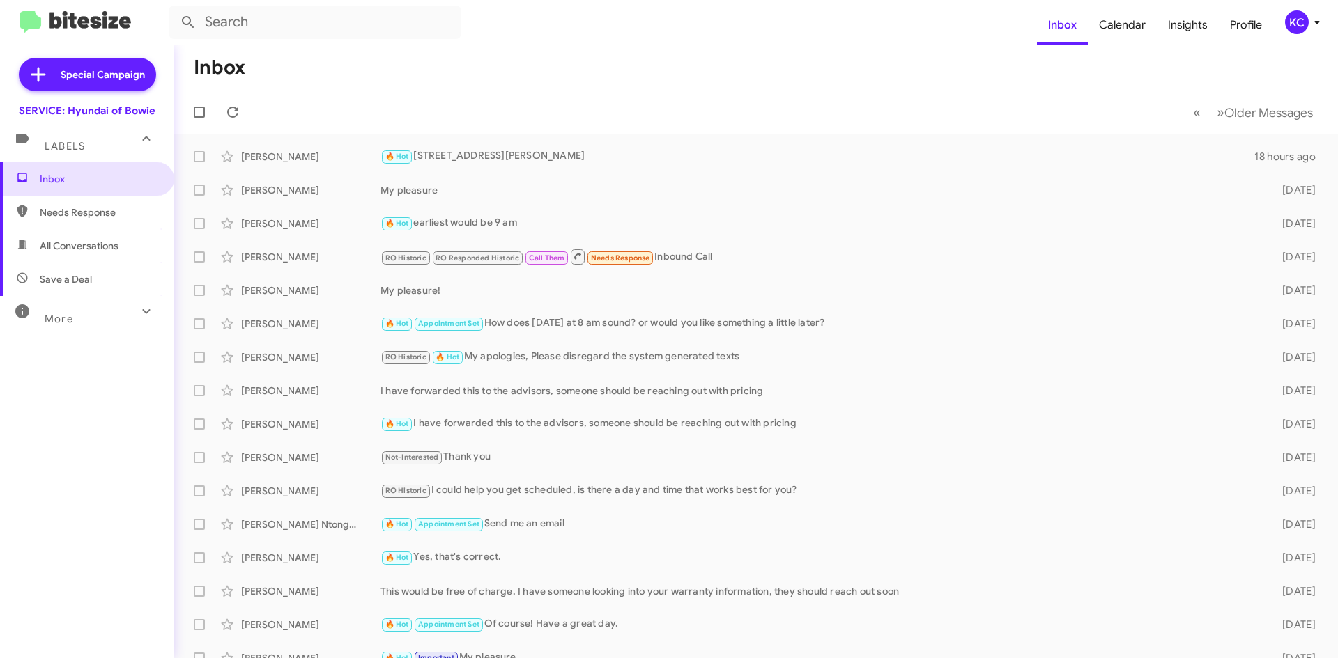
click at [1297, 24] on div "KC" at bounding box center [1297, 22] width 24 height 24
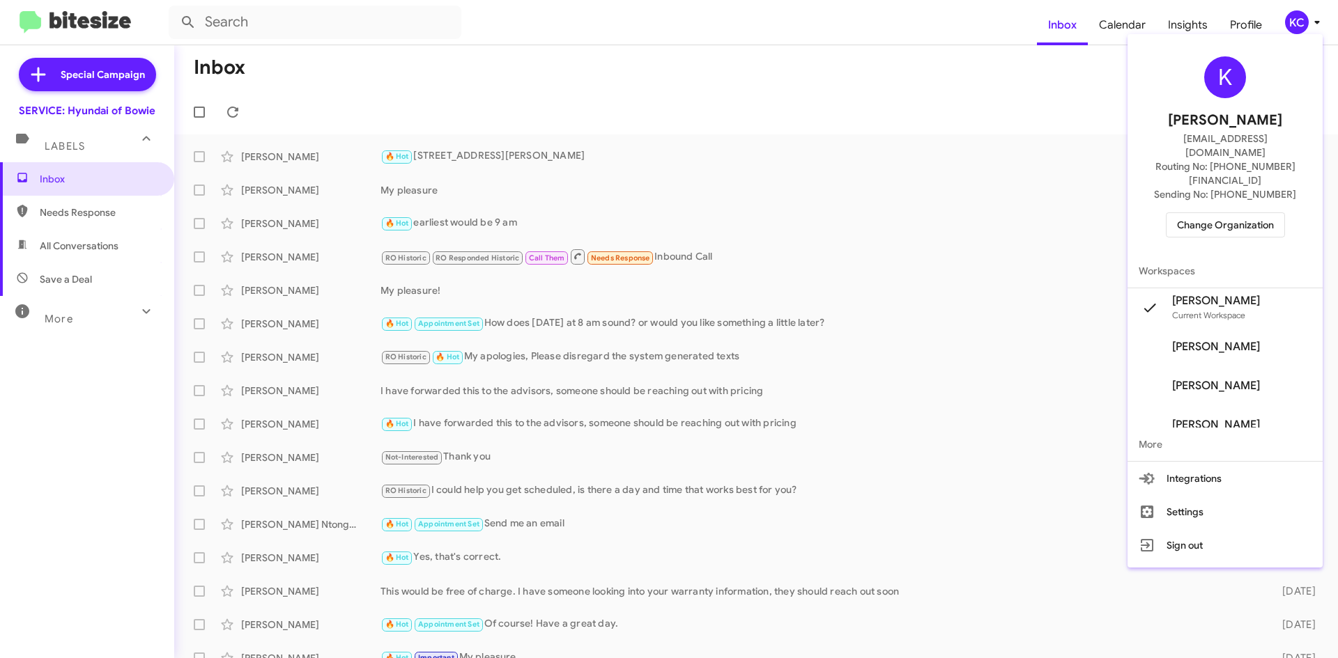
click at [1201, 213] on span "Change Organization" at bounding box center [1225, 225] width 97 height 24
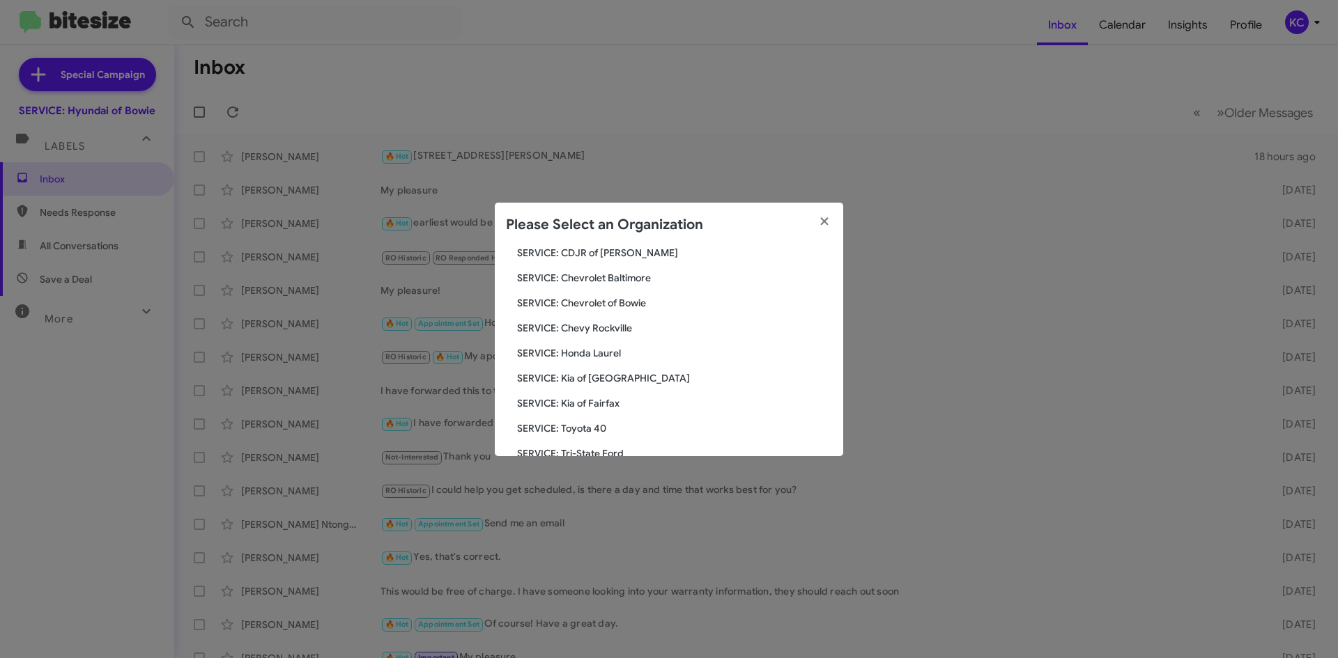
scroll to position [139, 0]
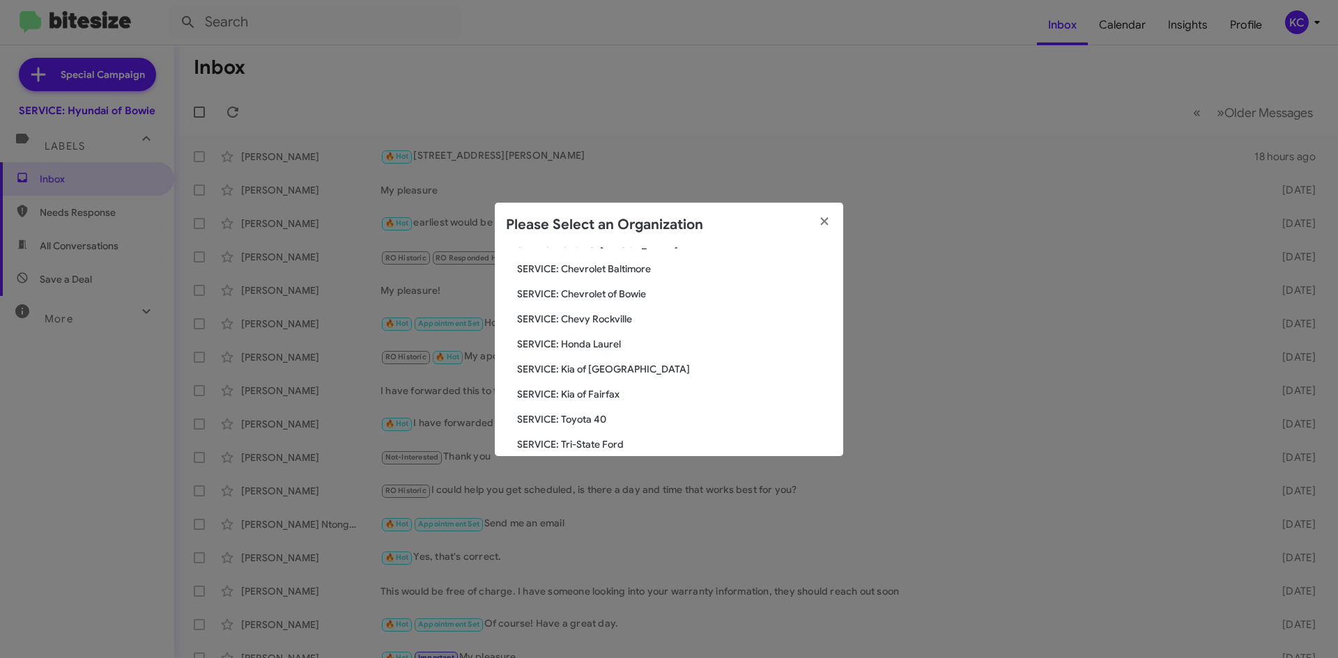
click at [603, 392] on span "SERVICE: Kia of Fairfax" at bounding box center [674, 394] width 315 height 14
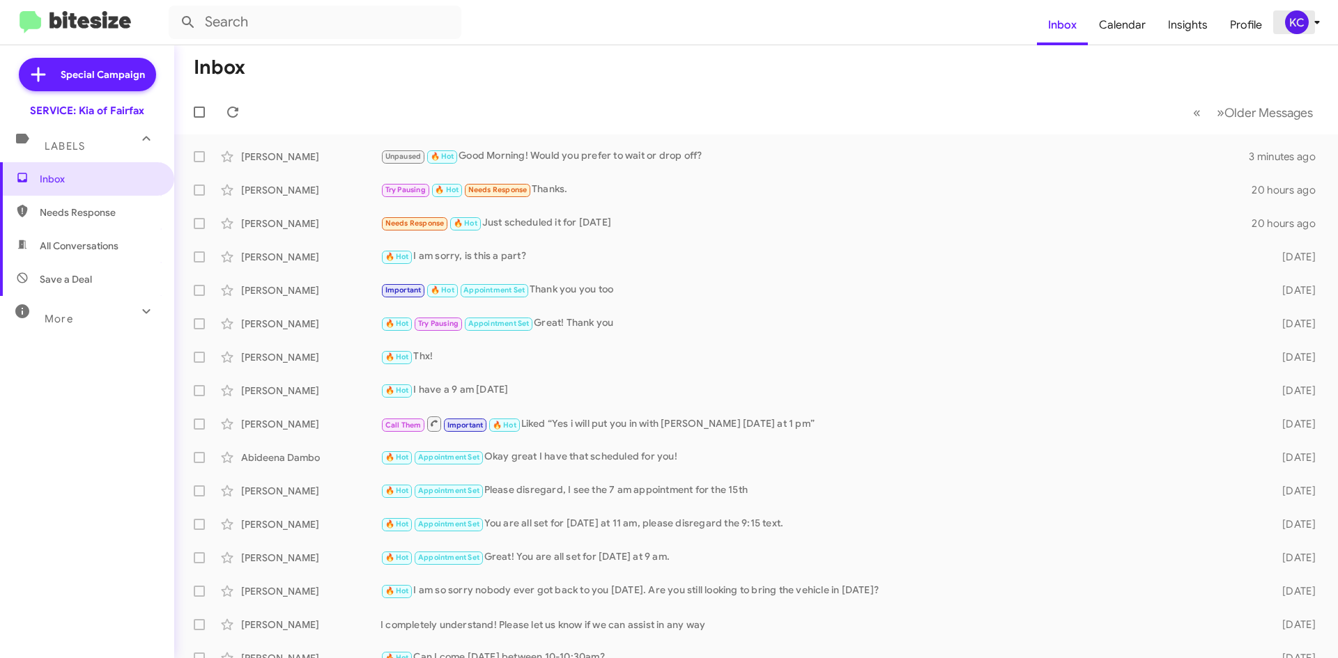
click at [1286, 18] on div "KC" at bounding box center [1297, 22] width 24 height 24
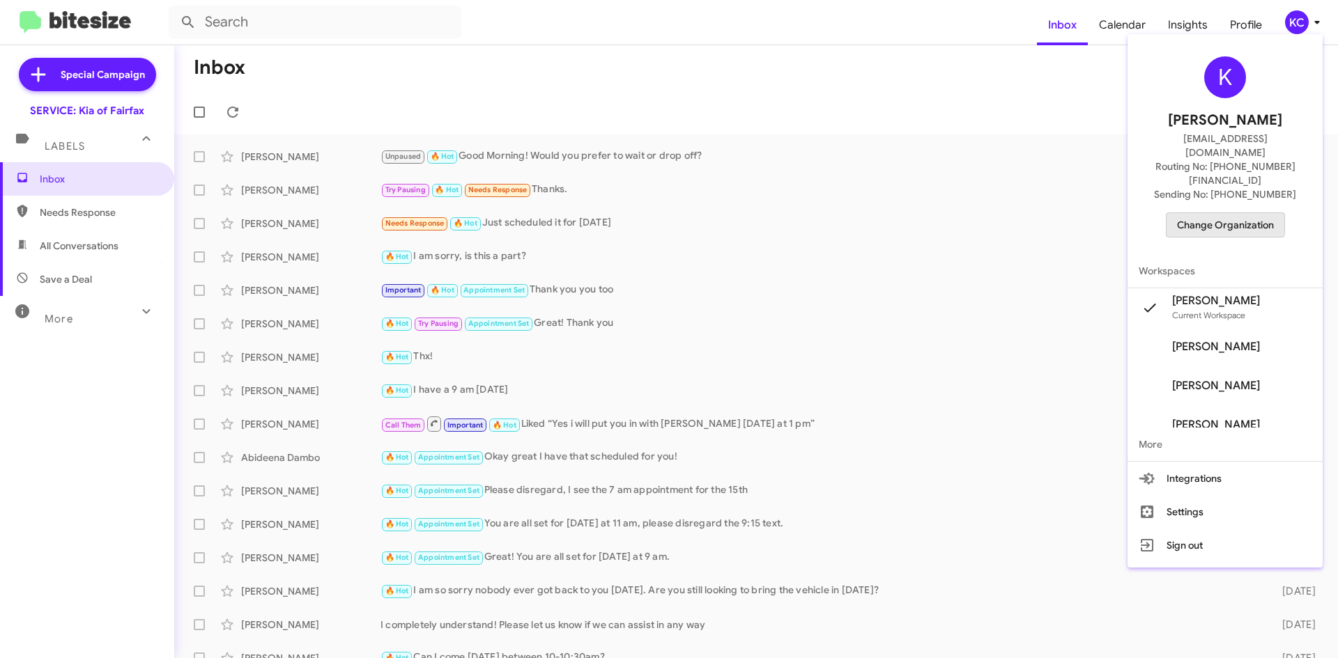
click at [1217, 213] on span "Change Organization" at bounding box center [1225, 225] width 97 height 24
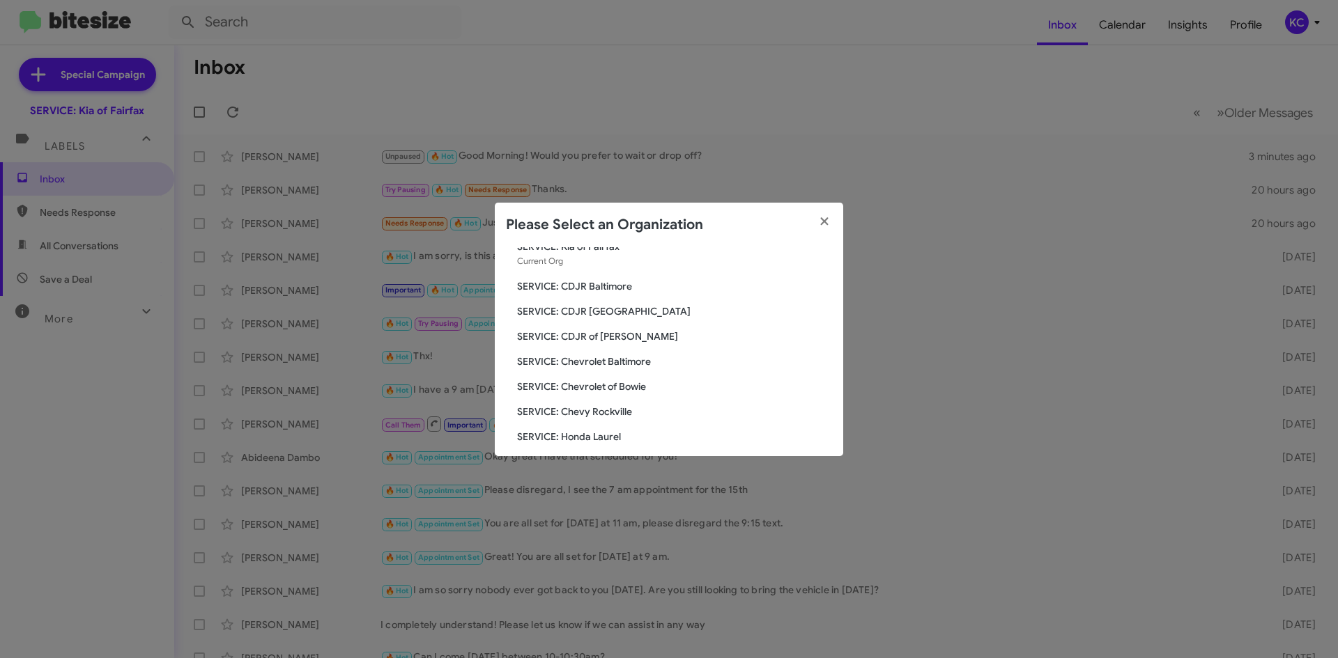
scroll to position [139, 0]
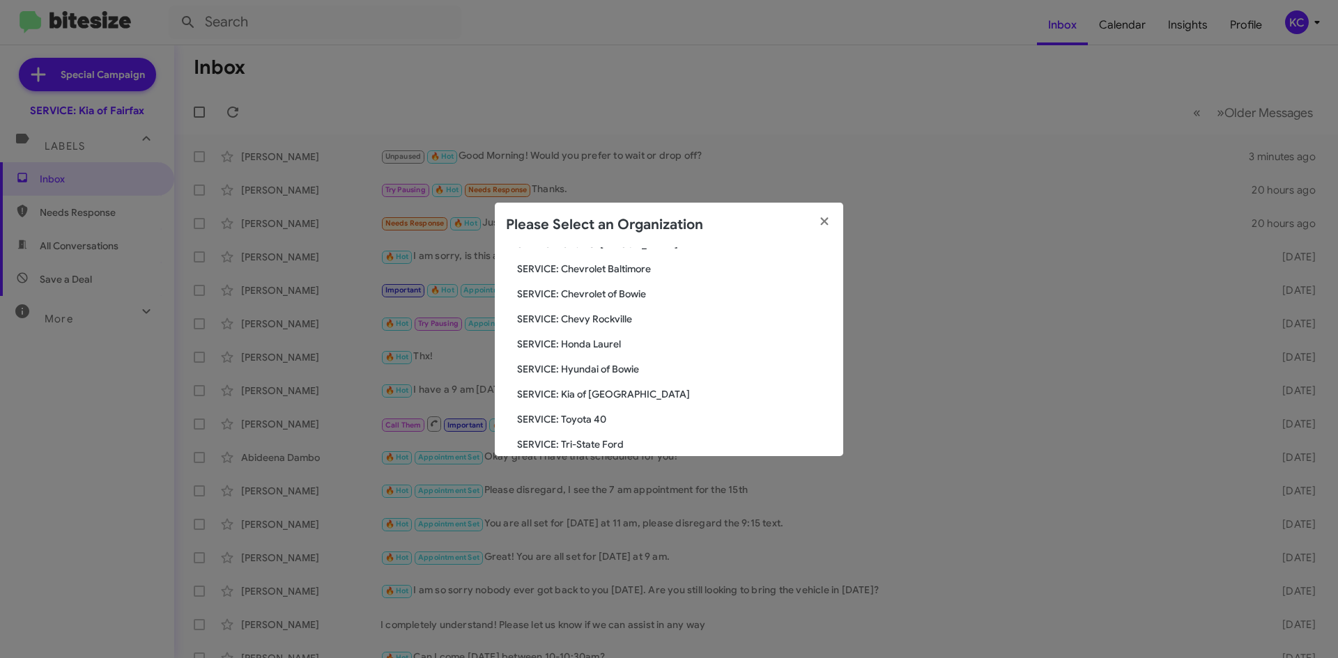
click at [598, 390] on span "SERVICE: Kia of [GEOGRAPHIC_DATA]" at bounding box center [674, 394] width 315 height 14
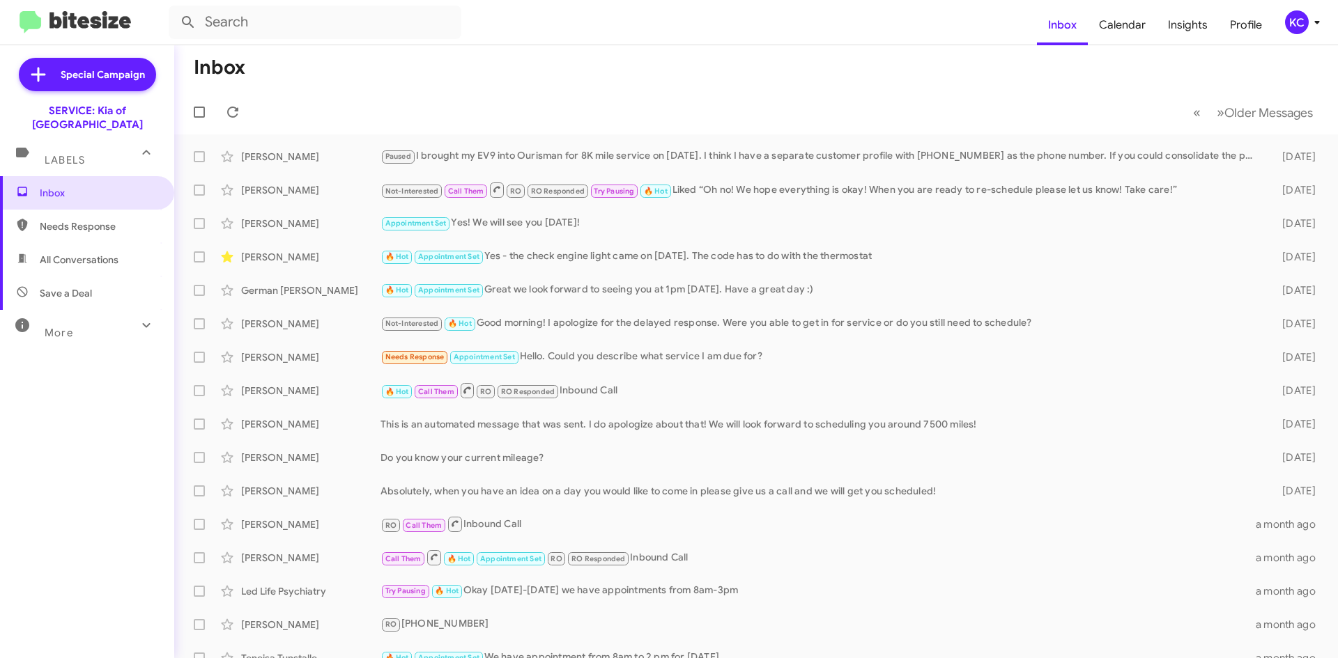
click at [1305, 20] on div "KC" at bounding box center [1297, 22] width 24 height 24
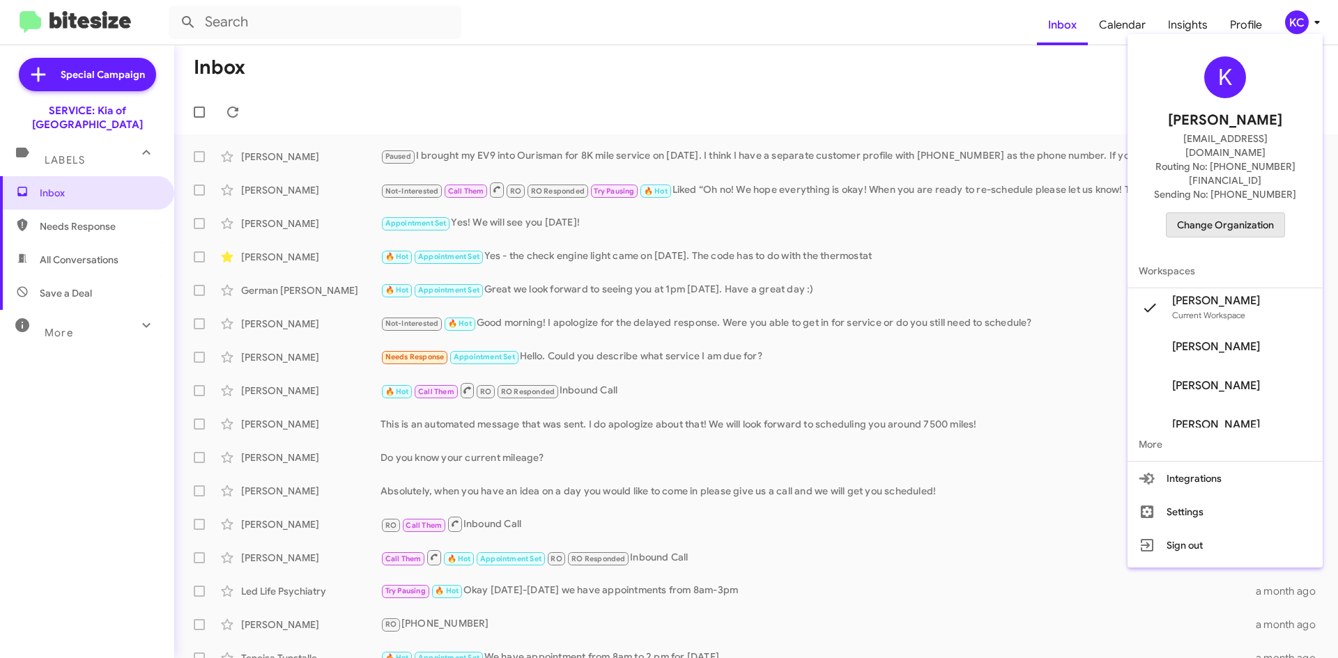
click at [1273, 213] on span "Change Organization" at bounding box center [1225, 225] width 97 height 24
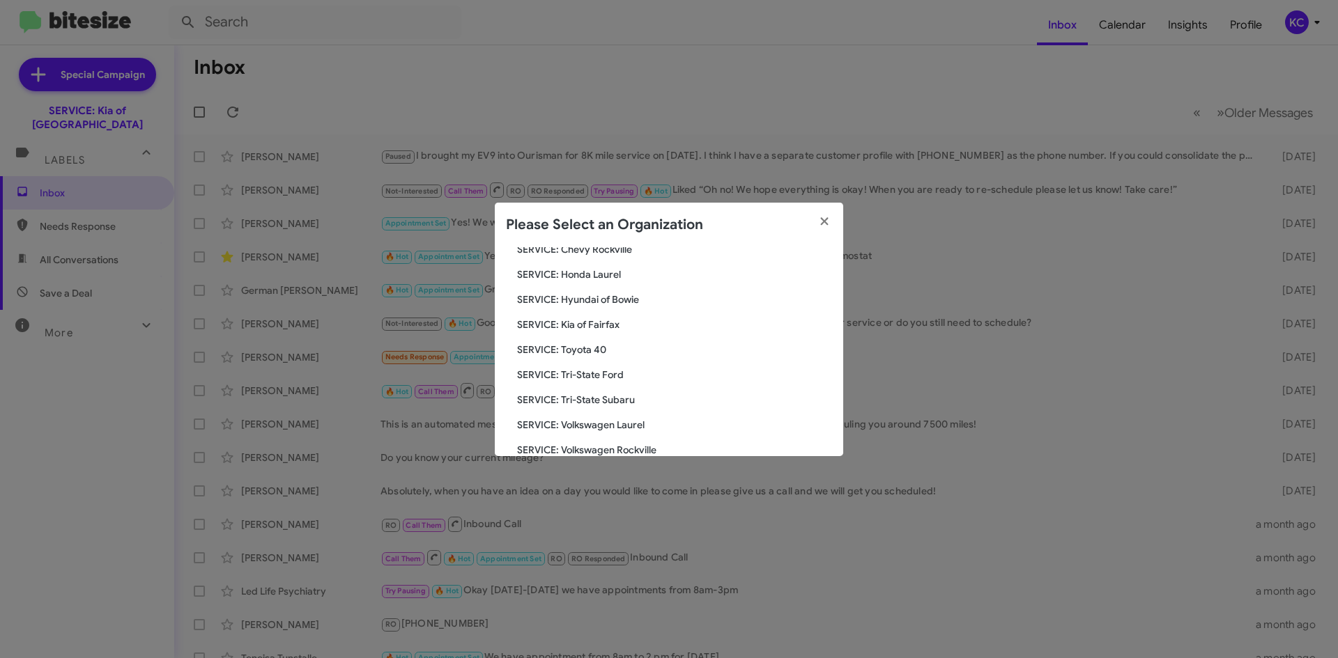
scroll to position [232, 0]
click at [579, 348] on span "SERVICE: Tri-State Ford" at bounding box center [674, 352] width 315 height 14
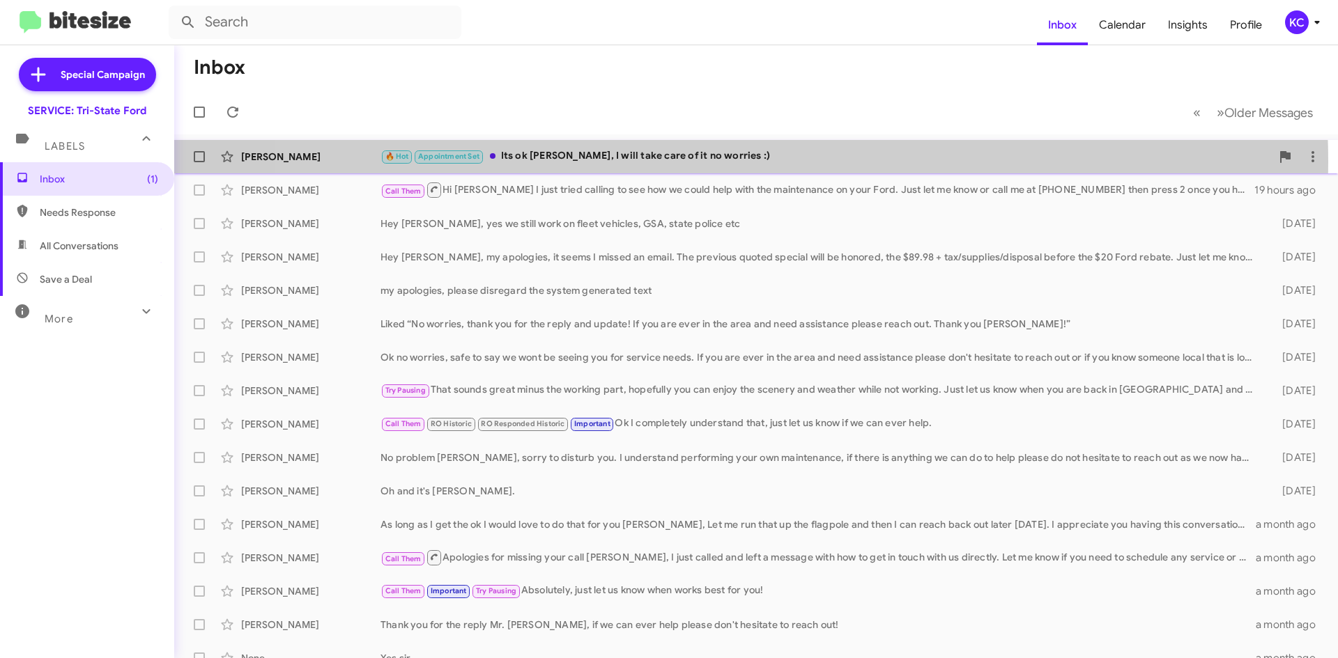
click at [713, 162] on div "🔥 Hot Appointment Set Its ok Mrs. Walter, I will take care of it no worries :)" at bounding box center [825, 156] width 890 height 16
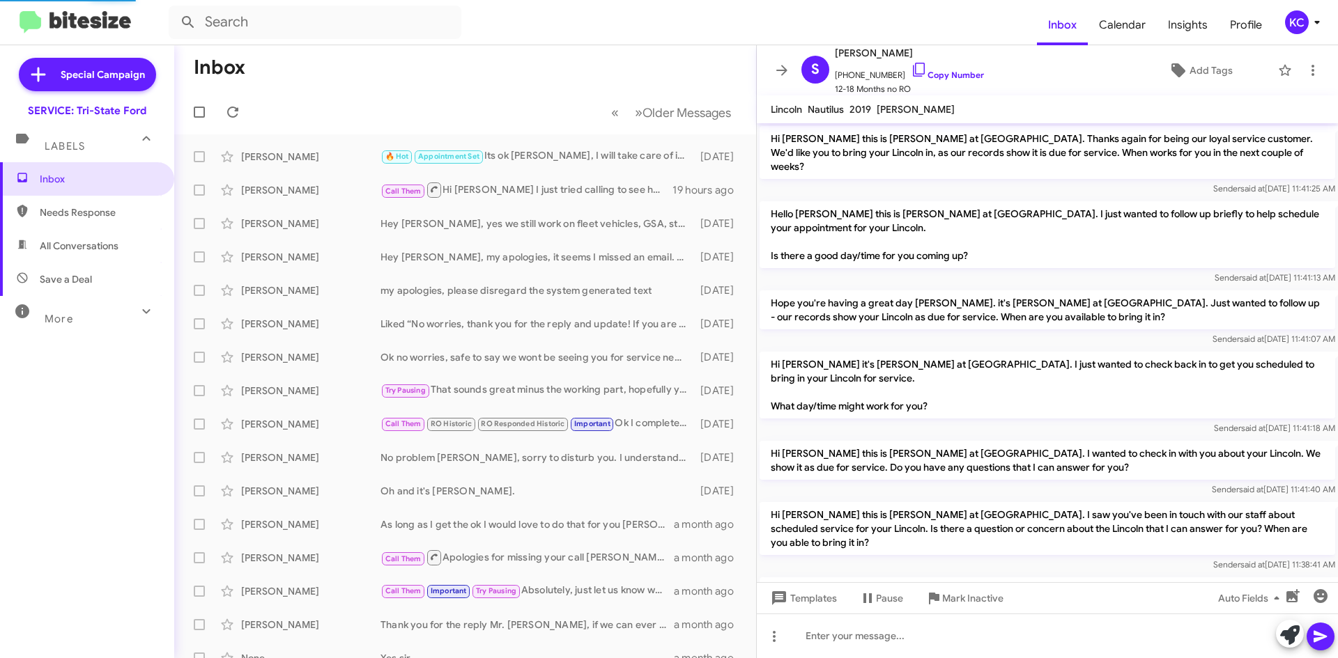
scroll to position [1177, 0]
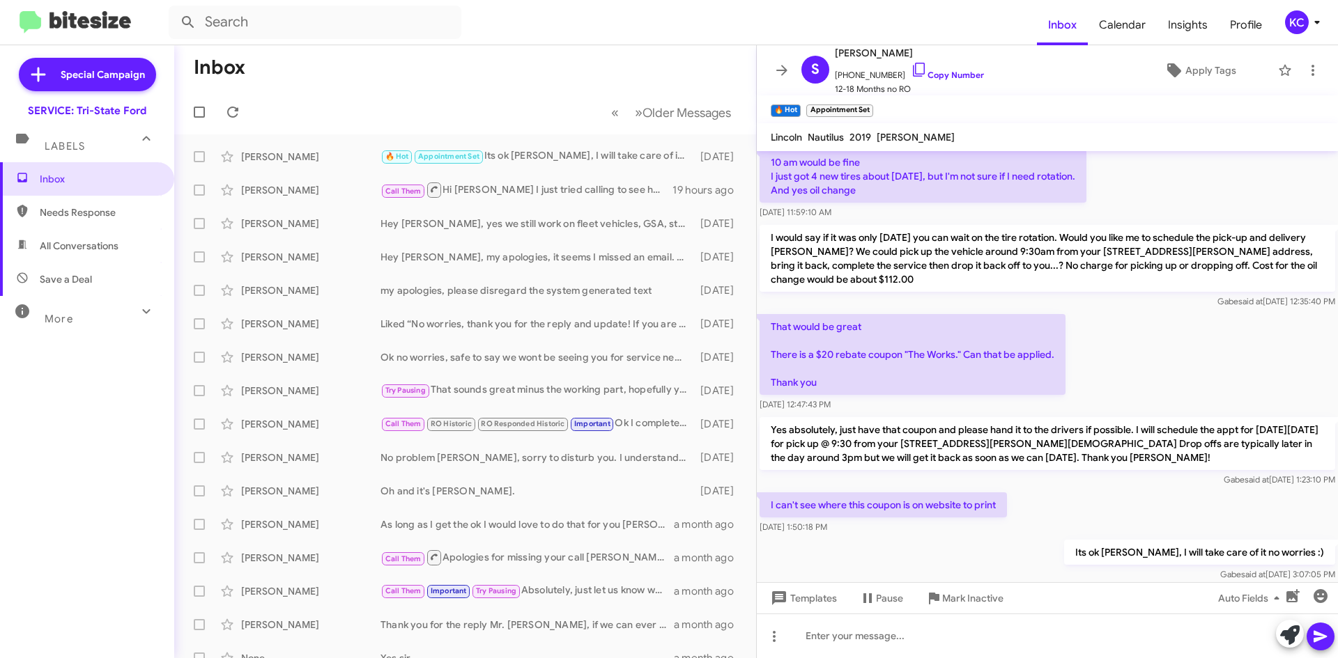
click at [1303, 23] on div "KC" at bounding box center [1297, 22] width 24 height 24
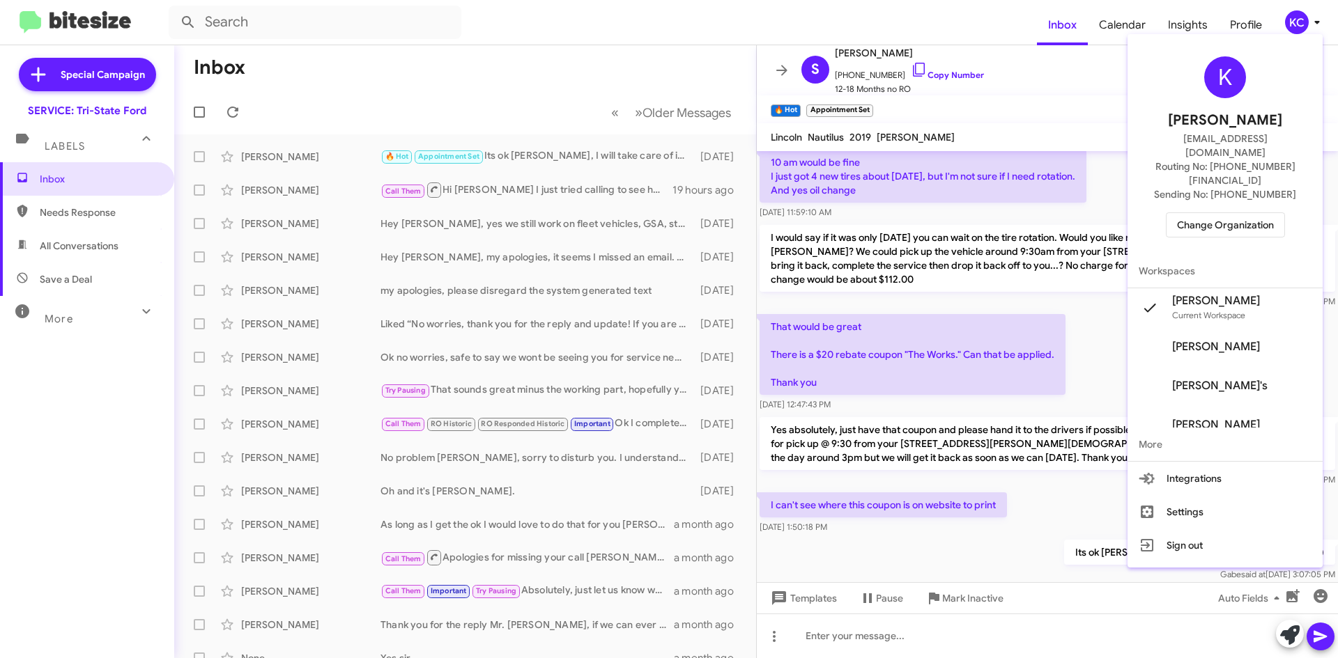
click at [1251, 213] on span "Change Organization" at bounding box center [1225, 225] width 97 height 24
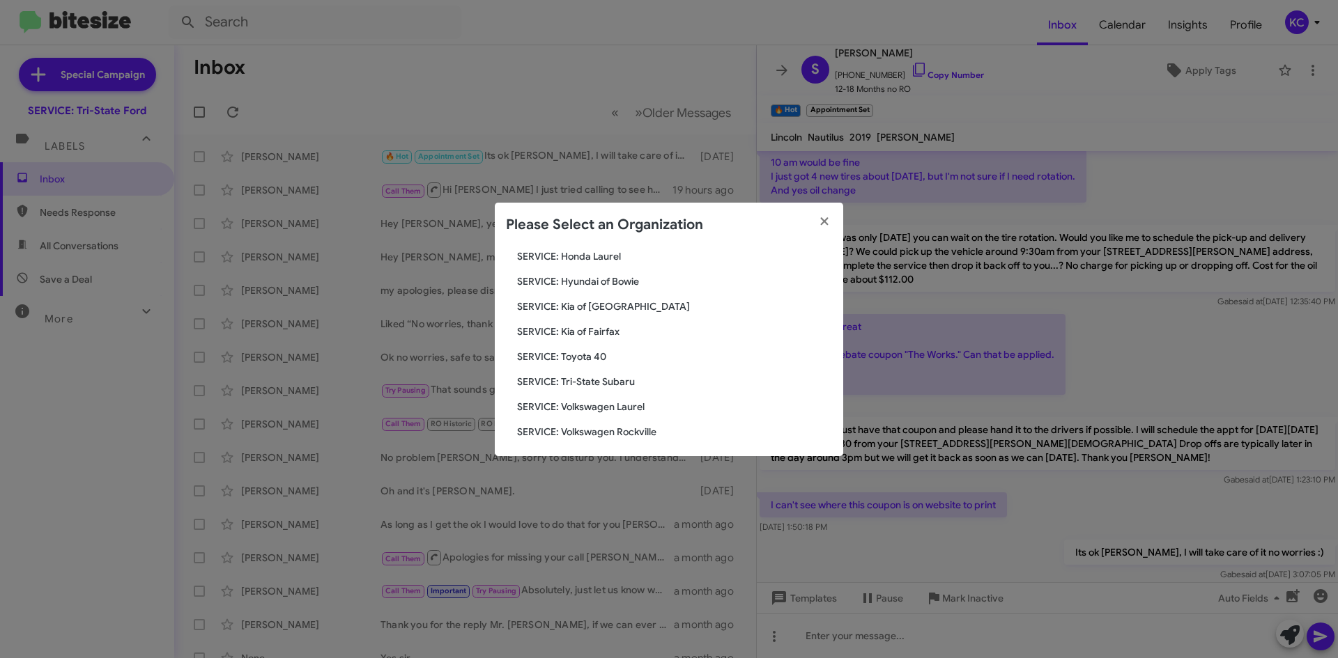
scroll to position [232, 0]
click at [571, 374] on span "SERVICE: Tri-State Subaru" at bounding box center [674, 377] width 315 height 14
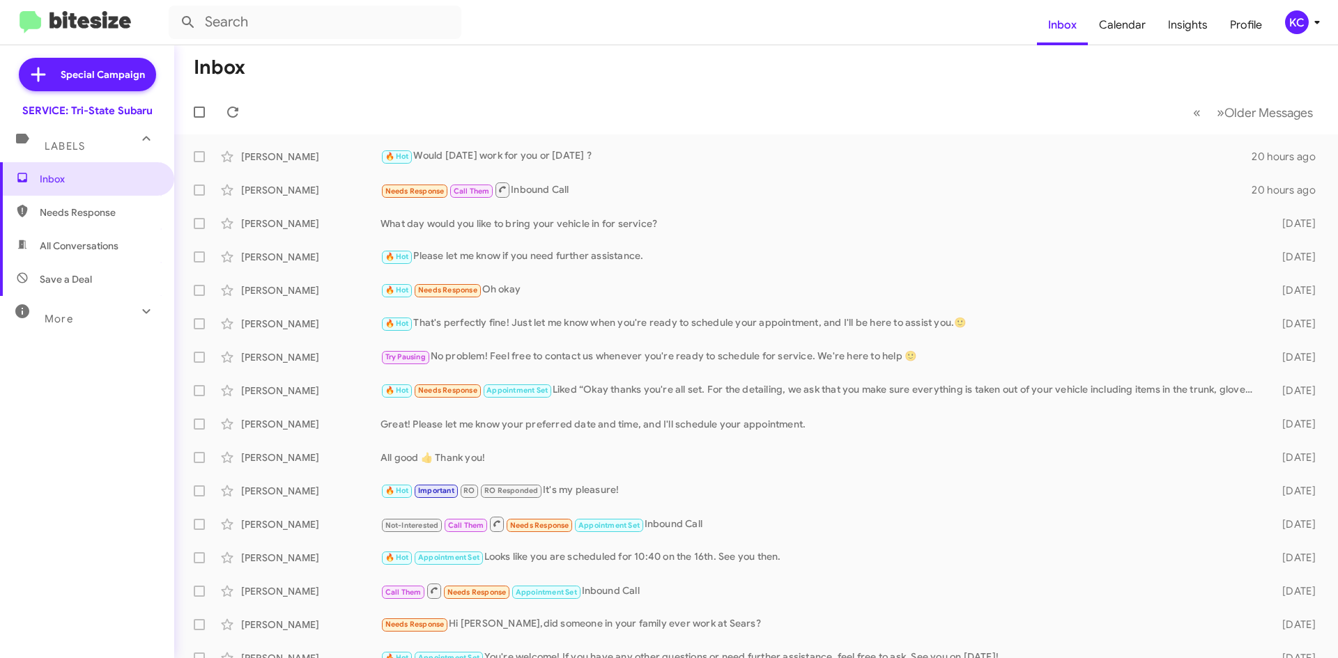
click at [1285, 26] on div "KC" at bounding box center [1297, 22] width 24 height 24
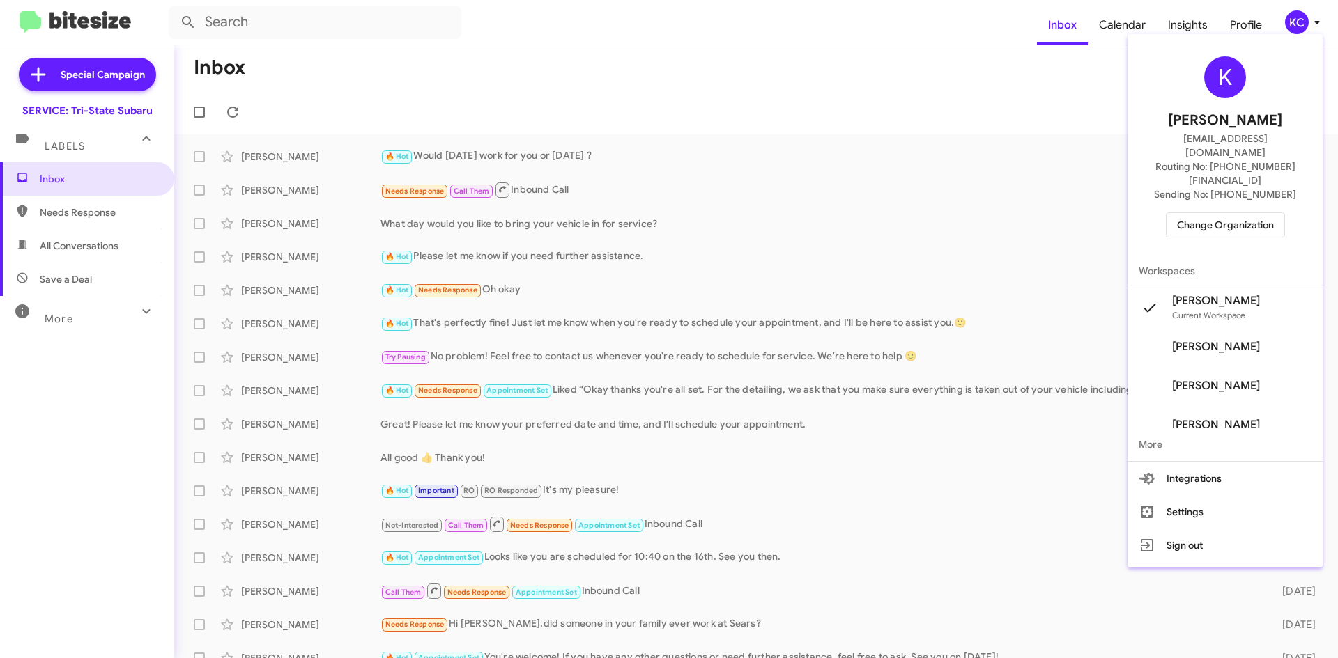
click at [1234, 213] on span "Change Organization" at bounding box center [1225, 225] width 97 height 24
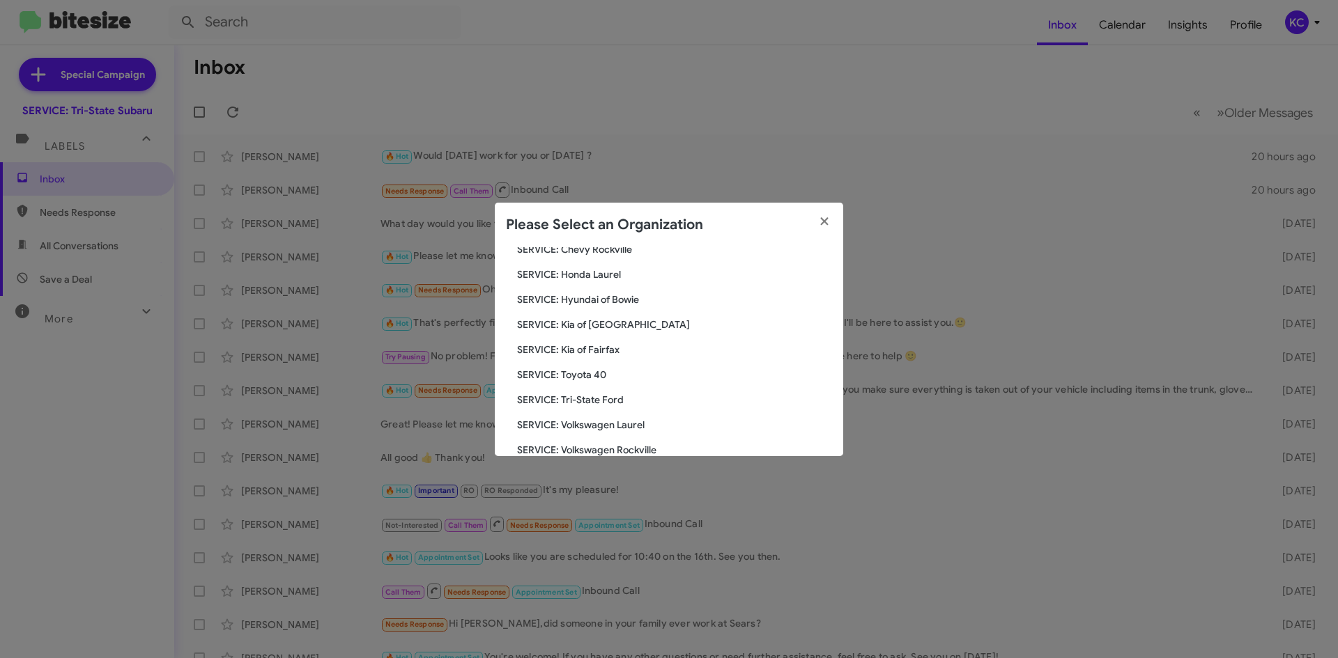
scroll to position [232, 0]
click at [828, 219] on icon "button" at bounding box center [824, 221] width 16 height 13
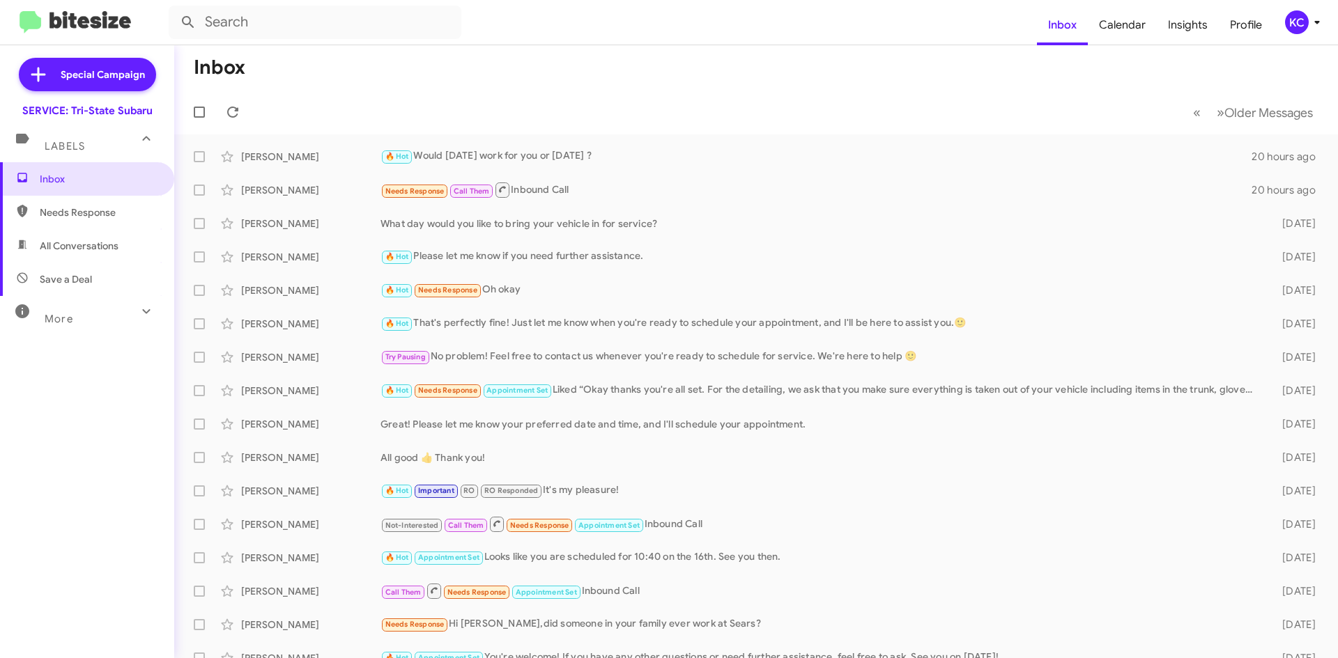
click at [499, 8] on form at bounding box center [603, 22] width 868 height 33
click at [221, 110] on span at bounding box center [233, 112] width 28 height 17
drag, startPoint x: 468, startPoint y: 59, endPoint x: 375, endPoint y: 70, distance: 94.0
click at [375, 70] on mat-toolbar-row "Inbox" at bounding box center [755, 67] width 1163 height 45
